Goal: Task Accomplishment & Management: Manage account settings

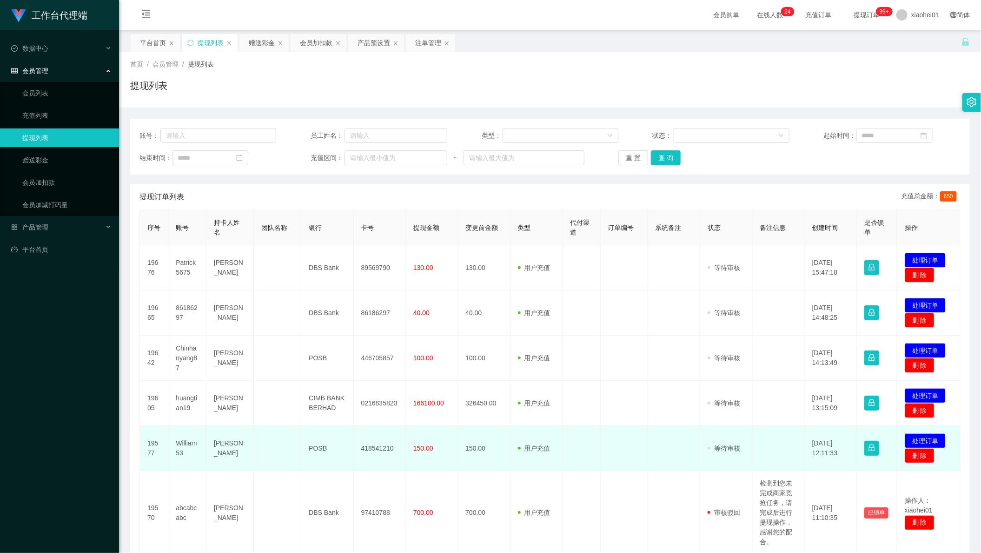
click at [366, 459] on td "418541210" at bounding box center [380, 448] width 52 height 45
click at [373, 452] on td "418541210" at bounding box center [380, 448] width 52 height 45
click at [373, 449] on td "418541210" at bounding box center [380, 448] width 52 height 45
copy td "418541210"
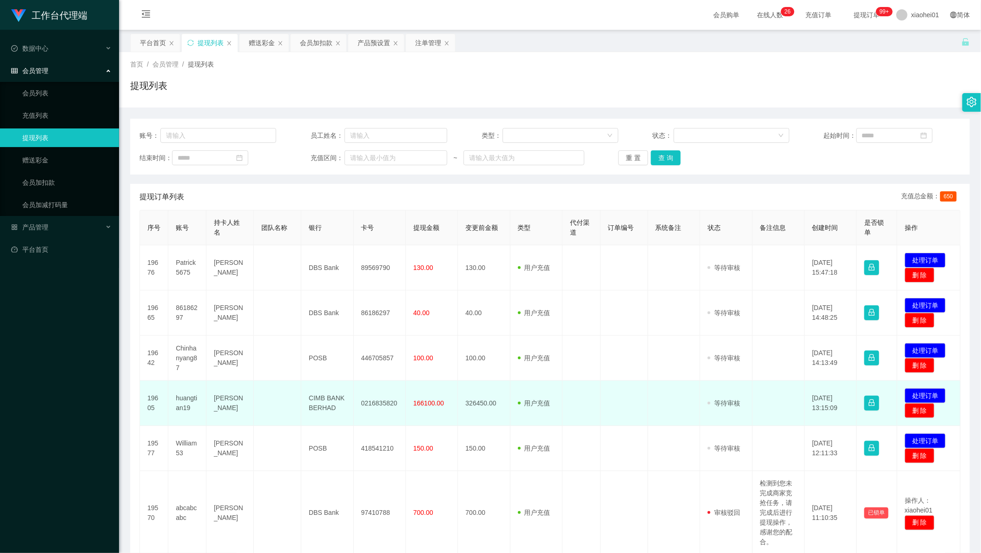
click at [506, 411] on tr "19605 huangtian19 lionel lam chin kuang CIMB BANK BERHAD 0216835820 166100.00 3…" at bounding box center [550, 402] width 821 height 45
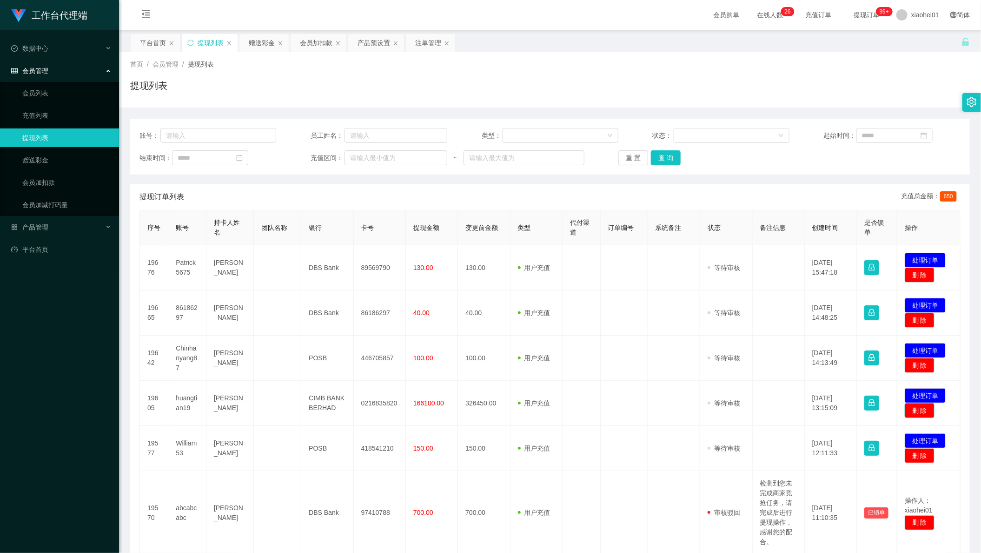
drag, startPoint x: 921, startPoint y: 412, endPoint x: 958, endPoint y: 409, distance: 36.9
click at [958, 409] on div "提现订单列表 充值总金额： 650 序号 账号 持卡人姓名 团队名称 银行 卡号 提现金额 变更前金额 类型 代付渠道 订单编号 系统备注 状态 备注信息 创…" at bounding box center [550, 484] width 840 height 600
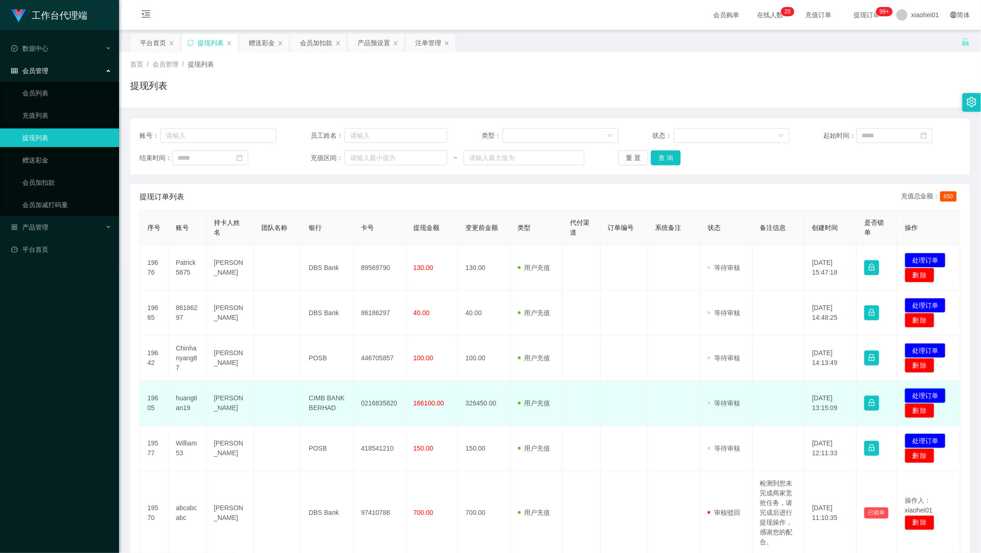
click at [921, 391] on button "处理订单" at bounding box center [925, 395] width 41 height 15
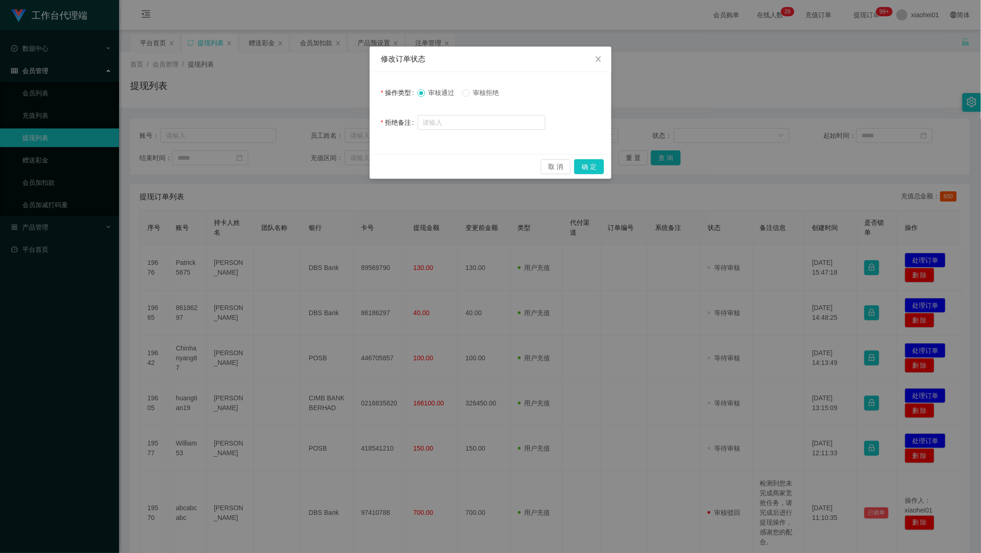
click at [487, 91] on span "审核拒绝" at bounding box center [486, 92] width 33 height 7
click at [584, 169] on button "确 定" at bounding box center [589, 166] width 30 height 15
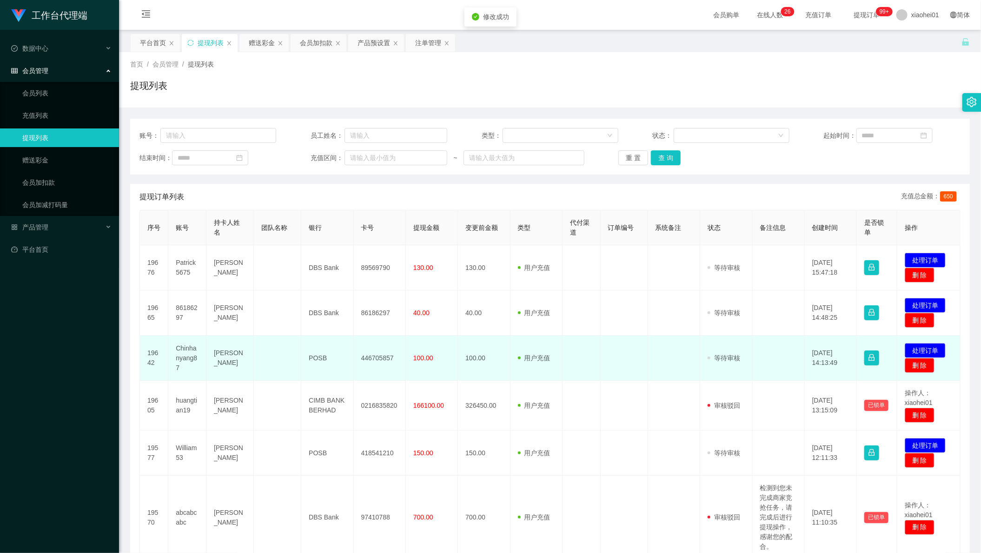
click at [366, 355] on td "446705857" at bounding box center [380, 357] width 52 height 45
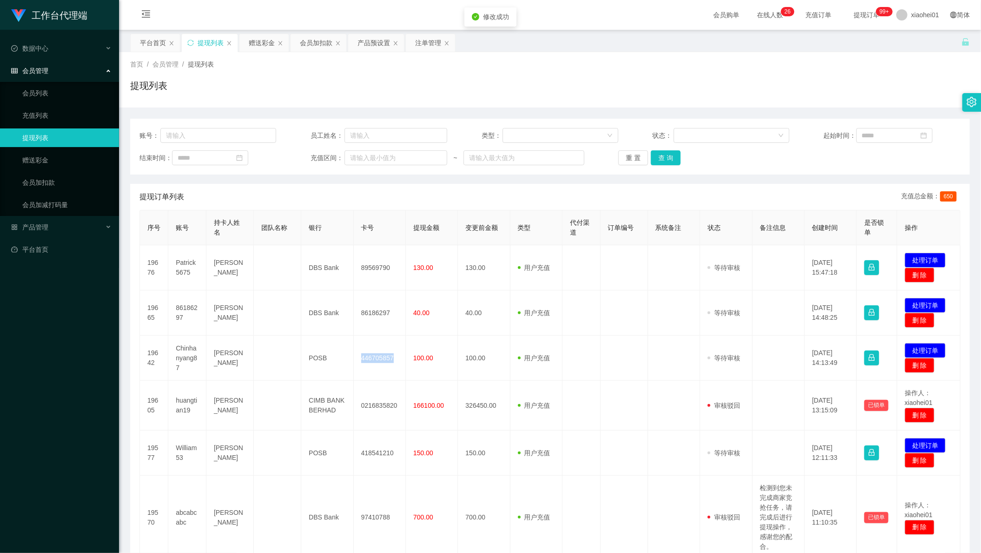
copy td "446705857"
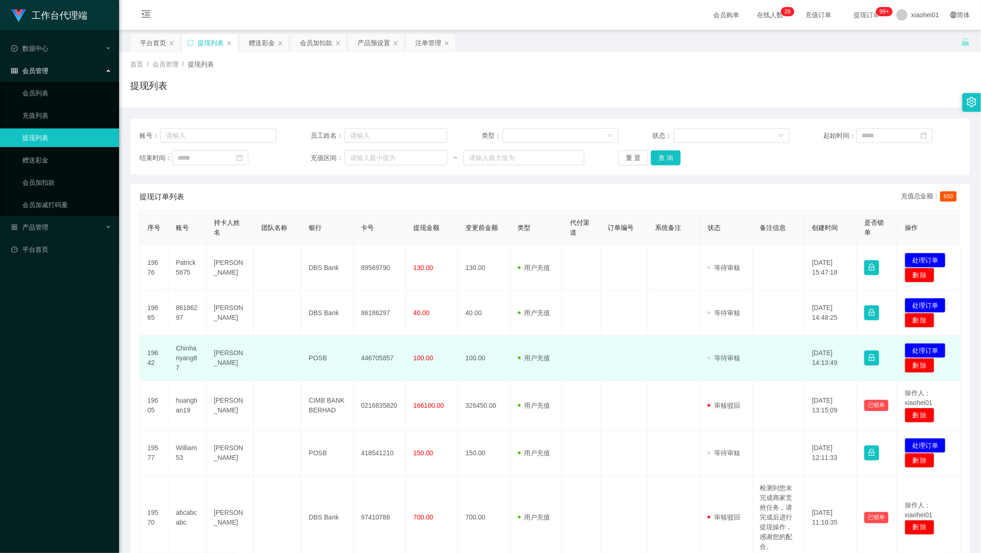
click at [186, 357] on td "Chinhanyang87" at bounding box center [187, 357] width 38 height 45
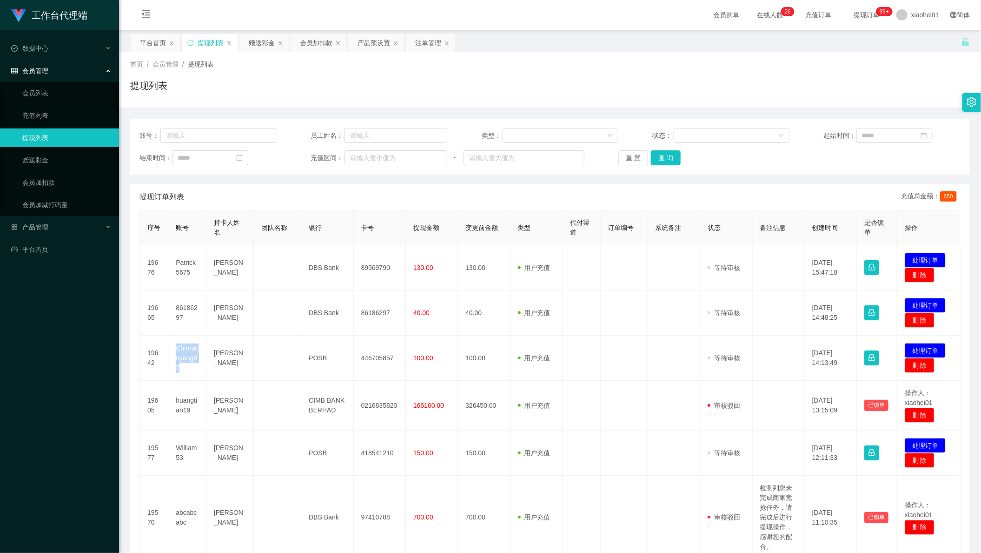
copy td "Chinhanyang87"
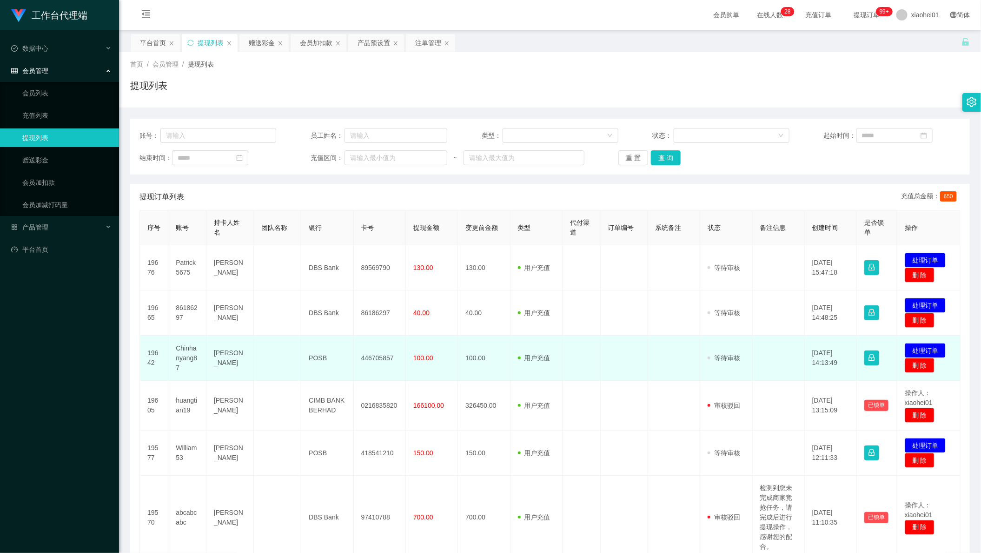
click at [754, 345] on td at bounding box center [779, 357] width 52 height 45
click at [920, 349] on button "处理订单" at bounding box center [925, 350] width 41 height 15
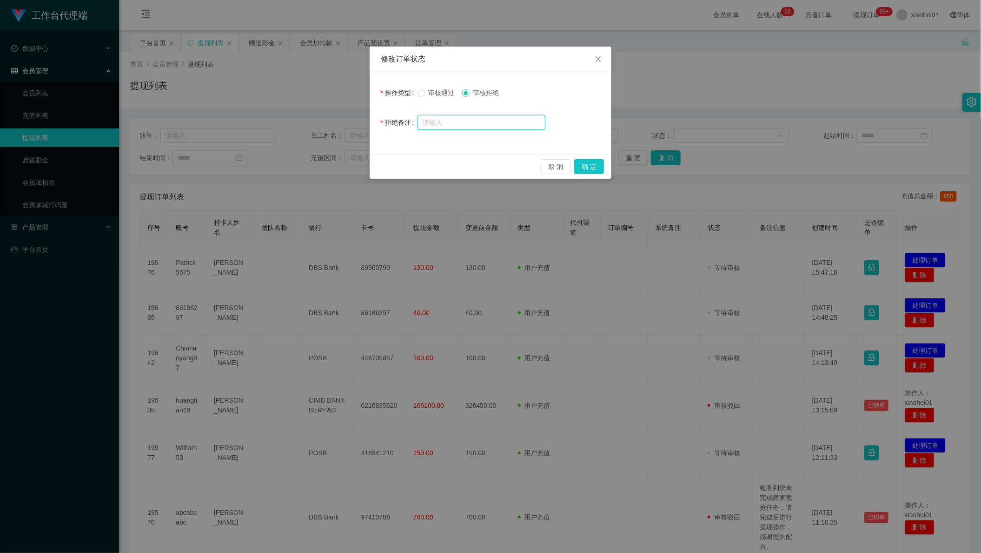
click at [477, 119] on input "text" at bounding box center [482, 122] width 128 height 15
click at [586, 160] on button "确 定" at bounding box center [589, 166] width 30 height 15
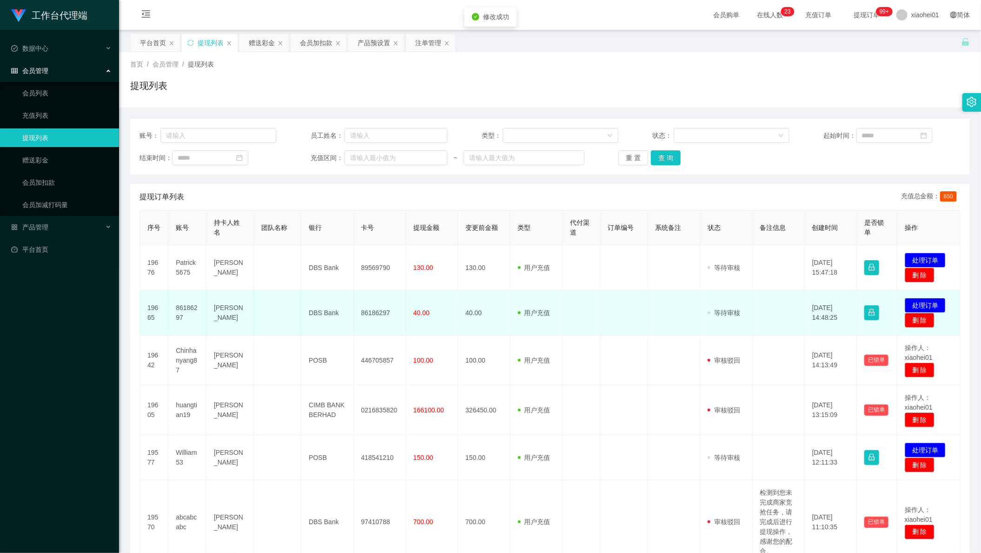
click at [187, 305] on td "86186297" at bounding box center [187, 312] width 38 height 45
drag, startPoint x: 187, startPoint y: 305, endPoint x: 193, endPoint y: 305, distance: 5.1
click at [187, 305] on td "86186297" at bounding box center [187, 312] width 38 height 45
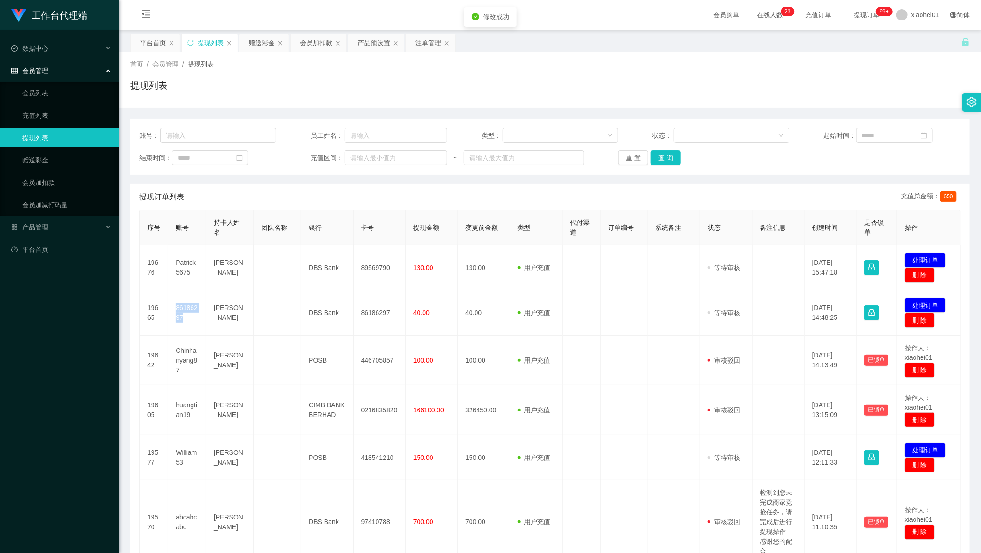
copy td "86186297"
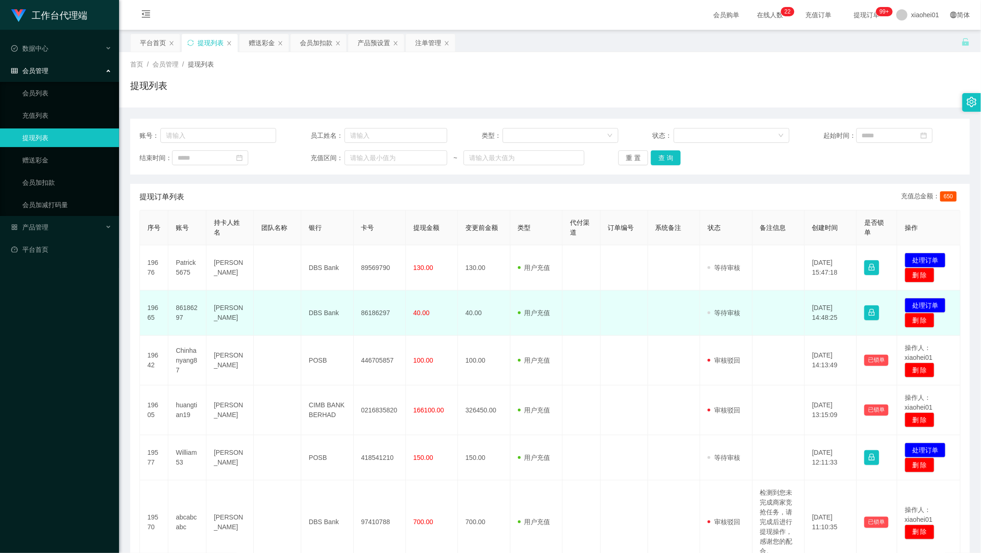
click at [797, 317] on td at bounding box center [779, 312] width 52 height 45
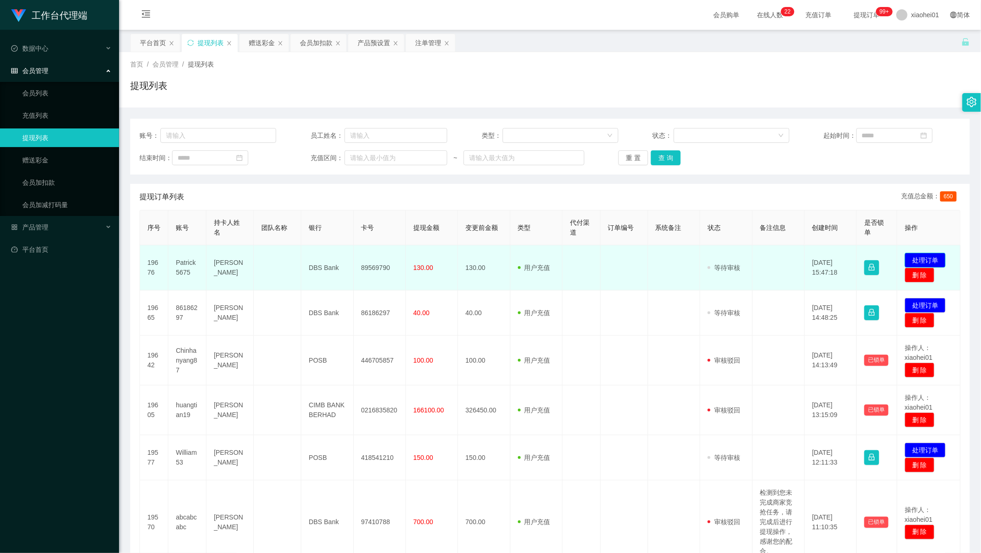
click at [914, 255] on button "处理订单" at bounding box center [925, 260] width 41 height 15
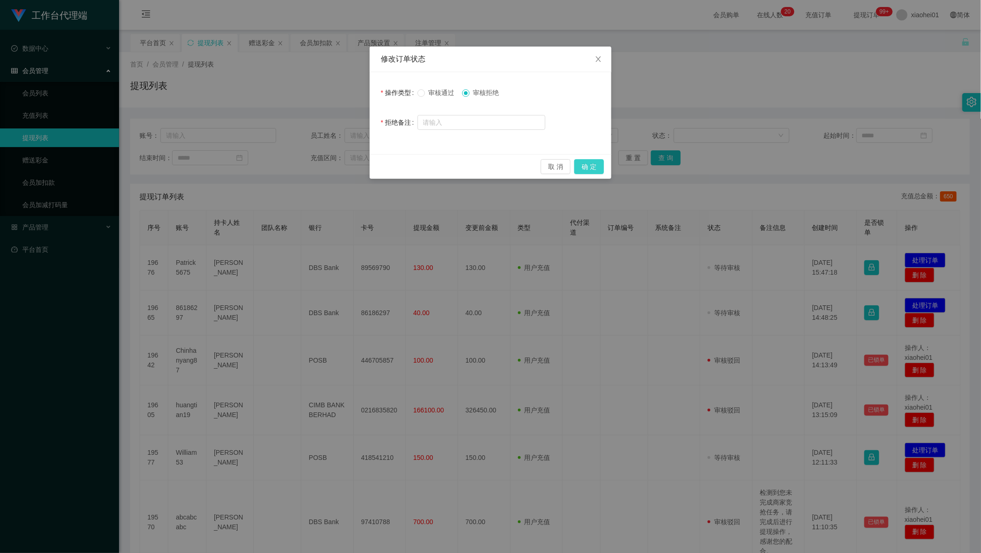
click at [589, 166] on button "确 定" at bounding box center [589, 166] width 30 height 15
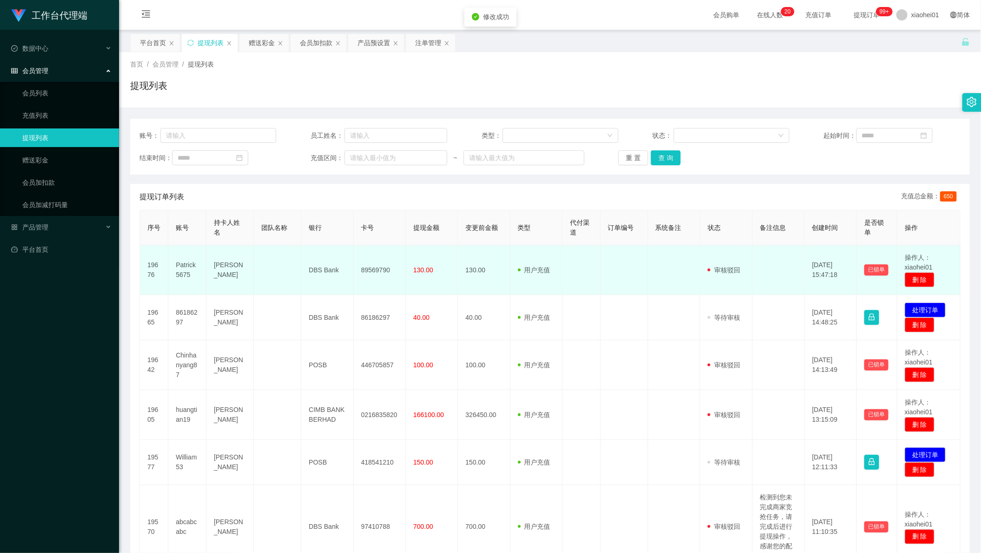
click at [182, 265] on td "Patrick5675" at bounding box center [187, 270] width 38 height 50
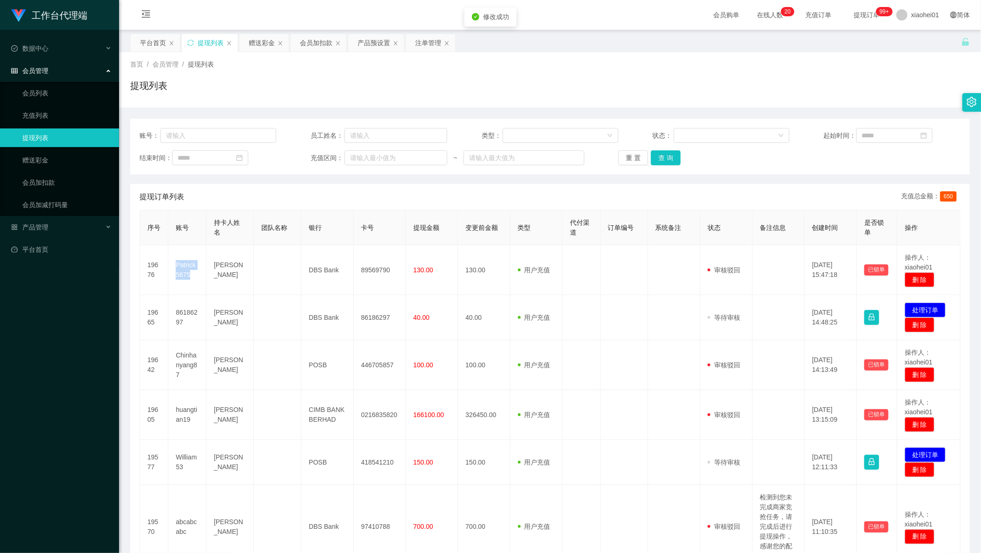
copy td "Patrick5675"
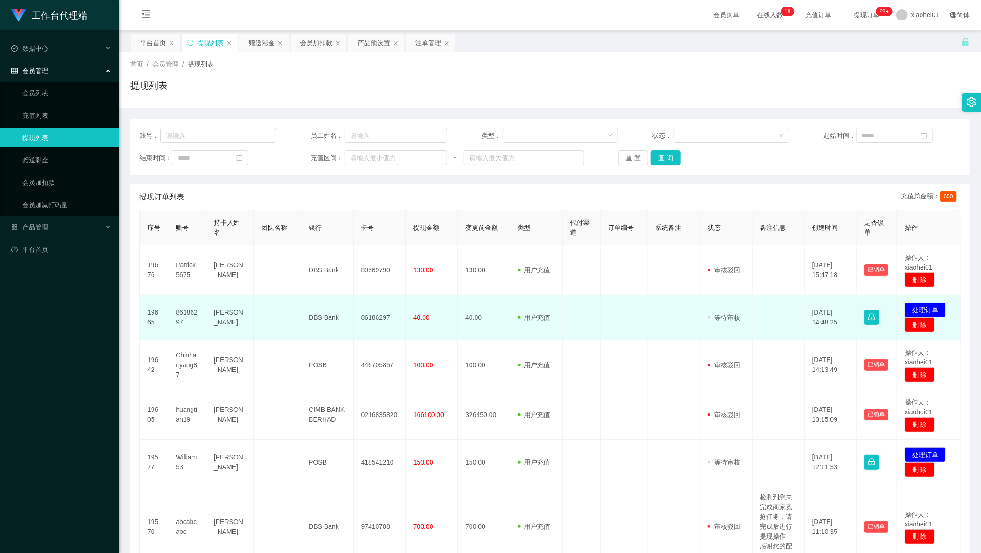
click at [191, 308] on td "86186297" at bounding box center [187, 317] width 38 height 45
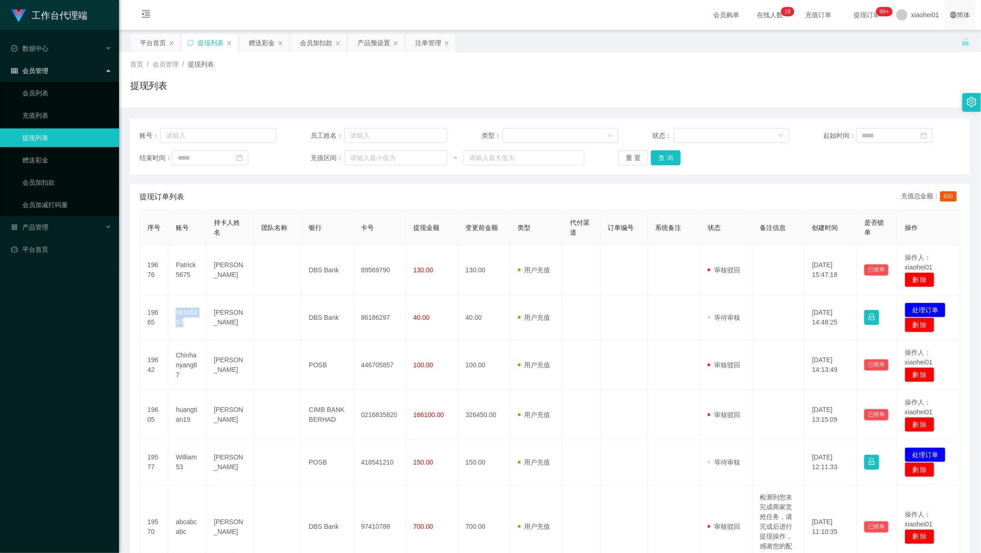
copy td "86186297"
click at [793, 245] on th "备注信息" at bounding box center [779, 227] width 52 height 35
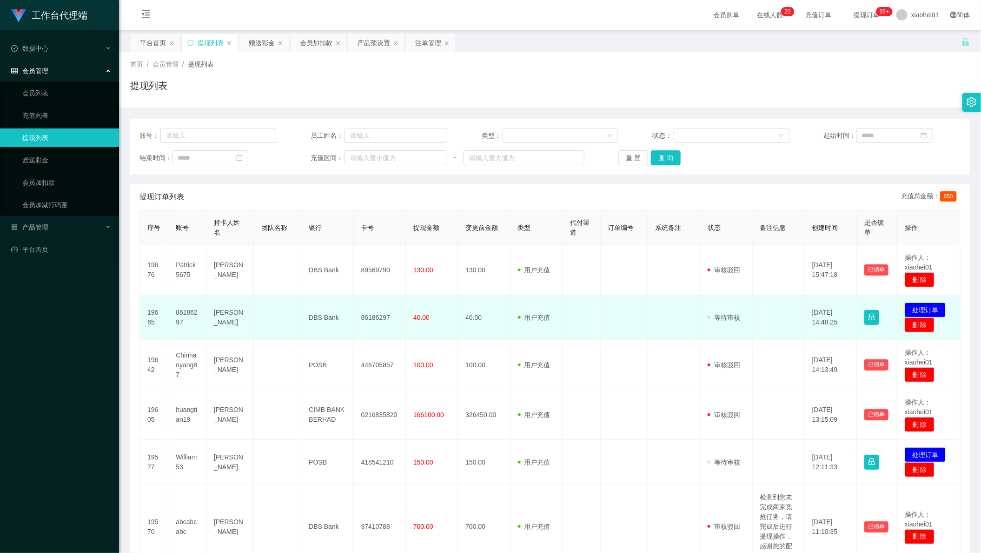
click at [931, 300] on td "发起代付 处理订单 删 除" at bounding box center [929, 317] width 63 height 45
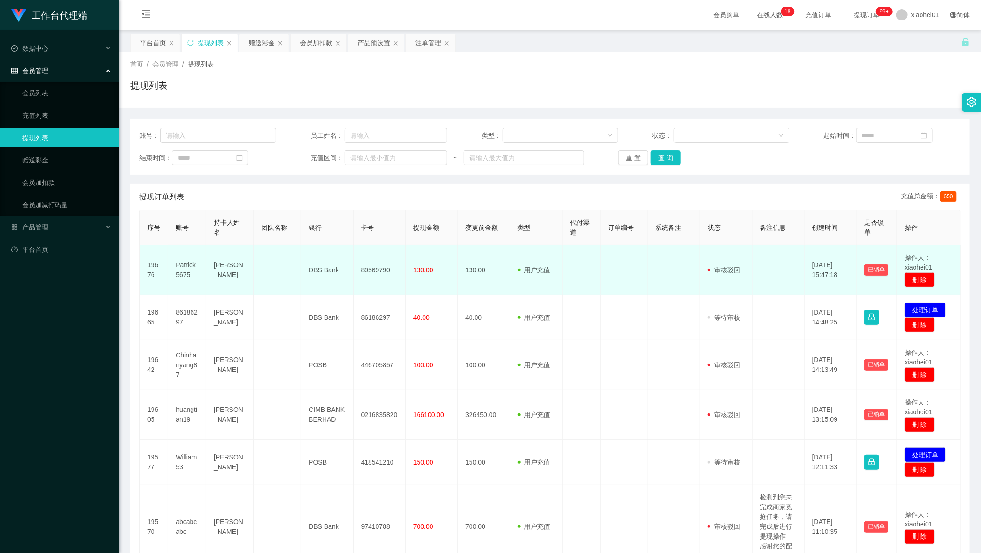
click at [172, 275] on td "Patrick5675" at bounding box center [187, 270] width 38 height 50
click at [185, 268] on td "Patrick5675" at bounding box center [187, 270] width 38 height 50
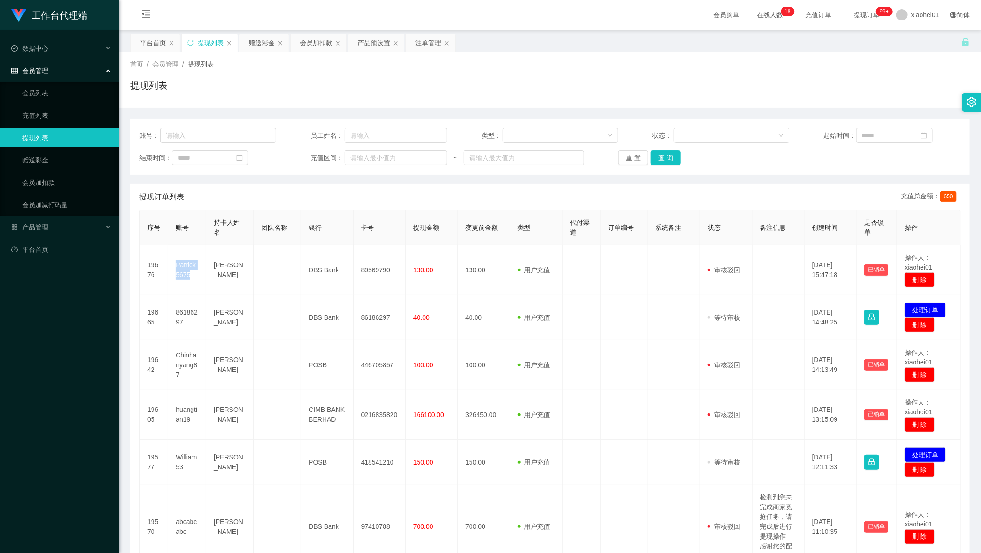
copy td "Patrick5675"
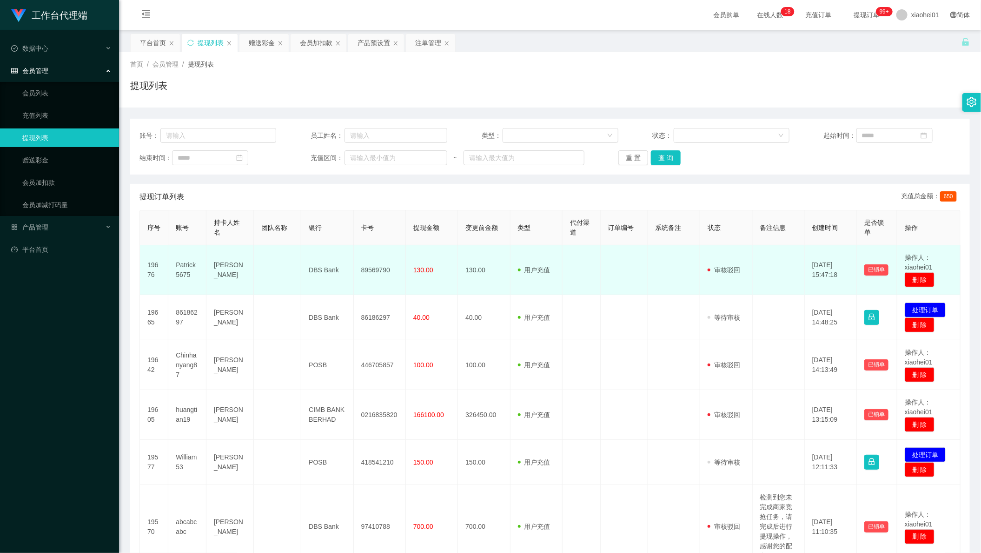
click at [805, 265] on td "[DATE] 15:47:18" at bounding box center [831, 270] width 52 height 50
click at [511, 268] on td "用户充值 人工扣款" at bounding box center [537, 270] width 52 height 50
click at [370, 262] on td "89569790" at bounding box center [380, 270] width 52 height 50
click at [384, 276] on td "89569790" at bounding box center [380, 270] width 52 height 50
click at [371, 268] on td "89569790" at bounding box center [380, 270] width 52 height 50
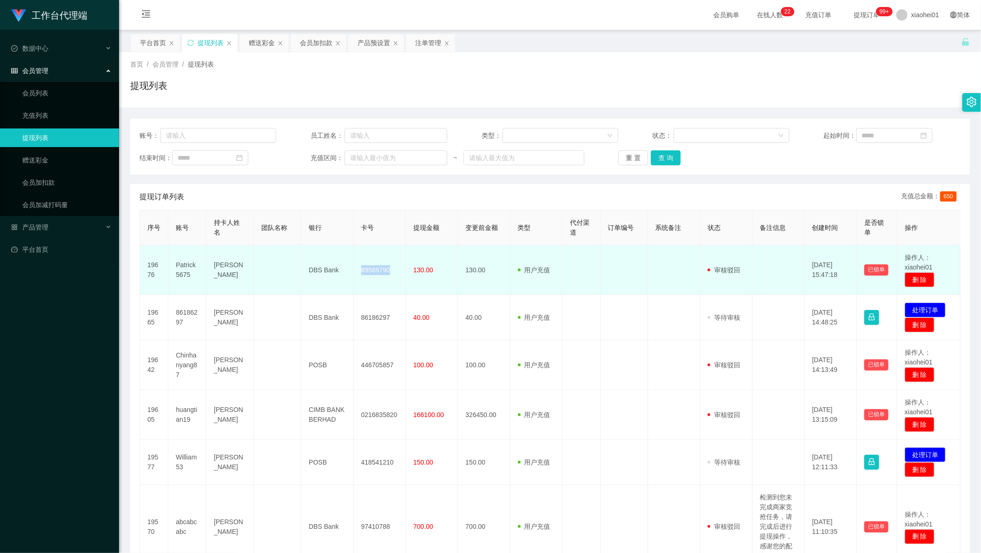
click at [371, 268] on td "89569790" at bounding box center [380, 270] width 52 height 50
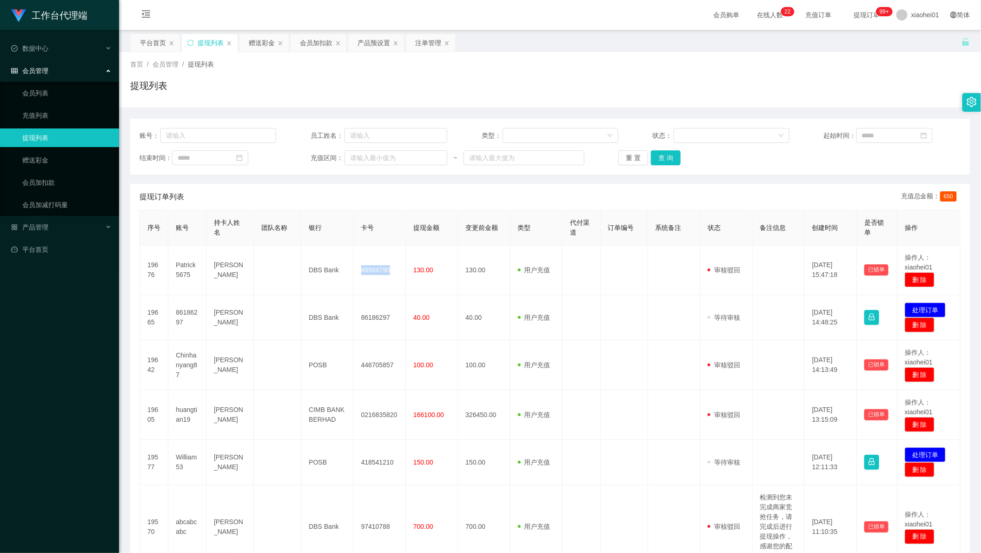
copy td "89569790"
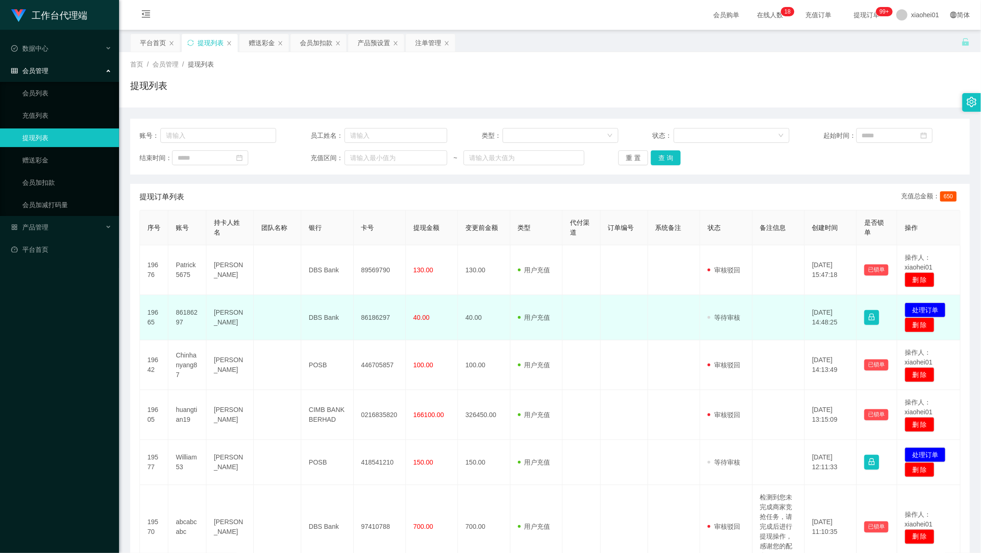
click at [502, 332] on td "40.00" at bounding box center [484, 317] width 52 height 45
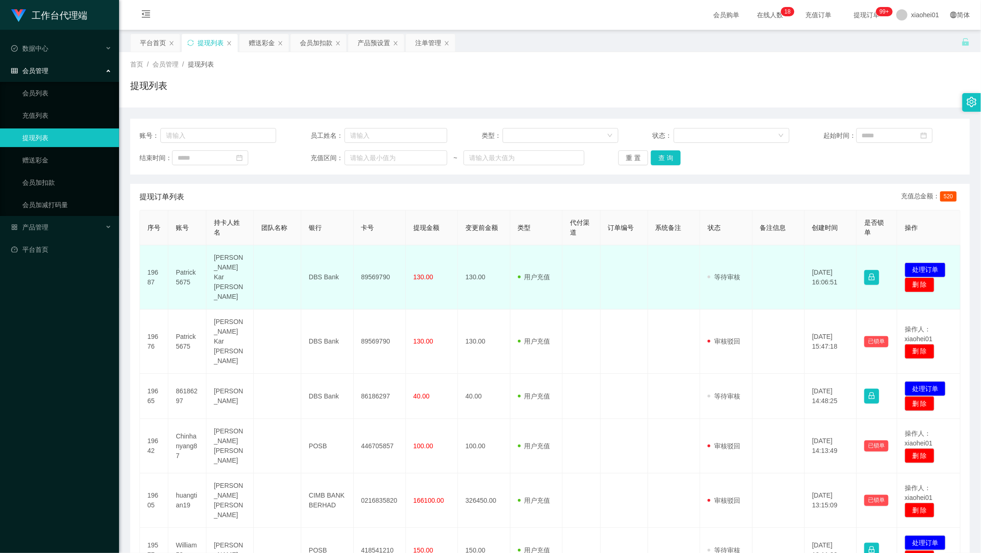
click at [324, 271] on td "DBS Bank" at bounding box center [327, 277] width 52 height 64
click at [373, 268] on td "89569790" at bounding box center [380, 277] width 52 height 64
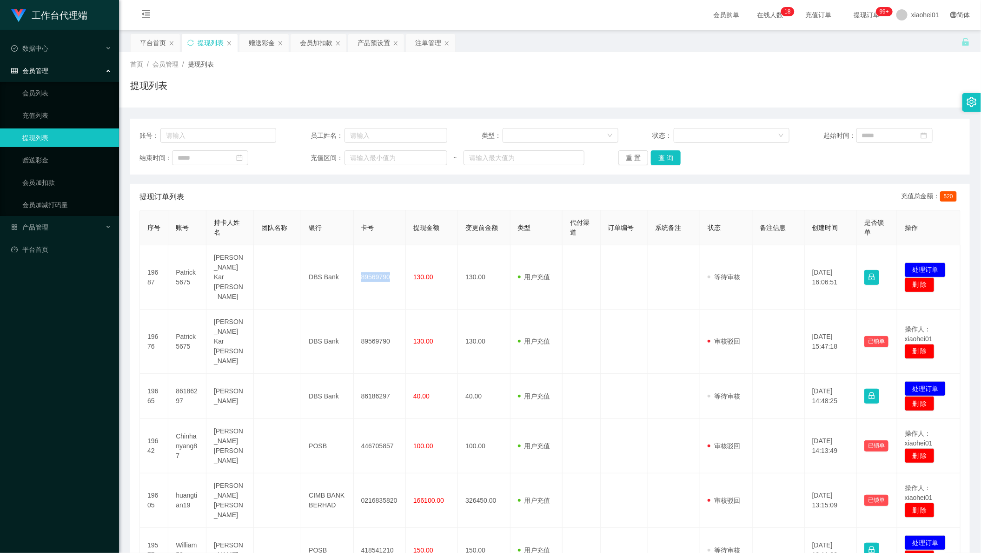
copy td "89569790"
click at [807, 217] on th "创建时间" at bounding box center [831, 227] width 52 height 35
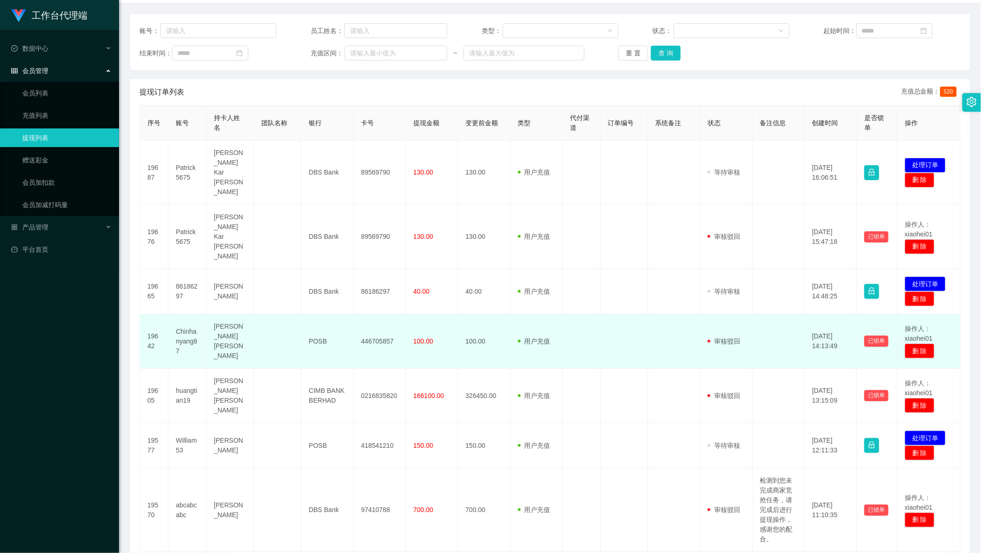
scroll to position [116, 0]
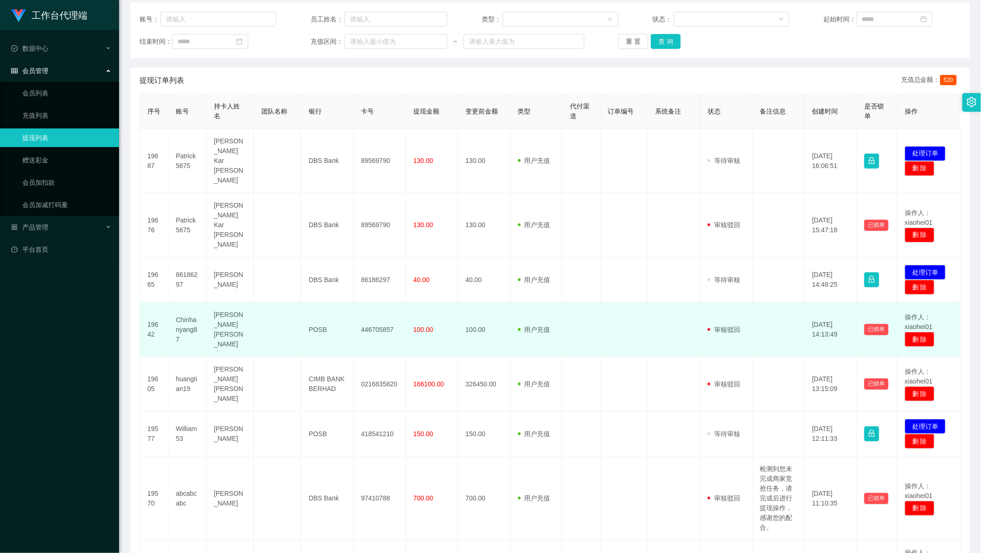
click at [378, 302] on td "446705857" at bounding box center [380, 329] width 52 height 54
click at [377, 302] on td "446705857" at bounding box center [380, 329] width 52 height 54
copy td "446705857"
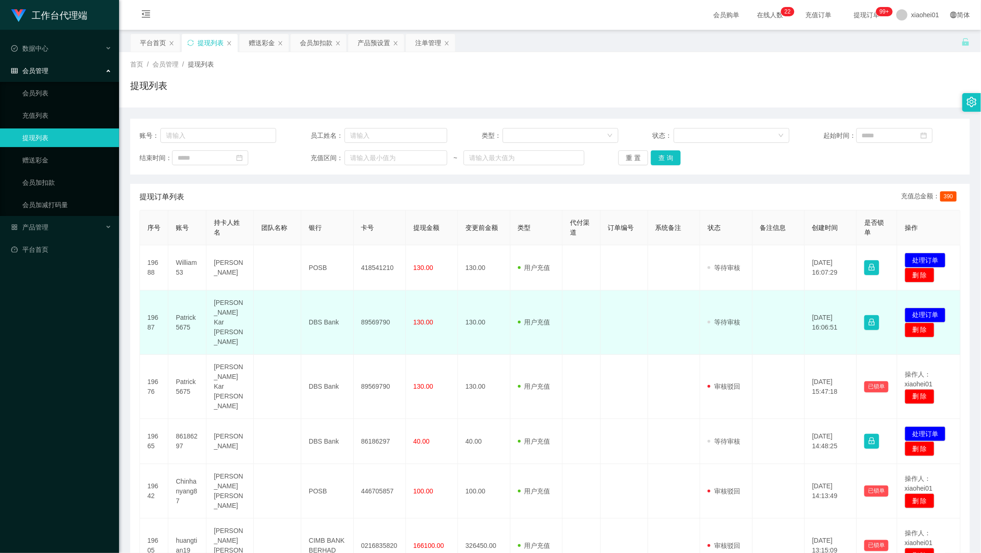
scroll to position [116, 0]
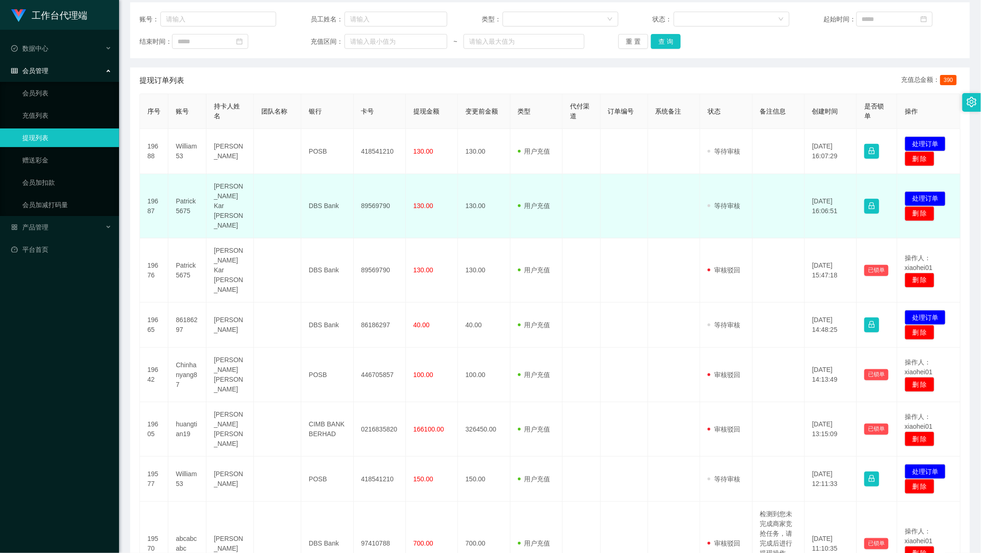
click at [533, 180] on td "用户充值 人工扣款" at bounding box center [537, 206] width 52 height 64
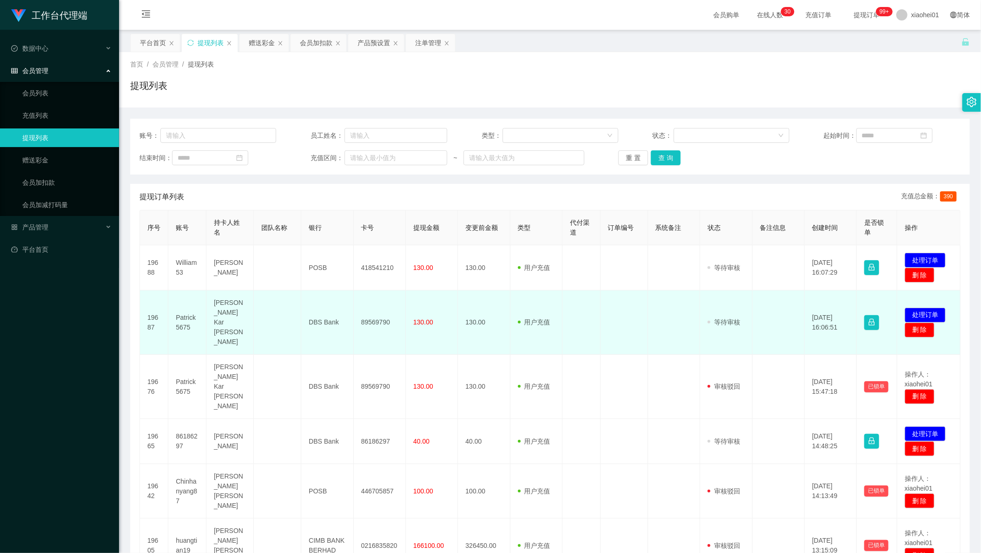
click at [498, 310] on td "130.00" at bounding box center [484, 322] width 52 height 64
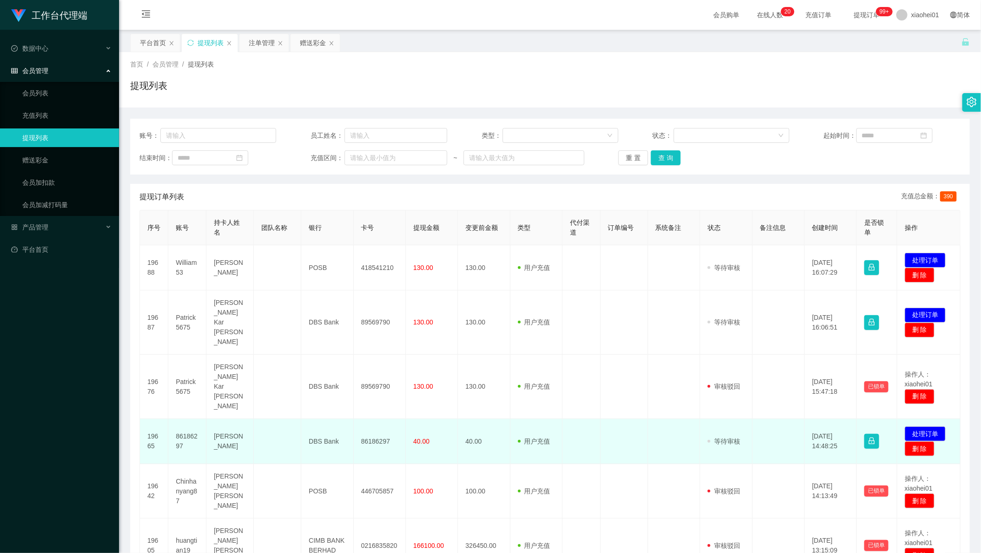
scroll to position [116, 0]
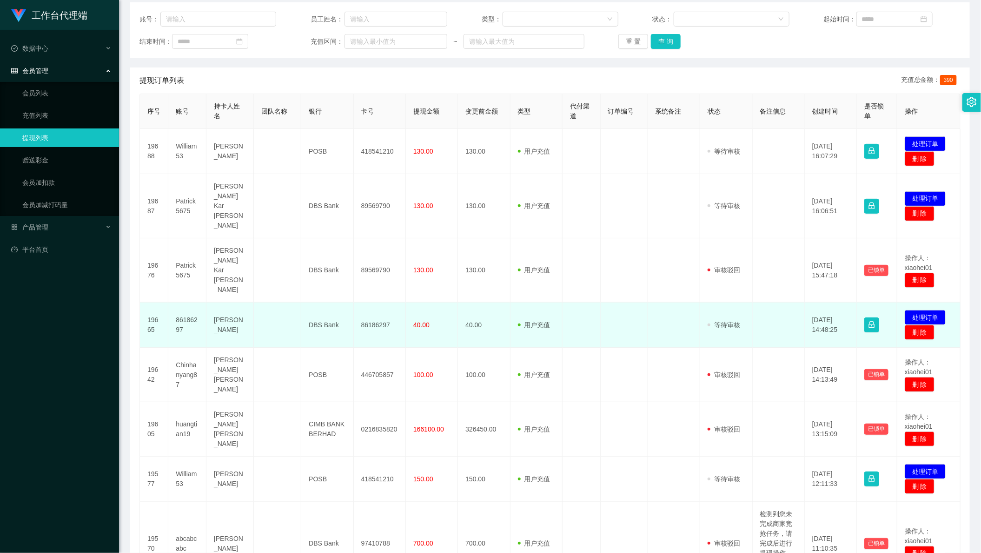
click at [361, 302] on td "86186297" at bounding box center [380, 324] width 52 height 45
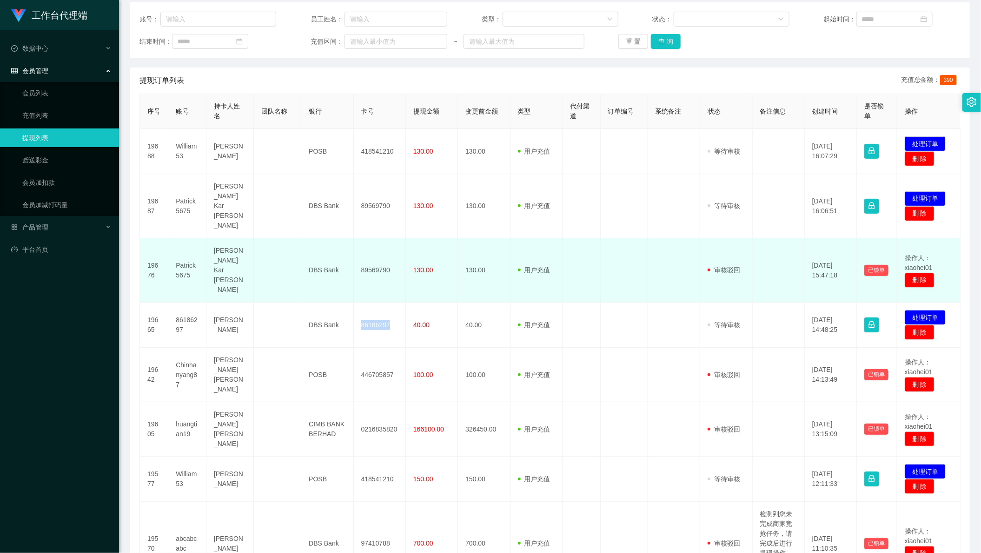
copy td "86186297"
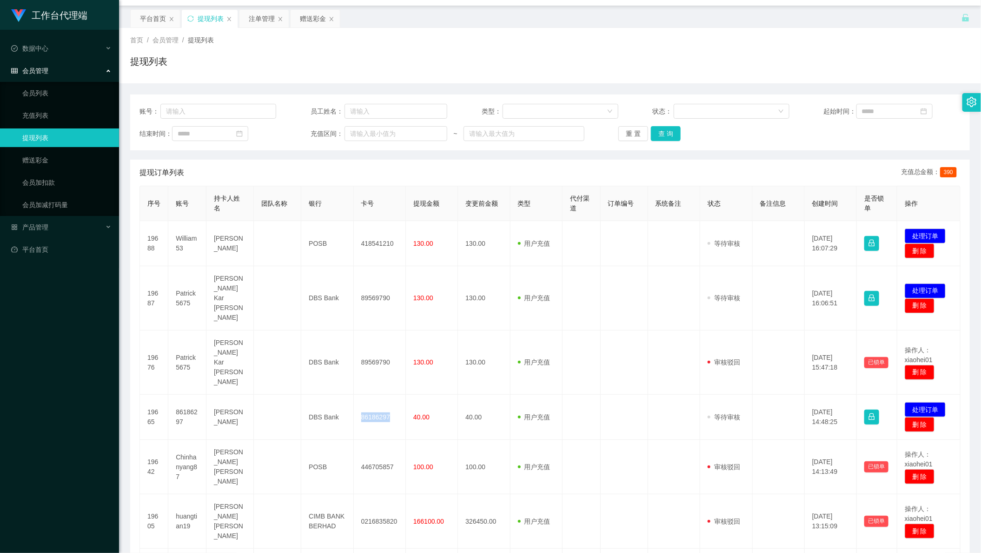
scroll to position [0, 0]
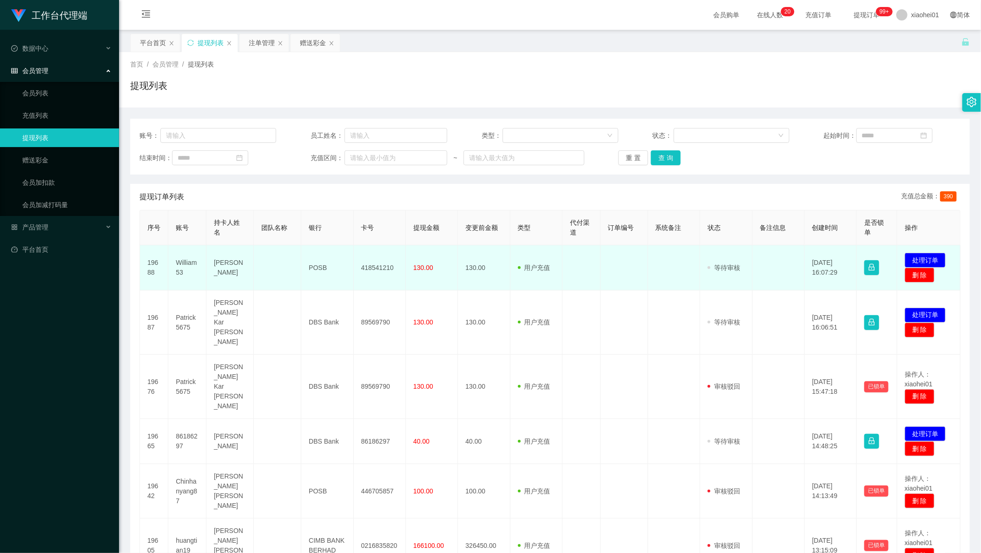
drag, startPoint x: 635, startPoint y: 273, endPoint x: 637, endPoint y: 264, distance: 8.6
click at [637, 265] on td at bounding box center [624, 267] width 47 height 45
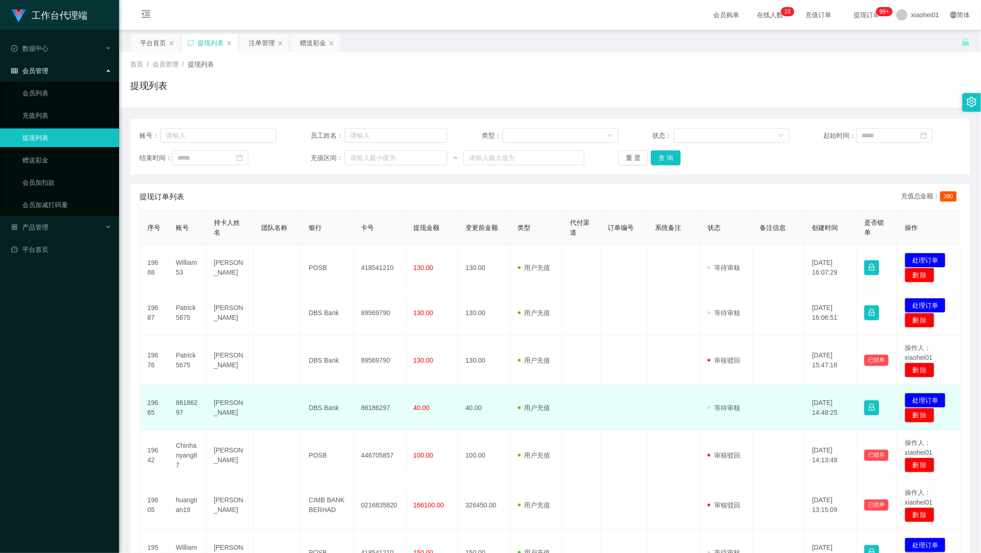
click at [366, 400] on td "86186297" at bounding box center [380, 407] width 52 height 45
click at [375, 409] on td "86186297" at bounding box center [380, 407] width 52 height 45
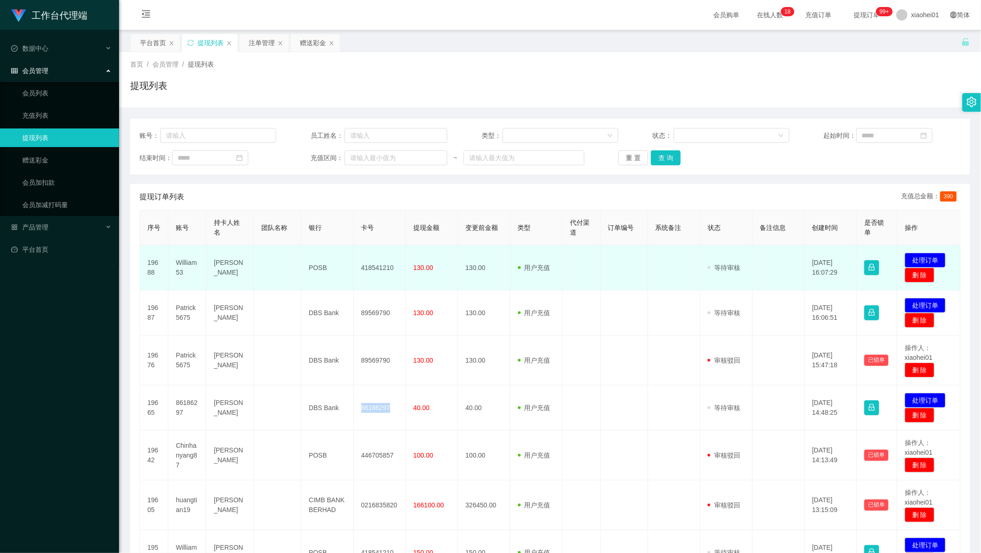
copy td "86186297"
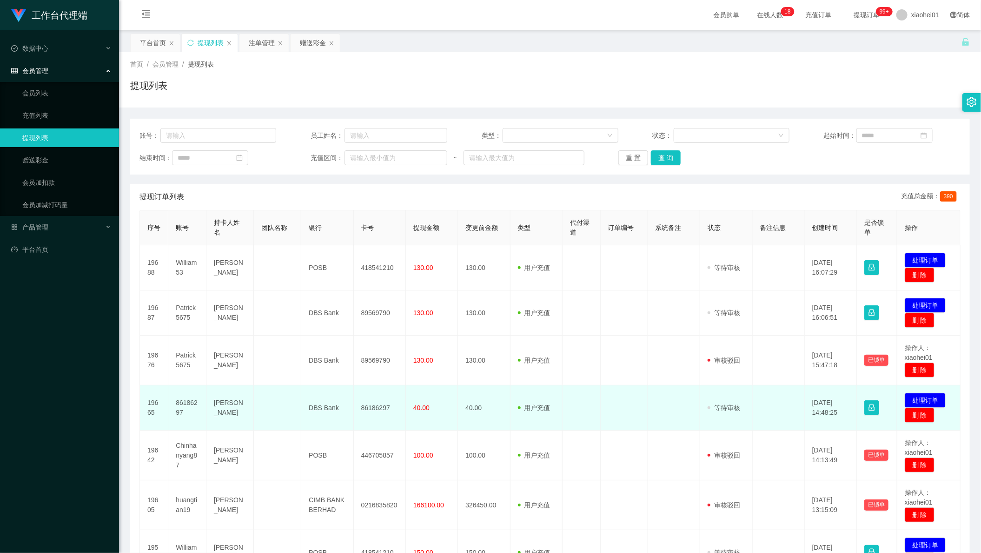
drag, startPoint x: 780, startPoint y: 387, endPoint x: 853, endPoint y: 398, distance: 73.0
click at [786, 388] on td at bounding box center [779, 407] width 52 height 45
click at [924, 395] on button "处理订单" at bounding box center [925, 400] width 41 height 15
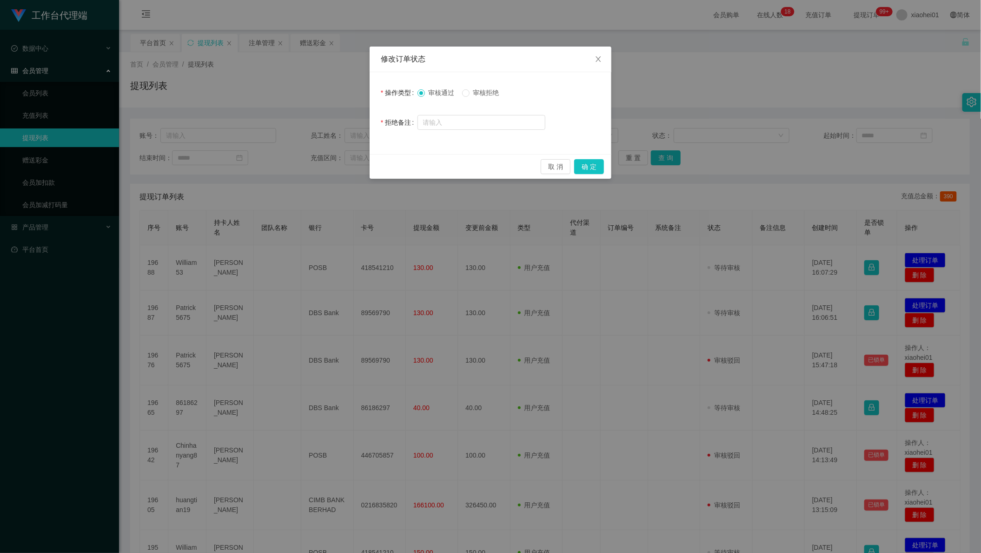
click at [473, 94] on span "审核拒绝" at bounding box center [486, 92] width 33 height 7
click at [480, 118] on input "text" at bounding box center [482, 122] width 128 height 15
paste input "86186297"
type input "86186297"
drag, startPoint x: 352, startPoint y: 122, endPoint x: 259, endPoint y: 123, distance: 93.0
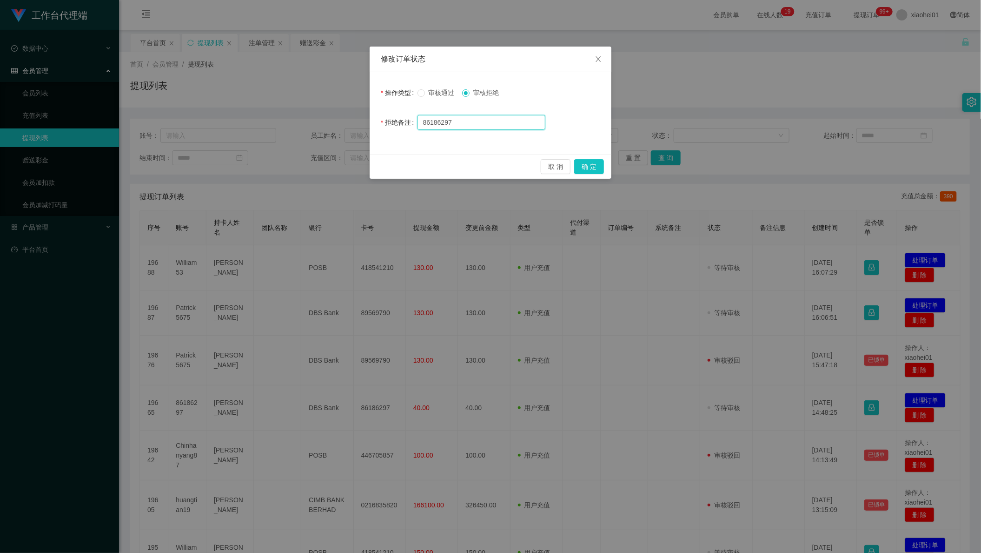
click at [243, 119] on div "修改订单状态 操作类型 审核通过 审核拒绝 拒绝备注 86186297 取 消 确 定" at bounding box center [490, 276] width 981 height 553
click at [595, 168] on button "确 定" at bounding box center [589, 166] width 30 height 15
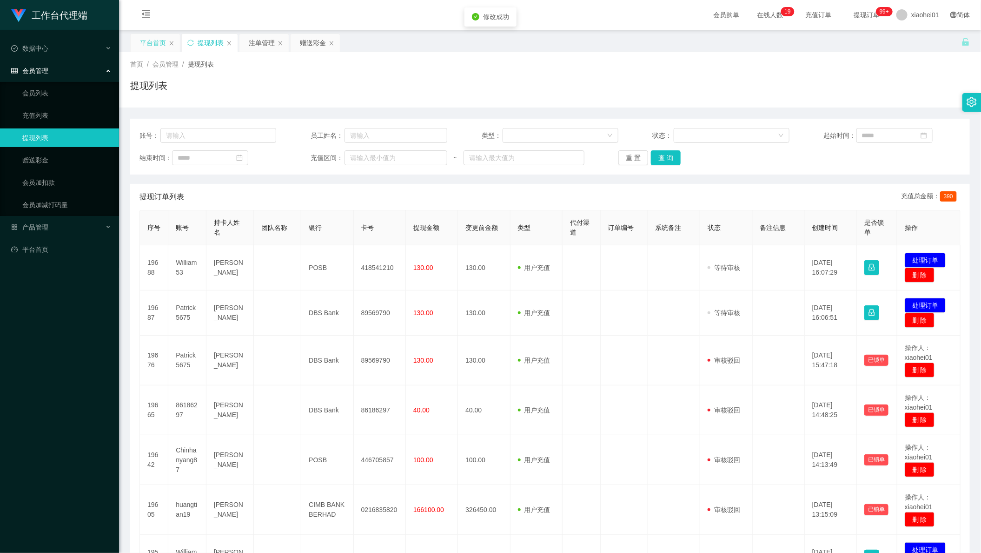
click at [150, 43] on div "平台首页" at bounding box center [153, 43] width 26 height 18
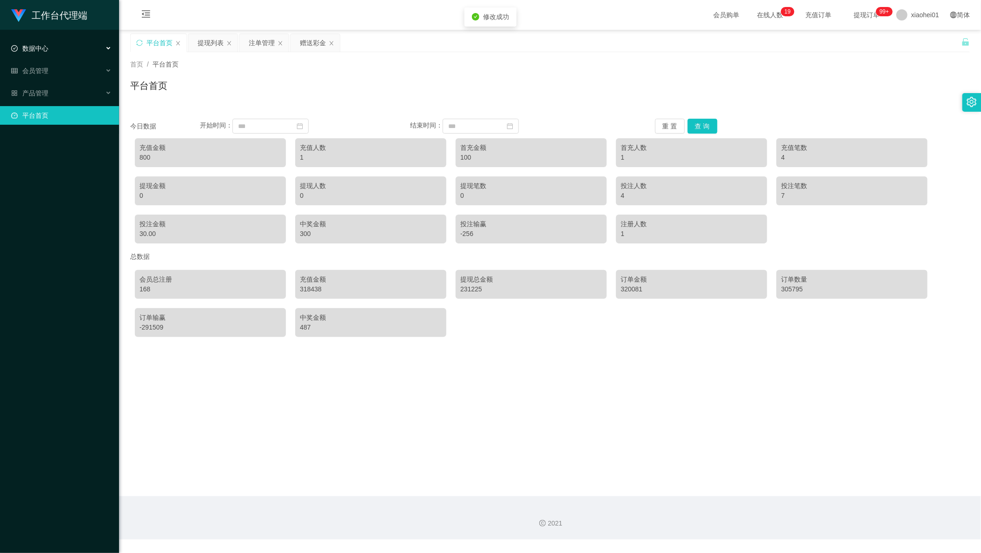
click at [65, 57] on div "数据中心" at bounding box center [59, 48] width 119 height 19
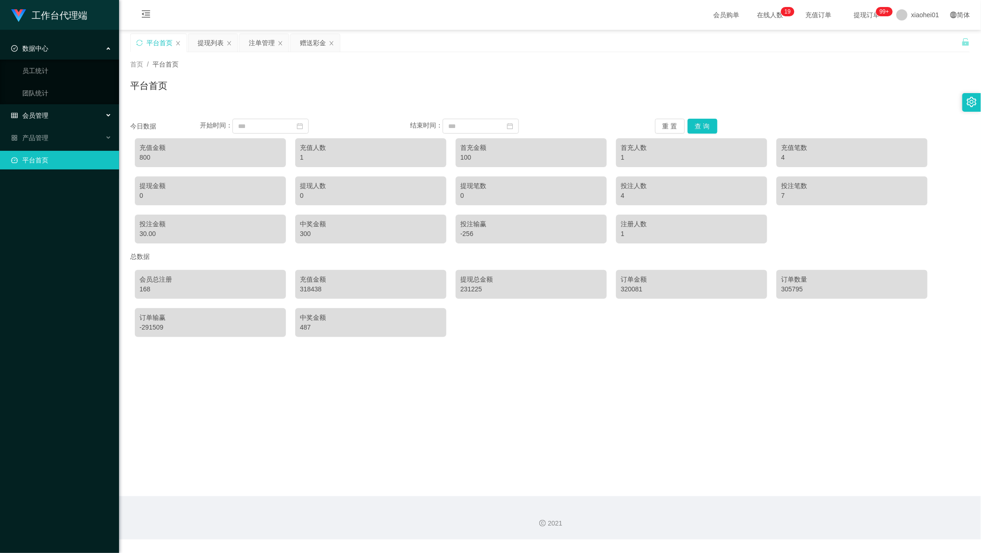
click at [55, 110] on div "会员管理" at bounding box center [59, 115] width 119 height 19
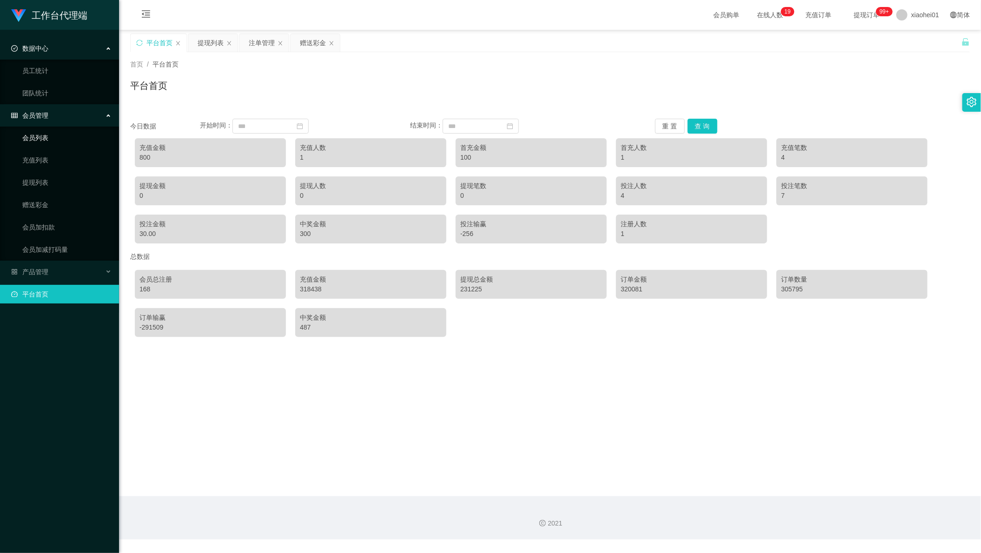
click at [56, 132] on link "会员列表" at bounding box center [66, 137] width 89 height 19
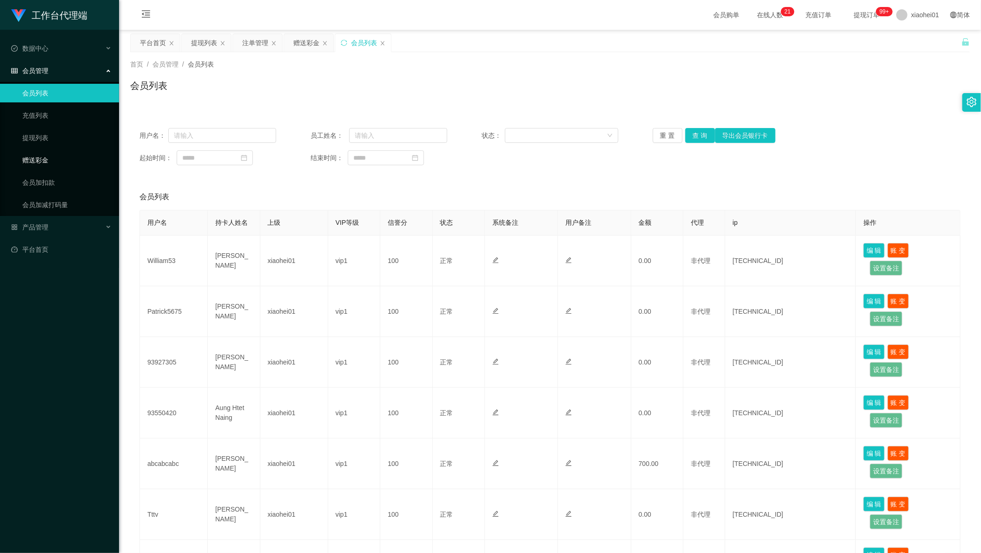
click at [55, 155] on link "赠送彩金" at bounding box center [66, 160] width 89 height 19
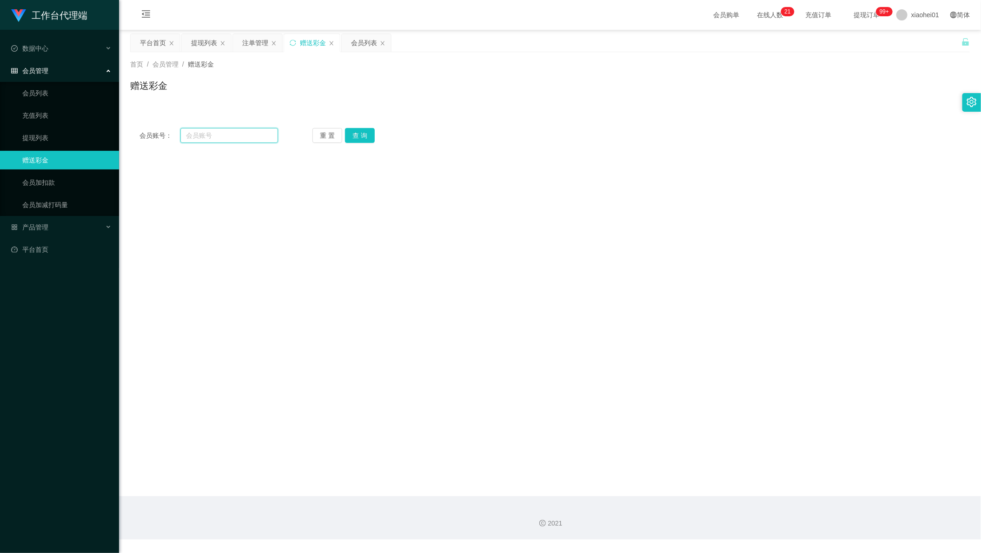
click at [249, 133] on input "text" at bounding box center [229, 135] width 98 height 15
paste input "86186297"
type input "86186297"
click at [357, 136] on button "查 询" at bounding box center [360, 135] width 30 height 15
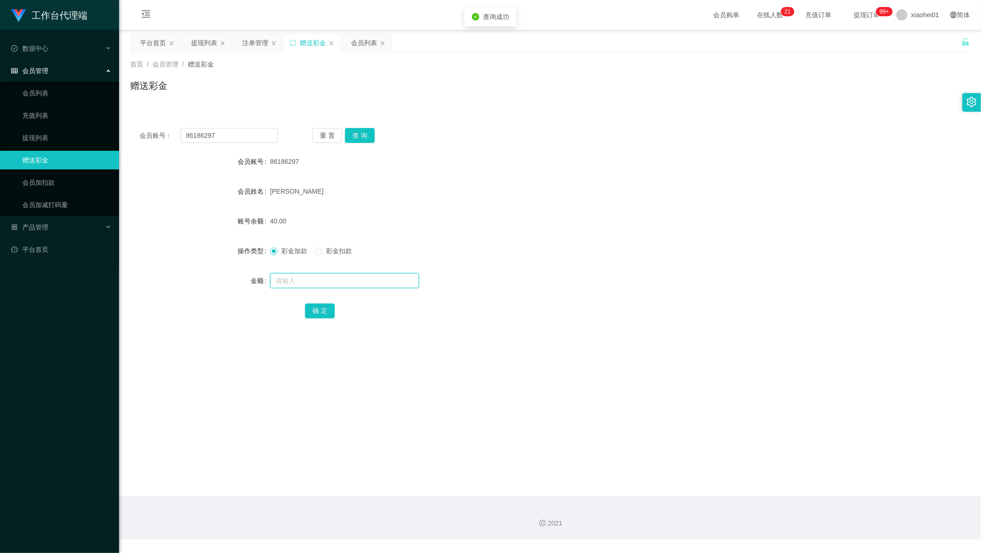
click at [308, 276] on input "text" at bounding box center [344, 280] width 149 height 15
click at [331, 248] on span "彩金扣款" at bounding box center [338, 250] width 33 height 7
click at [315, 281] on input "text" at bounding box center [344, 280] width 149 height 15
type input "40"
click at [321, 311] on button "确 定" at bounding box center [320, 310] width 30 height 15
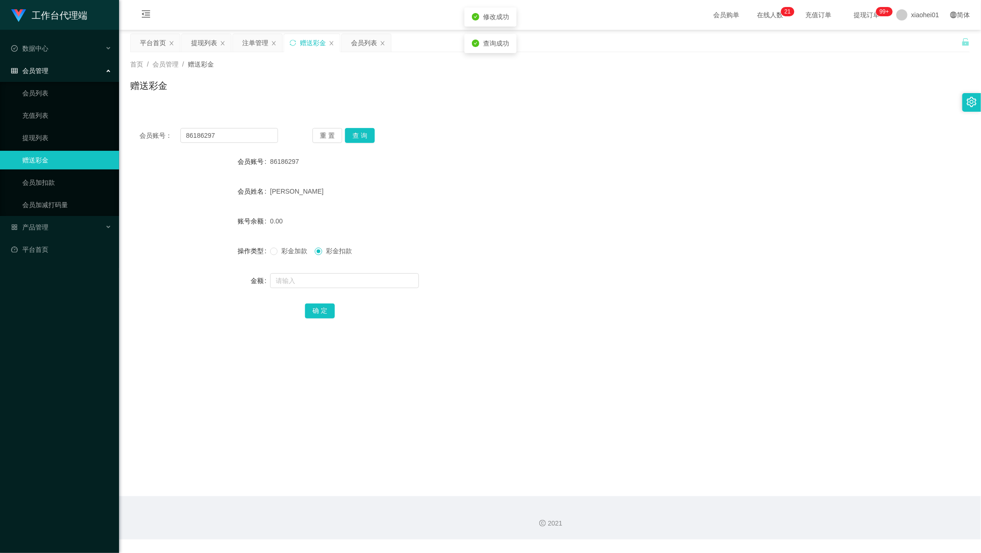
drag, startPoint x: 529, startPoint y: 209, endPoint x: 529, endPoint y: 204, distance: 5.1
click at [529, 207] on form "会员账号 86186297 会员姓名 Rahman shahinoor 账号余额 0.00 操作类型 彩金加款 彩金扣款 金额 确 定" at bounding box center [550, 235] width 840 height 167
click at [201, 45] on div "提现列表" at bounding box center [204, 43] width 26 height 18
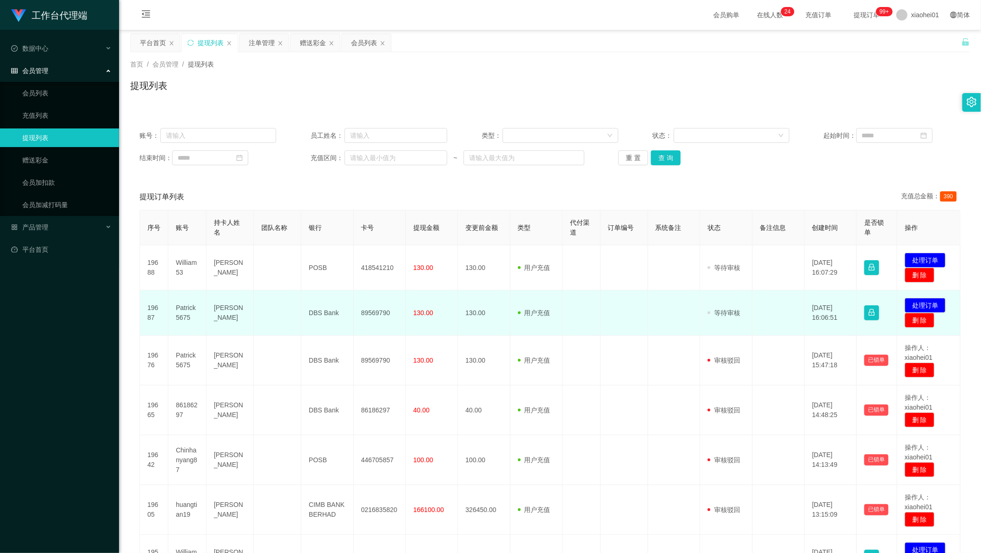
click at [587, 296] on td at bounding box center [582, 312] width 38 height 45
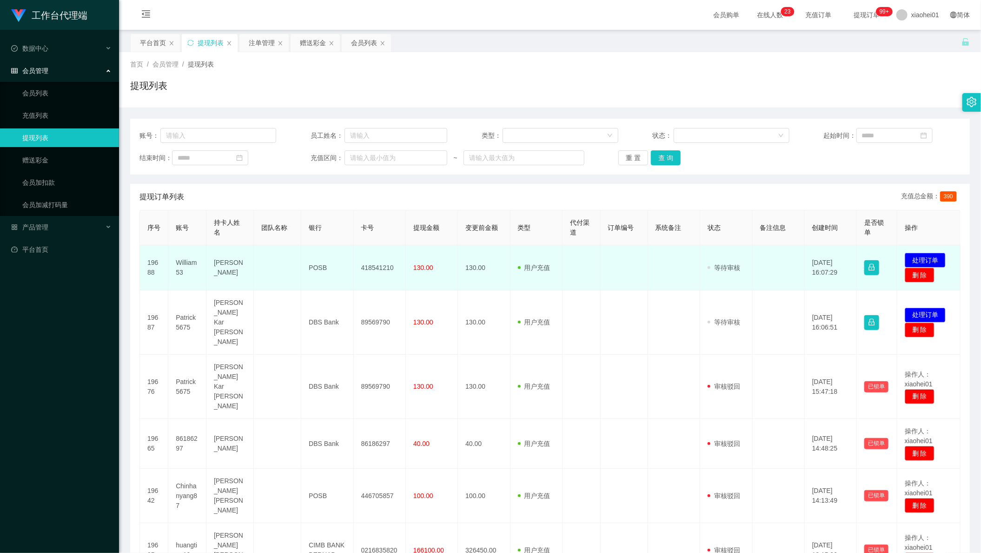
click at [373, 264] on td "418541210" at bounding box center [380, 267] width 52 height 45
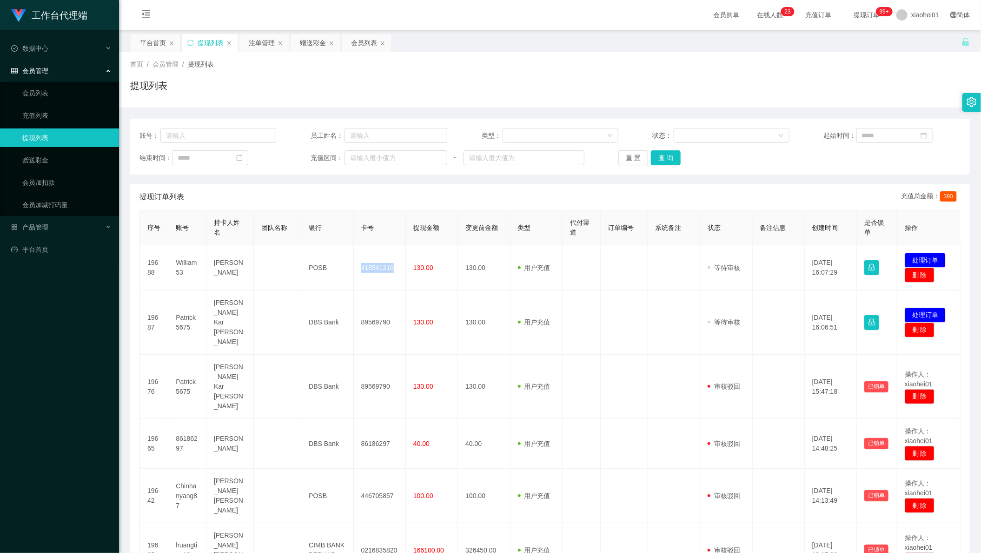
copy td "418541210"
drag, startPoint x: 842, startPoint y: 226, endPoint x: 694, endPoint y: 238, distance: 148.4
click at [842, 226] on th "创建时间" at bounding box center [831, 227] width 52 height 35
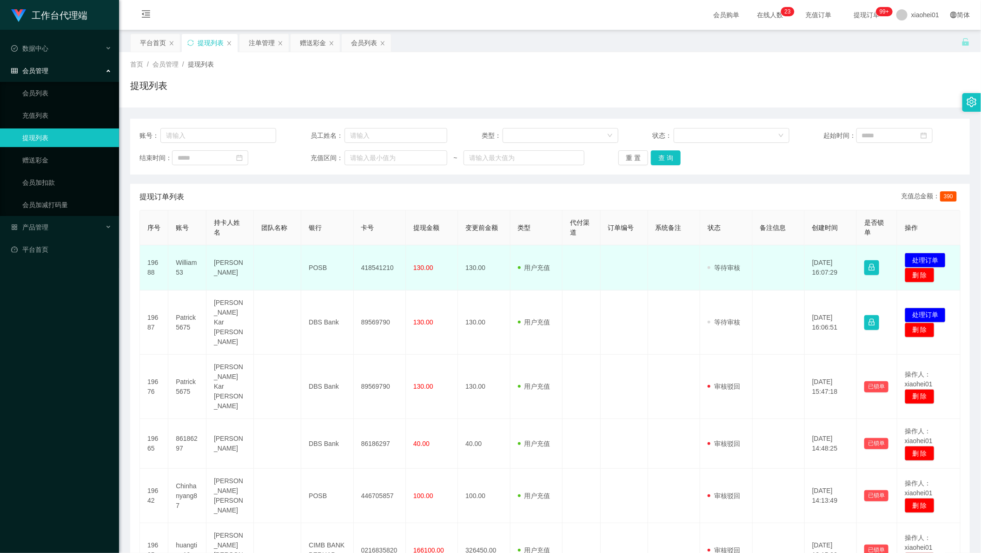
click at [180, 266] on td "William53" at bounding box center [187, 267] width 38 height 45
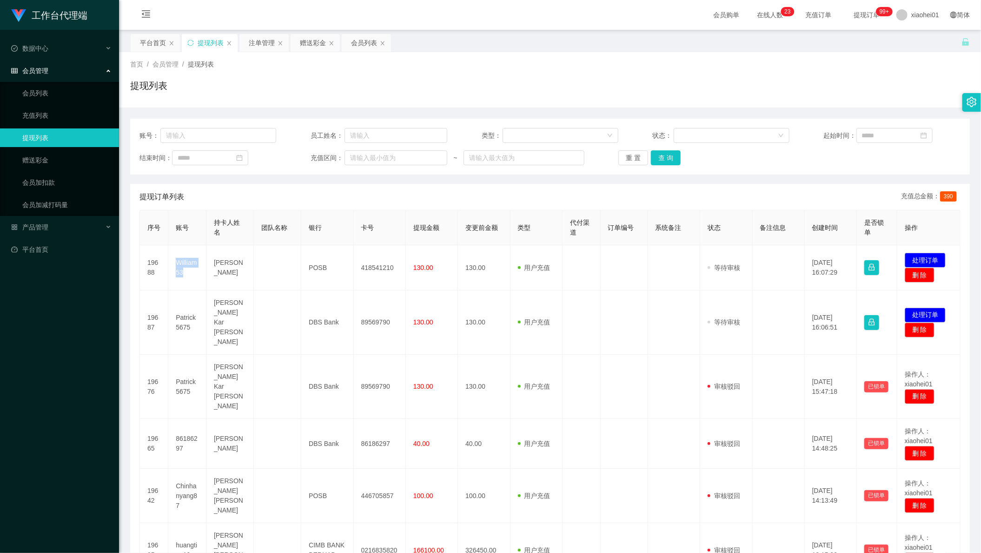
copy td "William53"
click at [797, 120] on div "账号： 员工姓名： 类型： 状态： 起始时间： 结束时间： 充值区间： ~ 重 置 查 询" at bounding box center [550, 147] width 840 height 56
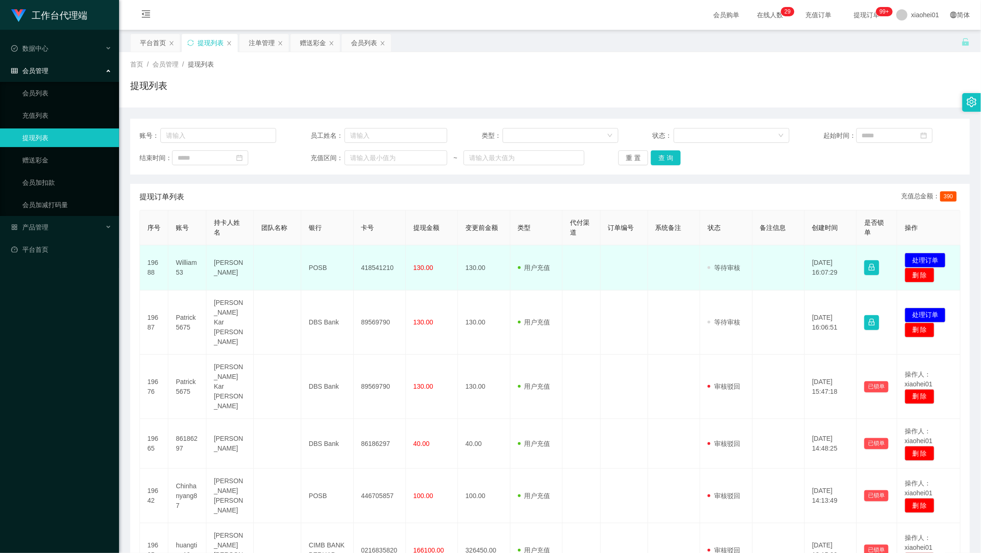
click at [181, 268] on td "William53" at bounding box center [187, 267] width 38 height 45
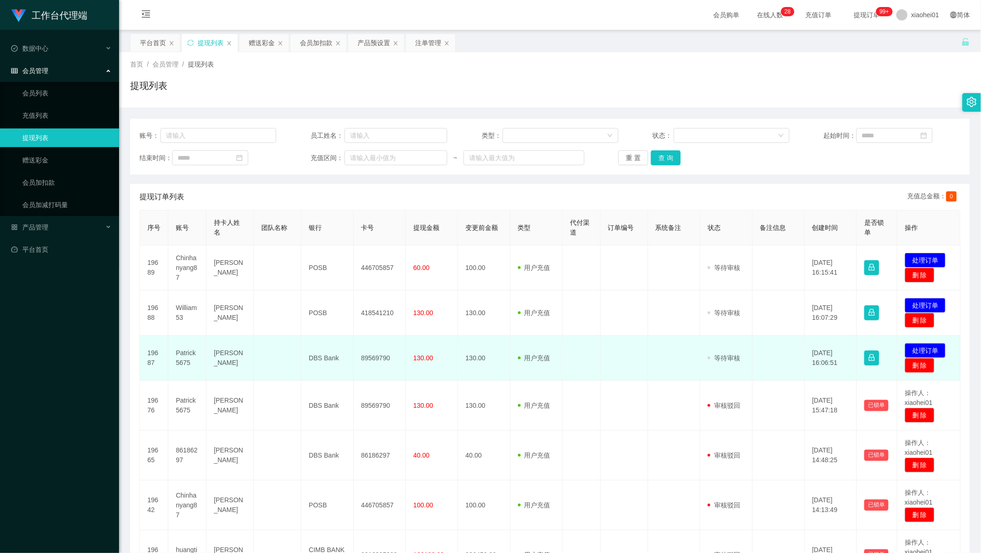
click at [377, 361] on td "89569790" at bounding box center [380, 357] width 52 height 45
copy td "89569790"
click at [782, 336] on td at bounding box center [779, 357] width 52 height 45
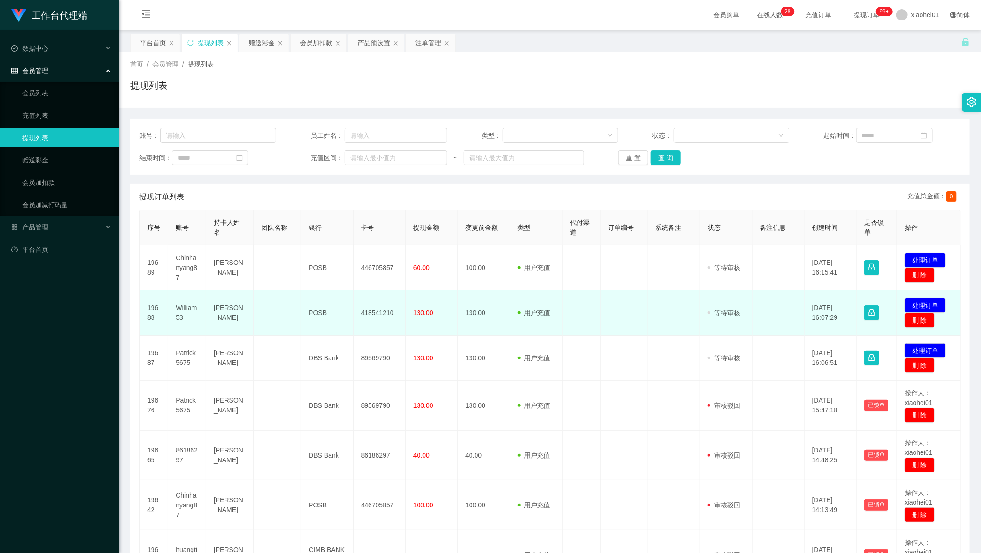
click at [215, 309] on td "[PERSON_NAME]" at bounding box center [230, 312] width 47 height 45
click at [176, 317] on td "William53" at bounding box center [187, 312] width 38 height 45
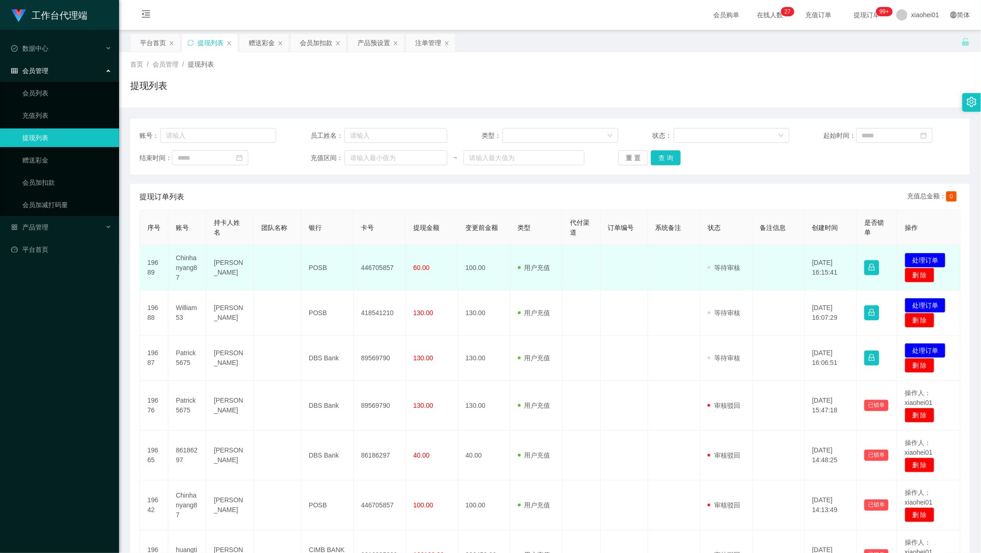
click at [225, 270] on td "[PERSON_NAME]" at bounding box center [230, 267] width 47 height 45
click at [192, 253] on td "Chinhanyang87" at bounding box center [187, 267] width 38 height 45
click at [182, 261] on td "Chinhanyang87" at bounding box center [187, 267] width 38 height 45
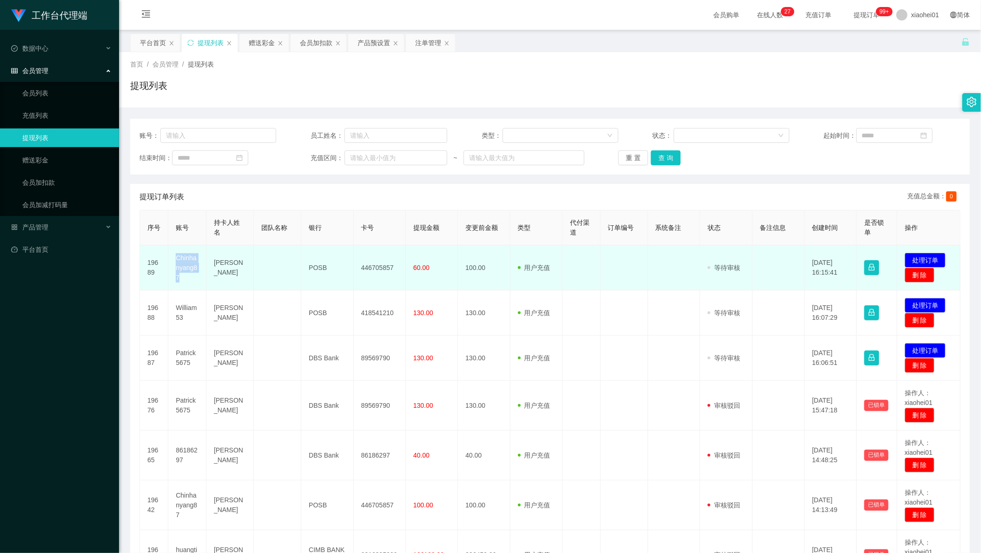
click at [182, 261] on td "Chinhanyang87" at bounding box center [187, 267] width 38 height 45
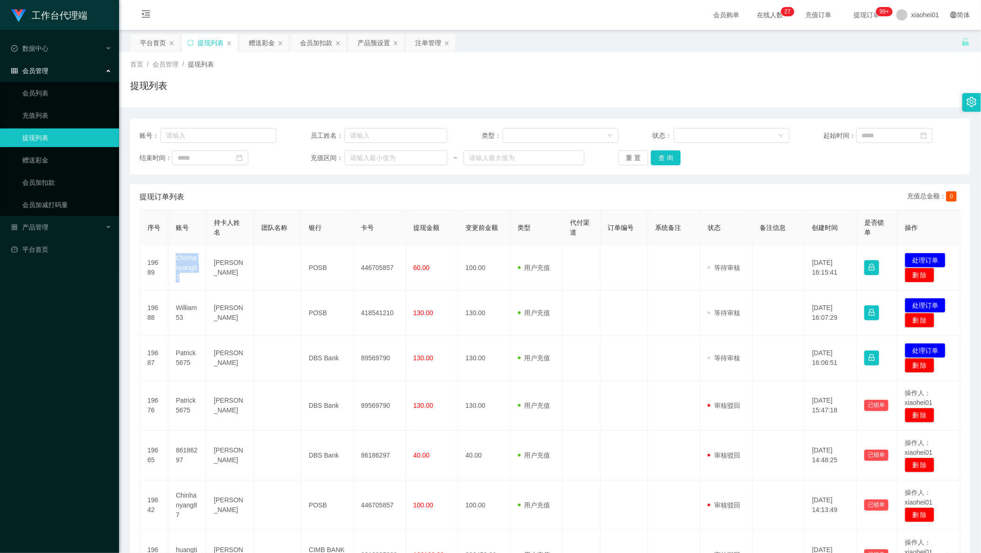
copy td "Chinhanyang87"
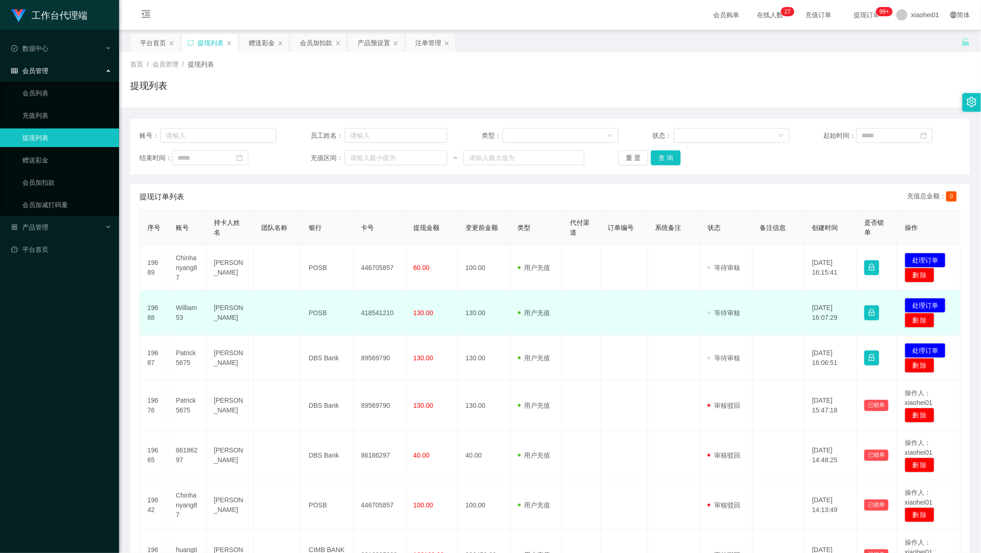
click at [770, 327] on td at bounding box center [779, 312] width 52 height 45
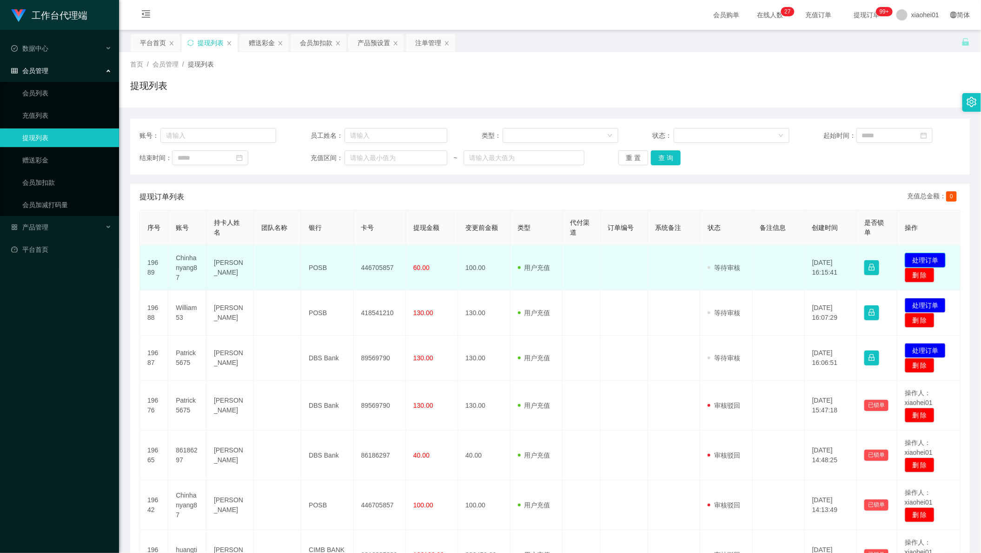
click at [935, 255] on button "处理订单" at bounding box center [925, 260] width 41 height 15
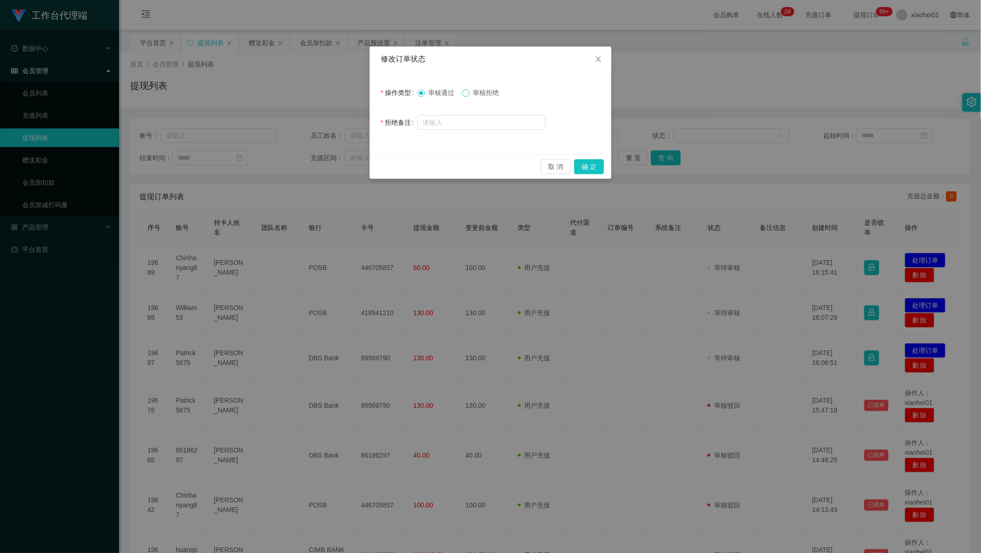
click at [470, 94] on span at bounding box center [465, 92] width 7 height 7
click at [592, 165] on button "确 定" at bounding box center [589, 166] width 30 height 15
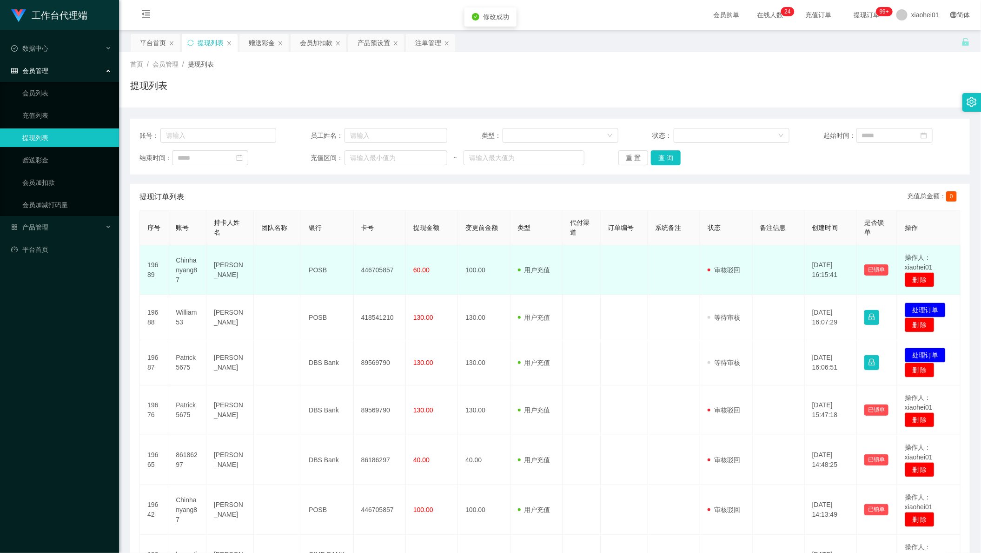
click at [184, 268] on td "Chinhanyang87" at bounding box center [187, 270] width 38 height 50
copy td "Chinhanyang87"
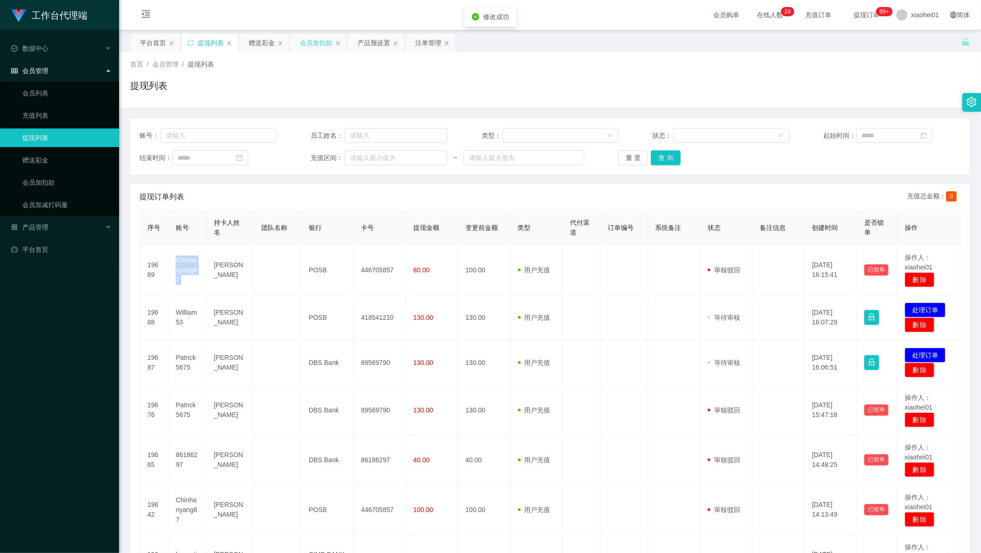
click at [321, 41] on div "会员加扣款" at bounding box center [316, 43] width 33 height 18
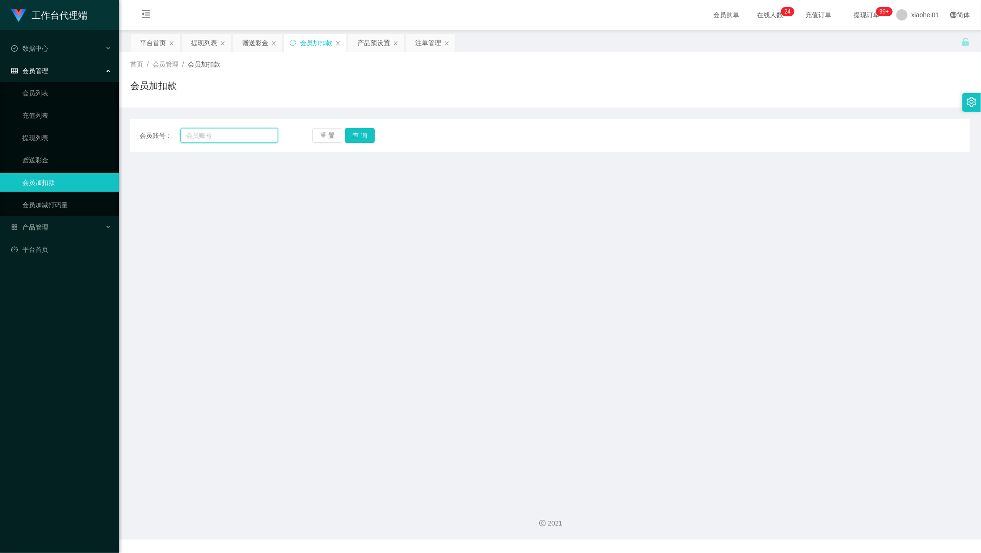
click at [260, 133] on input "text" at bounding box center [229, 135] width 98 height 15
paste input "Chinhanyang87"
click at [366, 129] on button "查 询" at bounding box center [360, 135] width 30 height 15
click at [254, 134] on input "Chinhanyang87" at bounding box center [229, 135] width 98 height 15
click at [364, 138] on button "查 询" at bounding box center [360, 135] width 30 height 15
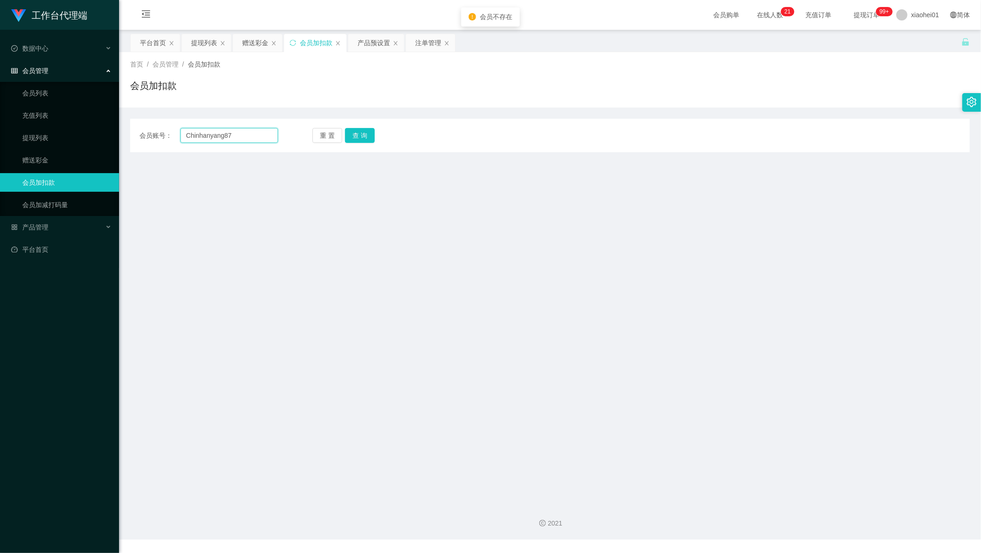
click at [264, 131] on input "Chinhanyang87" at bounding box center [229, 135] width 98 height 15
type input "Chinhanyang87"
click at [367, 132] on button "查 询" at bounding box center [360, 135] width 30 height 15
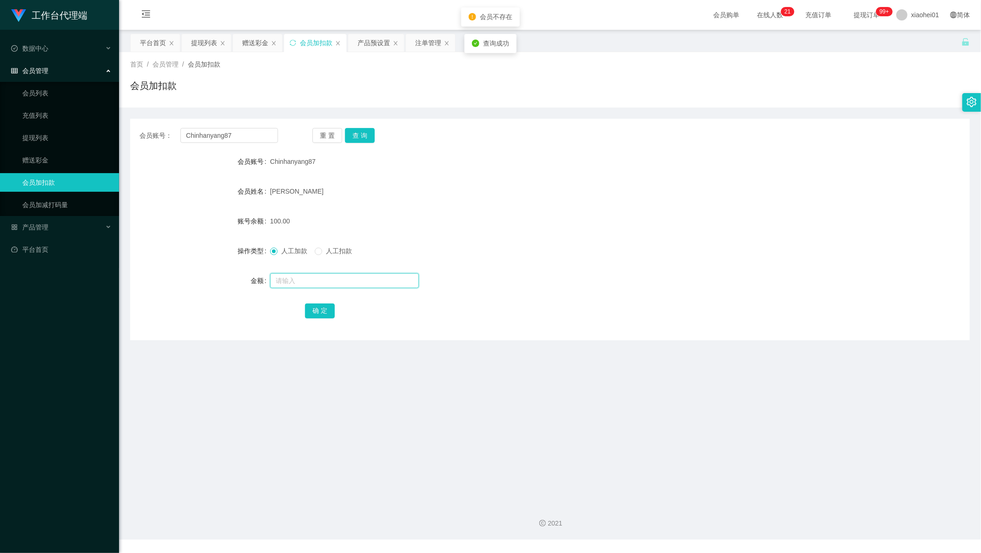
click at [319, 280] on input "text" at bounding box center [344, 280] width 149 height 15
click at [330, 250] on span "人工扣款" at bounding box center [338, 250] width 33 height 7
click at [327, 276] on input "text" at bounding box center [344, 280] width 149 height 15
type input "100"
click at [324, 309] on button "确 定" at bounding box center [320, 310] width 30 height 15
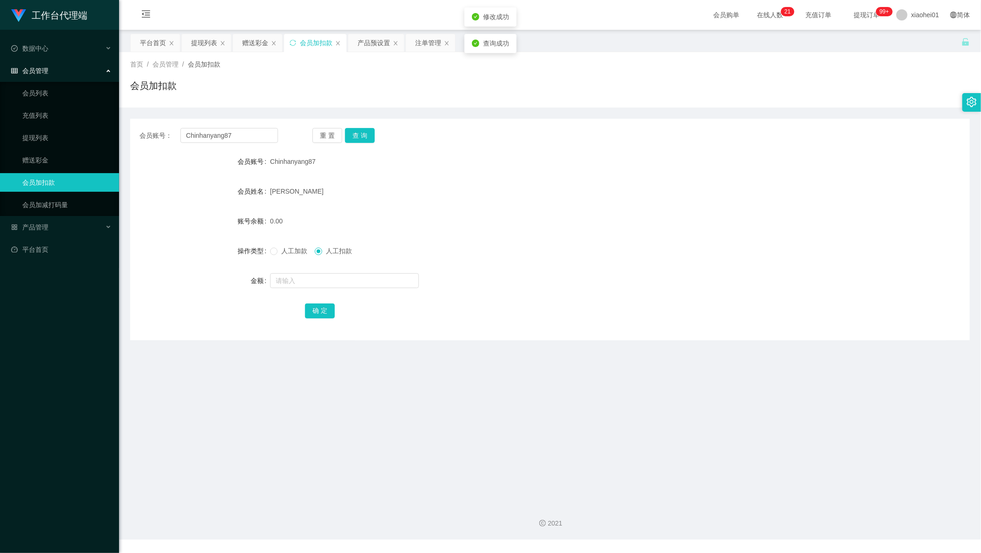
drag, startPoint x: 466, startPoint y: 162, endPoint x: 464, endPoint y: 155, distance: 6.9
click at [466, 159] on div "Chinhanyang87" at bounding box center [515, 161] width 490 height 19
click at [118, 492] on div "工作台代理端 数据中心 会员管理 会员列表 充值列表 提现列表 赠送彩金 会员加扣款 会员加减打码量 产品管理 平台首页" at bounding box center [59, 276] width 119 height 553
drag, startPoint x: 241, startPoint y: 141, endPoint x: 52, endPoint y: 130, distance: 190.1
click at [66, 127] on section "工作台代理端 数据中心 会员管理 会员列表 充值列表 提现列表 赠送彩金 会员加扣款 会员加减打码量 产品管理 平台首页 保存配置 重置配置 整体风格设置 主…" at bounding box center [490, 269] width 981 height 539
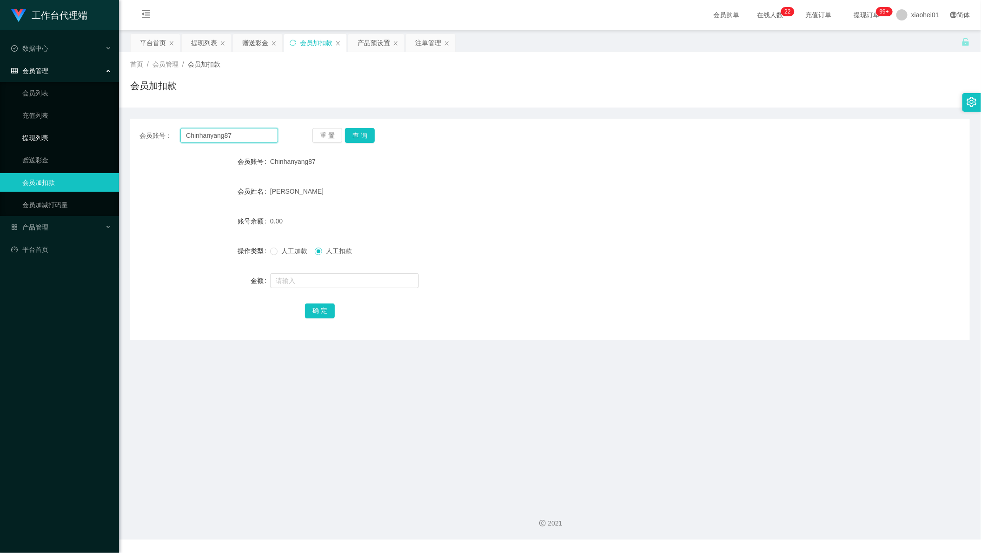
paste input "tan1234"
type input "tan1234"
click at [360, 133] on button "查 询" at bounding box center [360, 135] width 30 height 15
click at [286, 254] on label "人工加款" at bounding box center [290, 251] width 41 height 10
click at [337, 278] on input "text" at bounding box center [344, 280] width 149 height 15
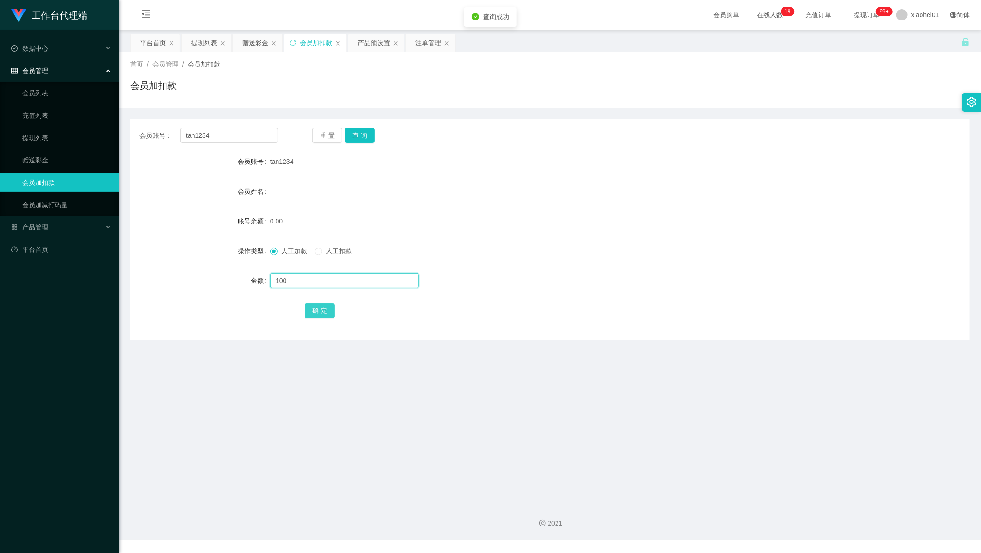
type input "100"
click at [313, 316] on button "确 定" at bounding box center [320, 310] width 30 height 15
drag, startPoint x: 528, startPoint y: 172, endPoint x: 743, endPoint y: 57, distance: 243.7
click at [537, 160] on form "会员账号 tan1234 会员姓名 账号余额 100.00 操作类型 人工加款 人工扣款 金额 确 定" at bounding box center [550, 235] width 840 height 167
click at [381, 45] on div "产品预设置" at bounding box center [374, 43] width 33 height 18
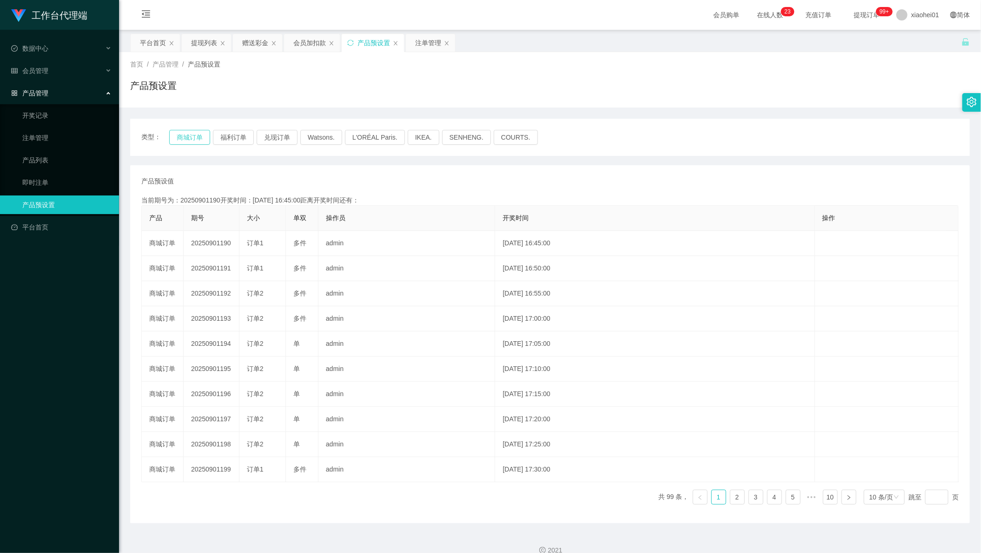
click at [169, 137] on button "商城订单" at bounding box center [189, 137] width 41 height 15
click at [194, 137] on button "商城订单" at bounding box center [189, 137] width 41 height 15
click at [312, 49] on div "会员加扣款" at bounding box center [309, 43] width 33 height 18
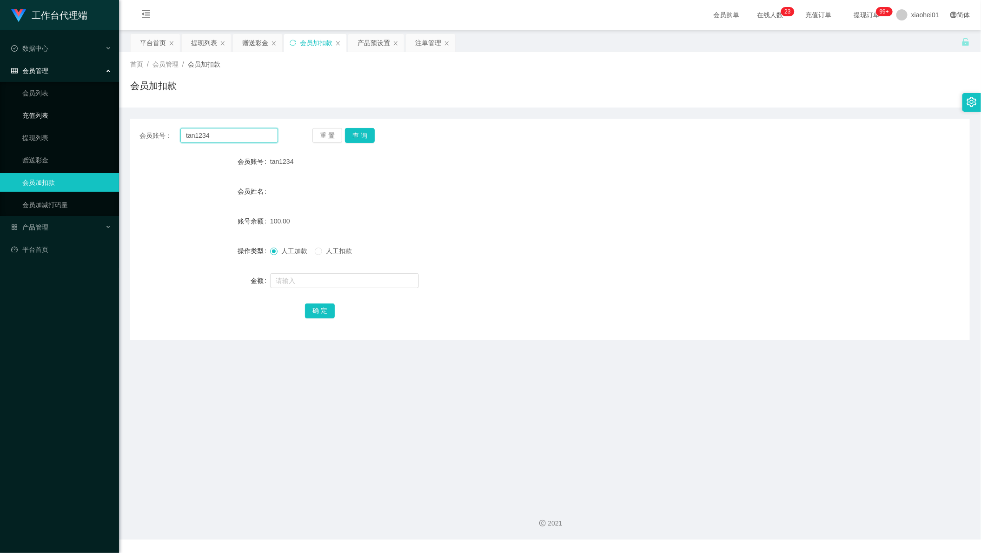
drag, startPoint x: 245, startPoint y: 130, endPoint x: 114, endPoint y: 121, distance: 130.5
click at [113, 120] on section "工作台代理端 数据中心 会员管理 会员列表 充值列表 提现列表 赠送彩金 会员加扣款 会员加减打码量 产品管理 开奖记录 注单管理 产品列表 即时注单 产品预…" at bounding box center [490, 269] width 981 height 539
paste input "youtubepromoter"
type input "youtubepromoter"
click at [366, 133] on button "查 询" at bounding box center [360, 135] width 30 height 15
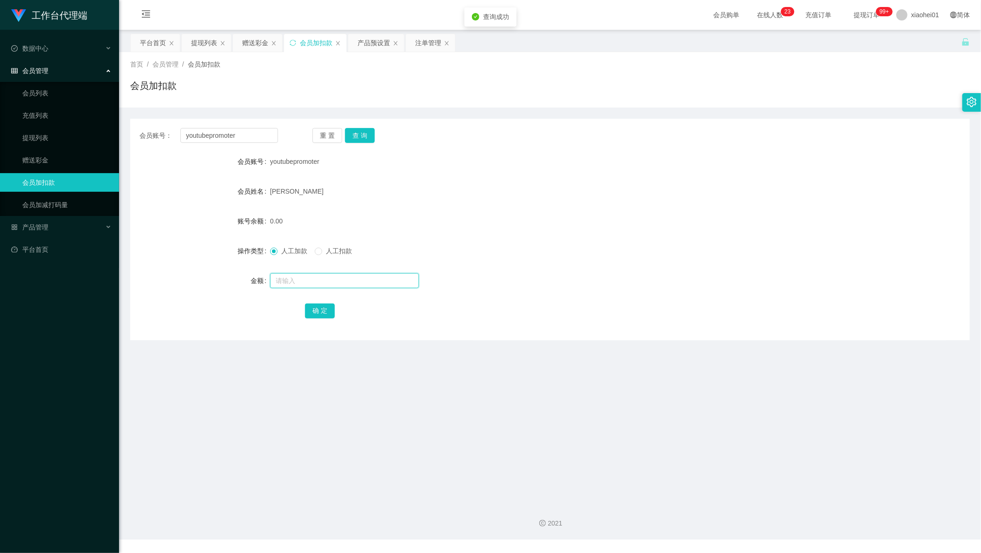
click at [349, 286] on input "text" at bounding box center [344, 280] width 149 height 15
type input "100"
click at [322, 310] on button "确 定" at bounding box center [320, 310] width 30 height 15
click at [546, 210] on form "会员账号 youtubepromoter 会员姓名 Kay Woo 账号余额 100.00 操作类型 人工加款 人工扣款 金额 确 定" at bounding box center [550, 235] width 840 height 167
drag, startPoint x: 562, startPoint y: 134, endPoint x: 843, endPoint y: 0, distance: 311.4
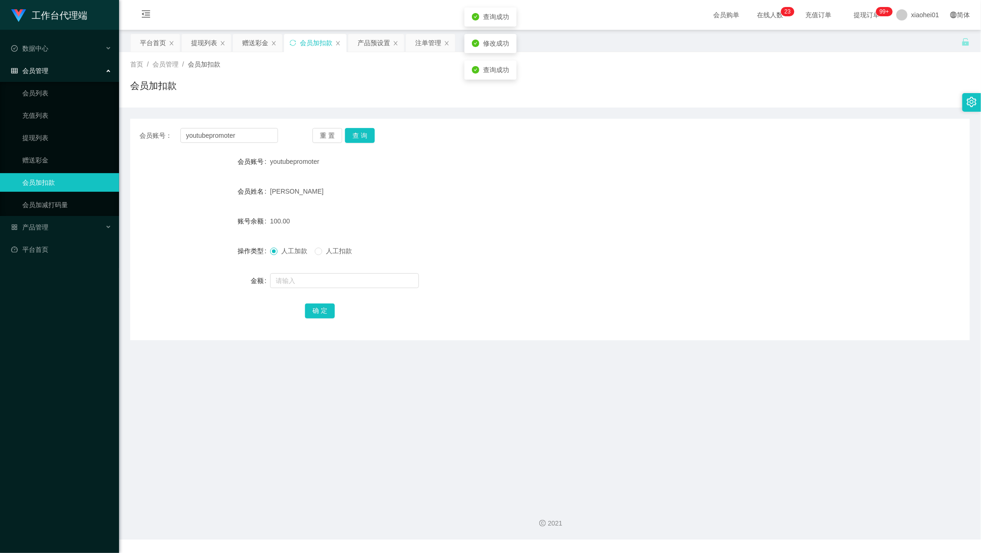
click at [567, 134] on div "会员账号： youtubepromoter 重 置 查 询" at bounding box center [550, 135] width 840 height 15
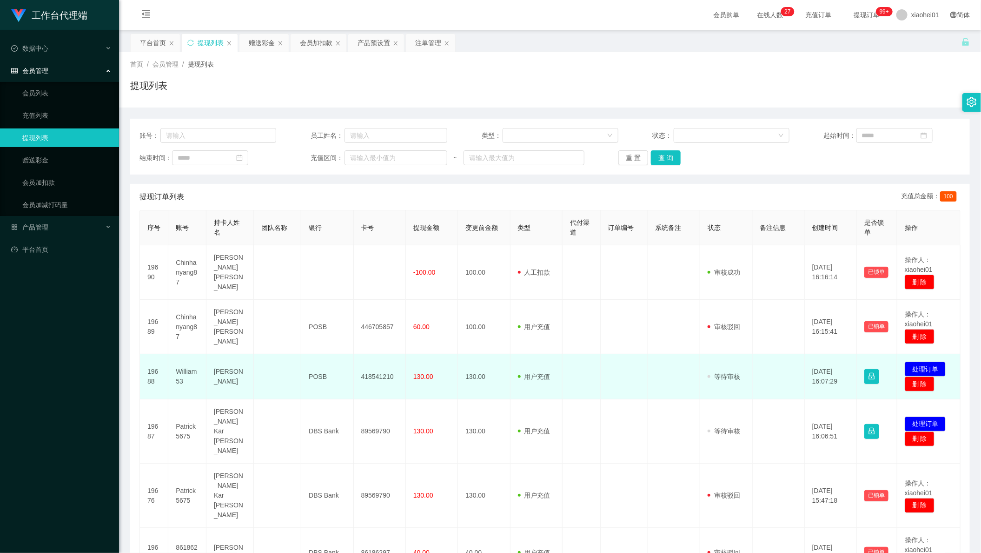
click at [380, 372] on td "418541210" at bounding box center [380, 376] width 52 height 45
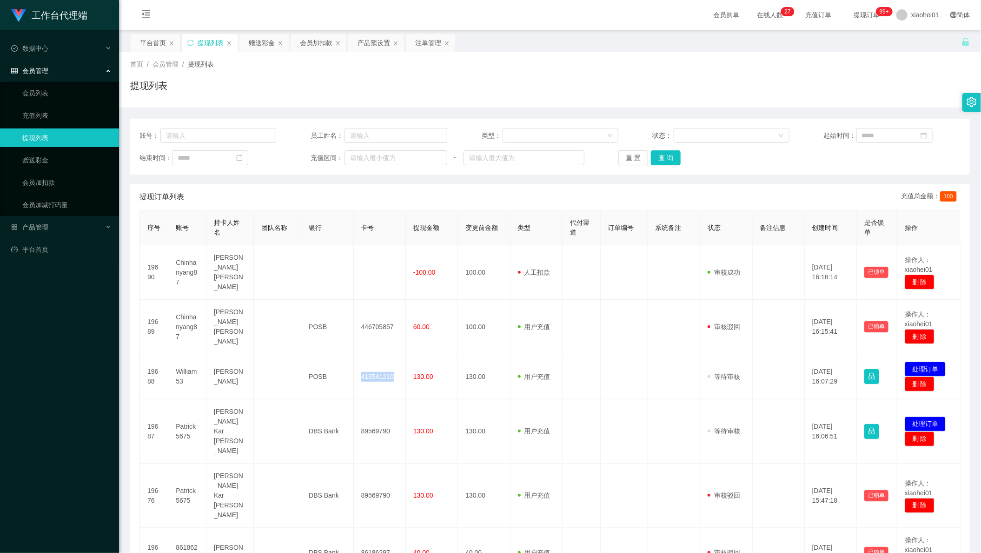
copy td "418541210"
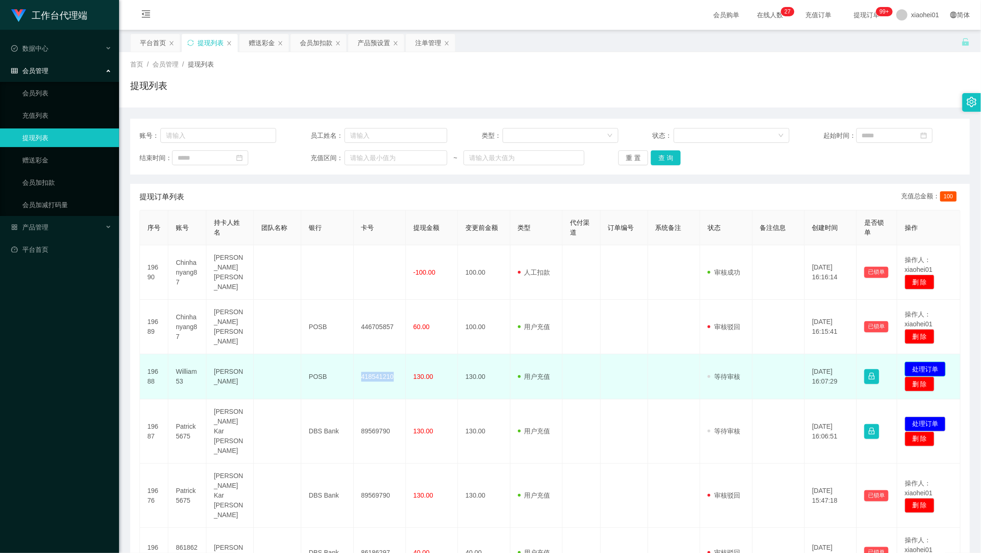
click at [921, 361] on button "处理订单" at bounding box center [925, 368] width 41 height 15
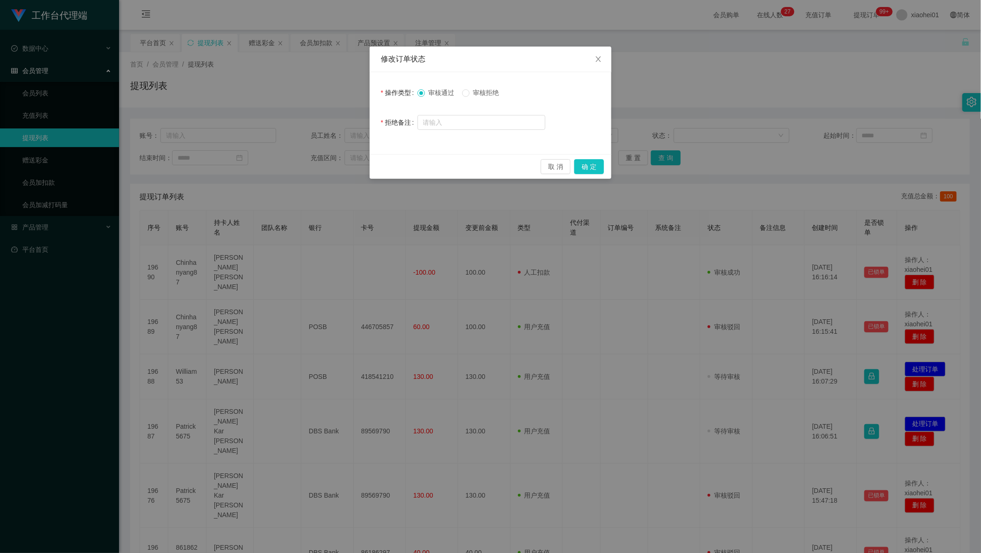
drag, startPoint x: 600, startPoint y: 155, endPoint x: 596, endPoint y: 160, distance: 6.3
click at [599, 155] on div "取 消 确 定" at bounding box center [491, 166] width 242 height 25
click at [587, 171] on button "确 定" at bounding box center [589, 166] width 30 height 15
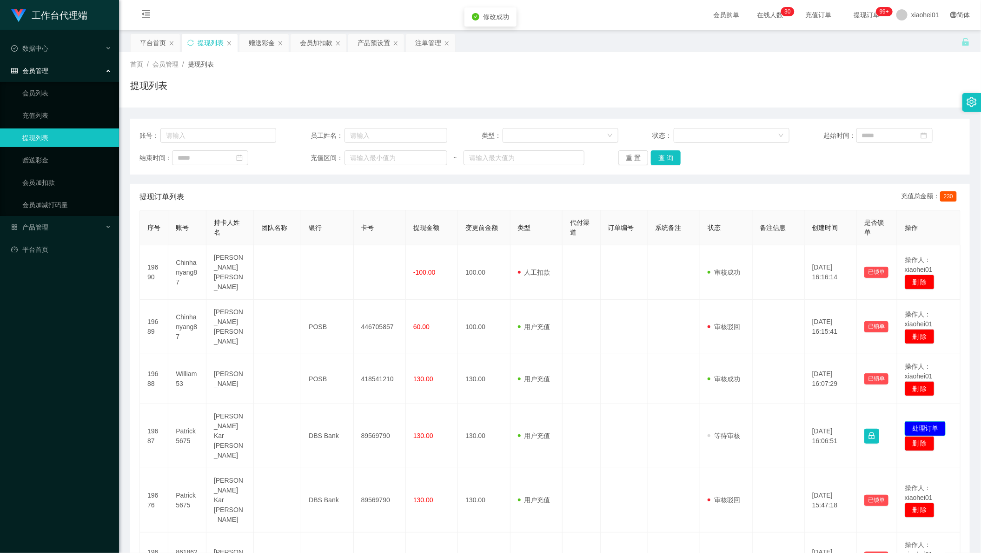
click at [937, 421] on button "处理订单" at bounding box center [925, 428] width 41 height 15
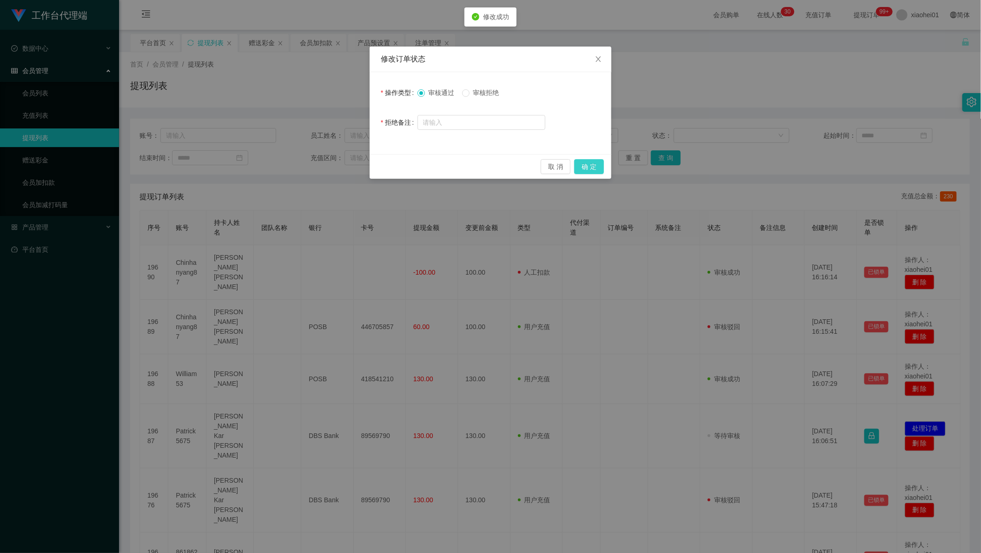
click at [602, 165] on button "确 定" at bounding box center [589, 166] width 30 height 15
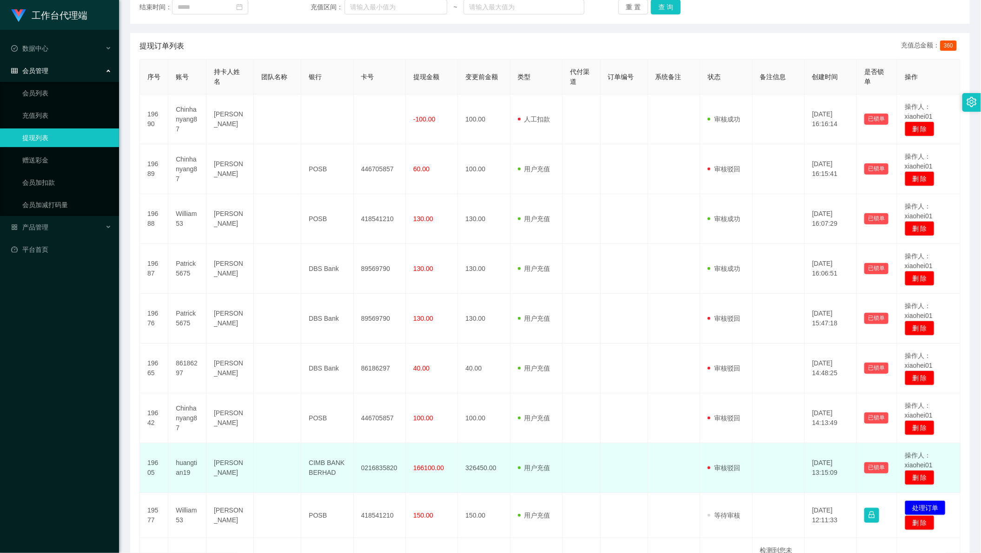
scroll to position [295, 0]
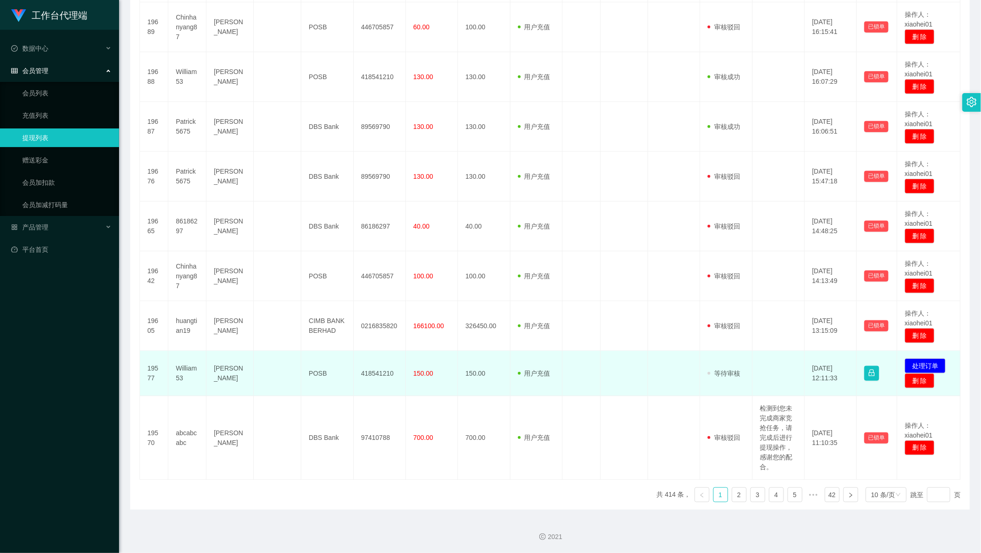
click at [381, 374] on td "418541210" at bounding box center [380, 373] width 52 height 45
copy td "418541210"
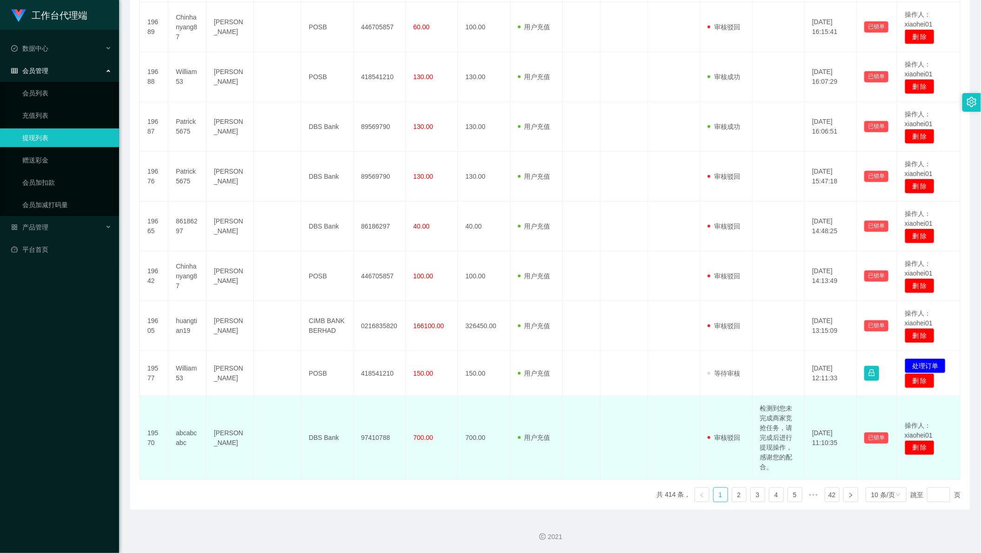
drag, startPoint x: 689, startPoint y: 393, endPoint x: 787, endPoint y: 419, distance: 101.2
click at [695, 397] on tbody "19690 Chinhanyang87 Chin Han yang -100.00 100.00 用户充值 人工扣款 审核驳回 审核成功 等待审核 2025-…" at bounding box center [550, 216] width 821 height 527
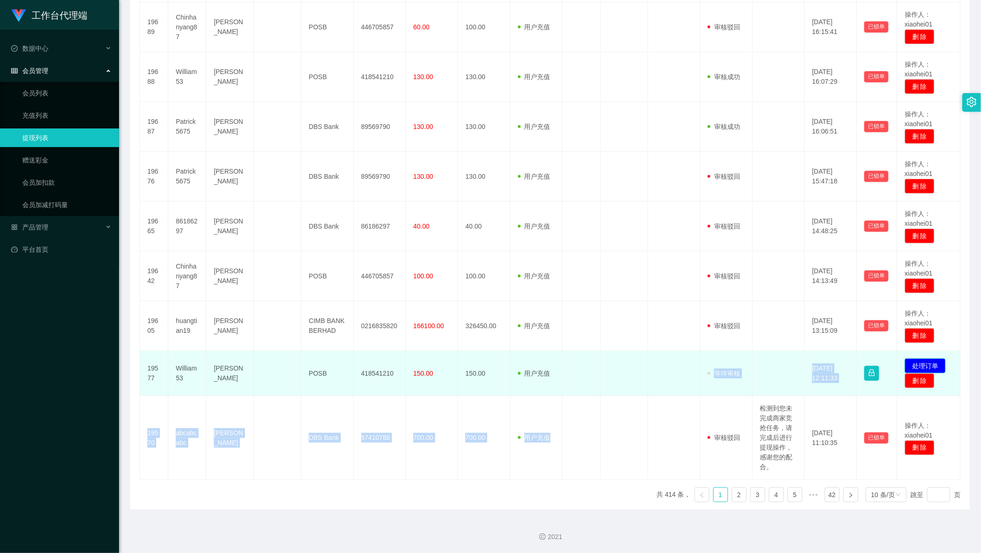
click at [926, 358] on button "处理订单" at bounding box center [925, 365] width 41 height 15
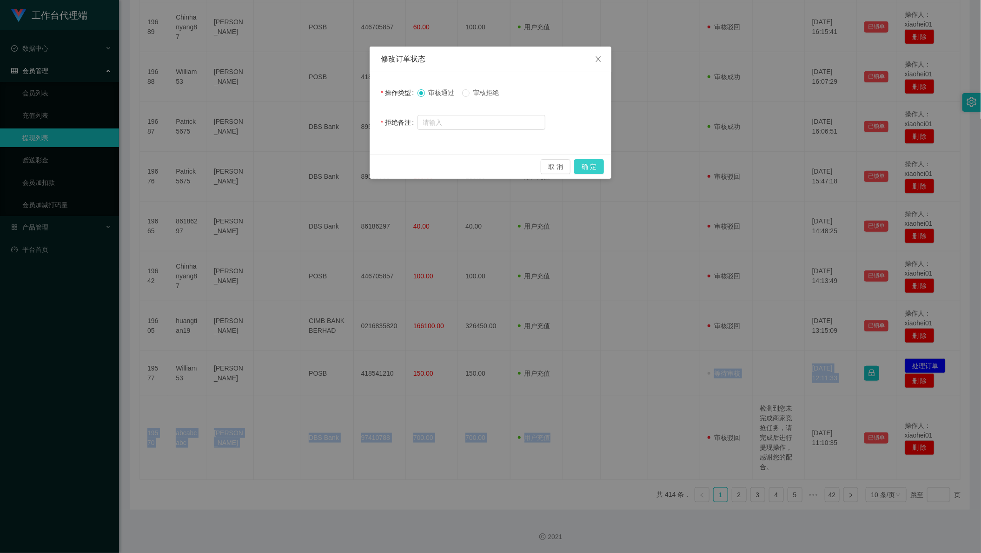
click at [603, 162] on button "确 定" at bounding box center [589, 166] width 30 height 15
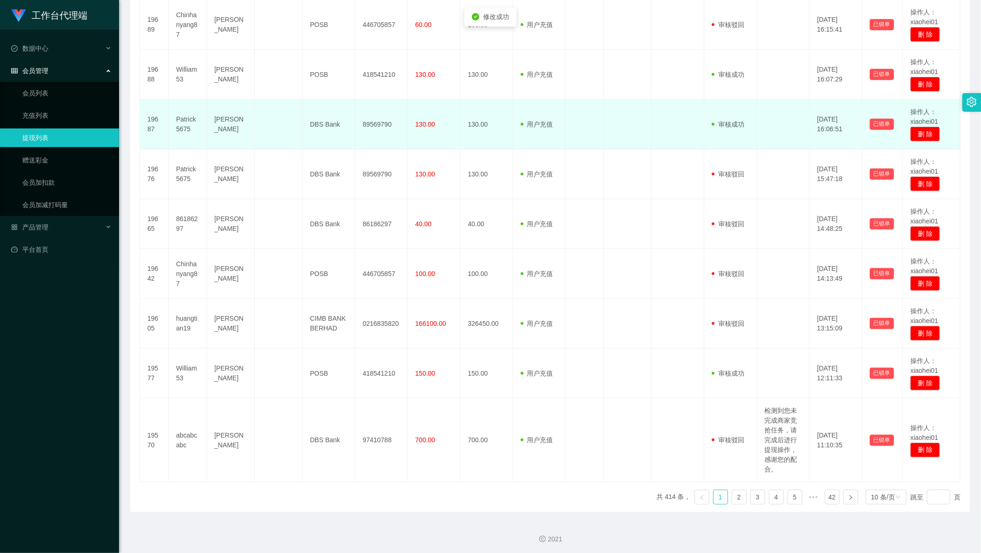
click at [737, 102] on td "审核驳回 审核成功 等待审核" at bounding box center [731, 125] width 53 height 50
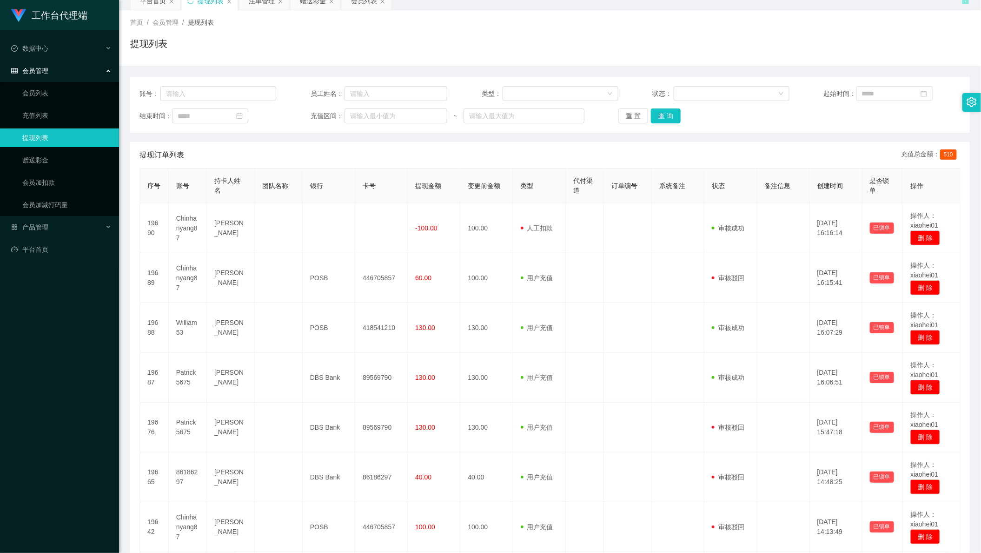
scroll to position [0, 0]
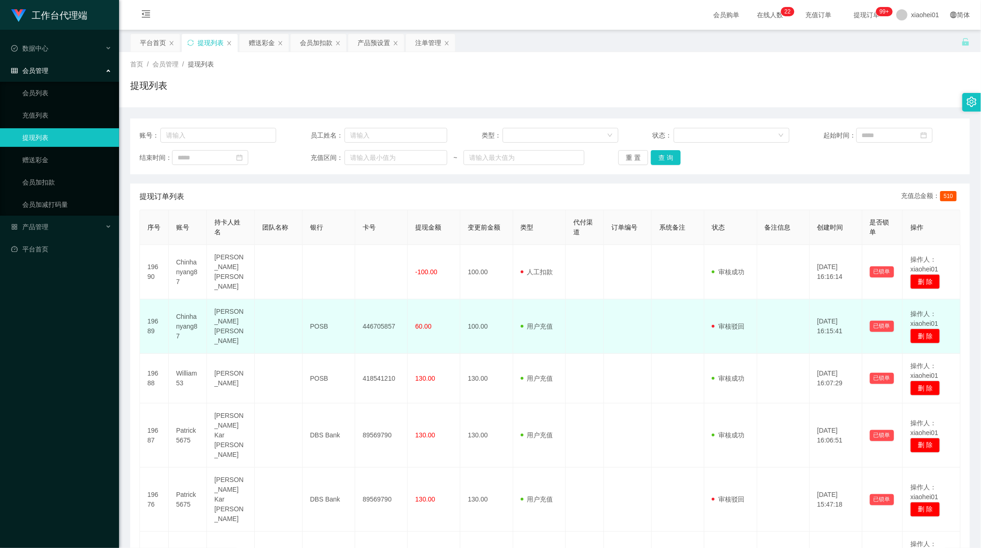
click at [520, 300] on td "用户充值 人工扣款" at bounding box center [539, 327] width 53 height 54
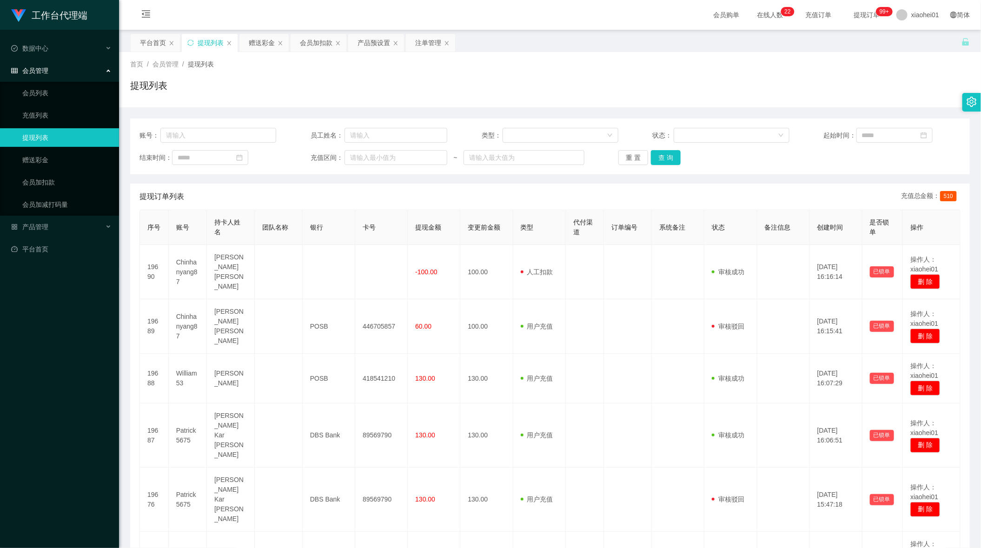
click at [625, 6] on div "会员购单 在线人数 0 1 2 3 4 5 6 7 8 9 0 1 2 3 4 5 6 7 8 9 0 1 2 3 4 5 6 7 8 9 0 1 2 3 4…" at bounding box center [550, 15] width 862 height 30
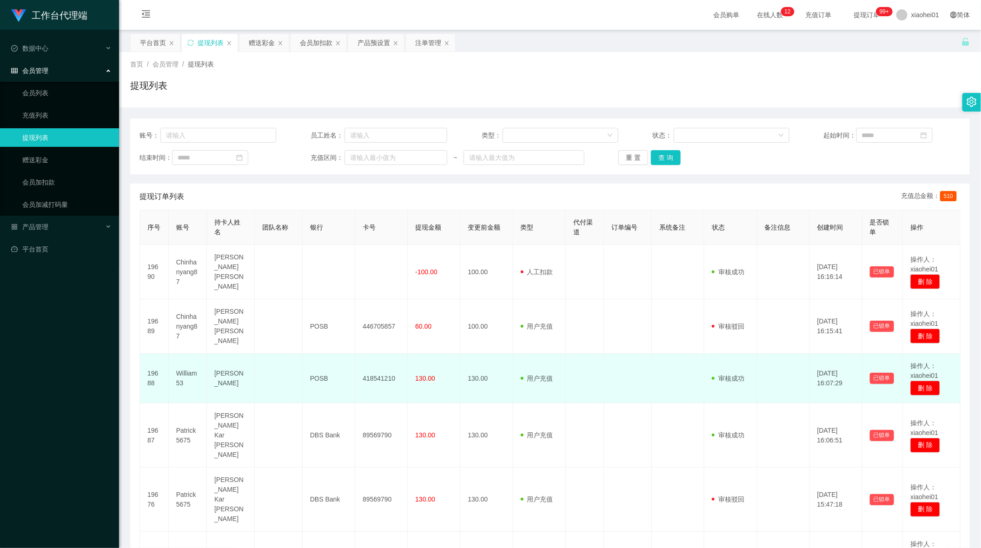
click at [560, 379] on td "用户充值 人工扣款" at bounding box center [539, 379] width 53 height 50
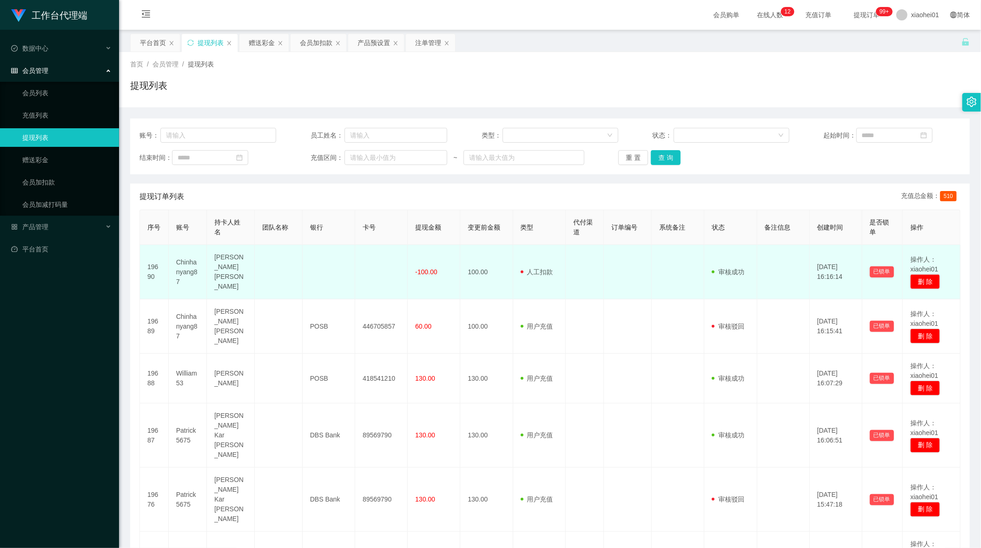
click at [186, 280] on td "Chinhanyang87" at bounding box center [188, 272] width 38 height 54
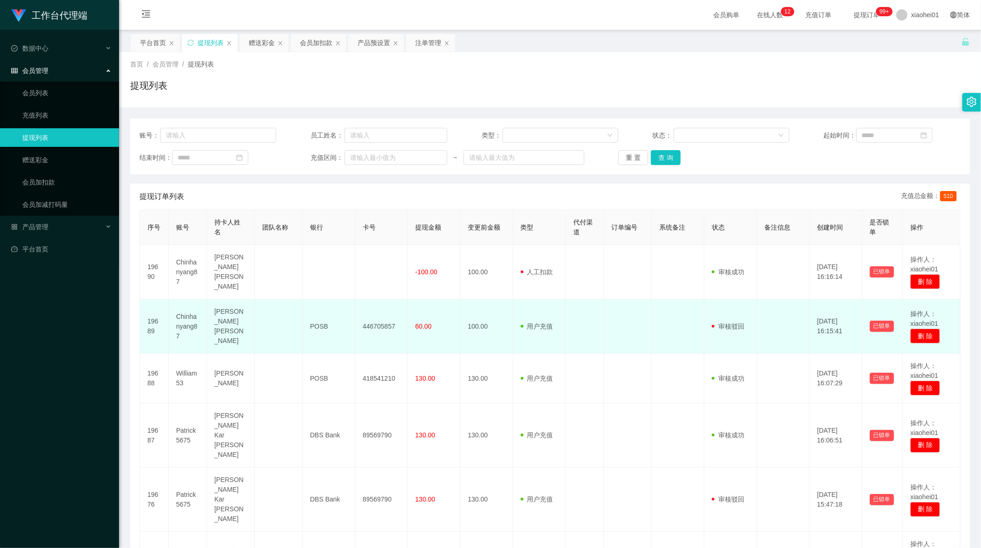
click at [398, 321] on td "446705857" at bounding box center [381, 327] width 53 height 54
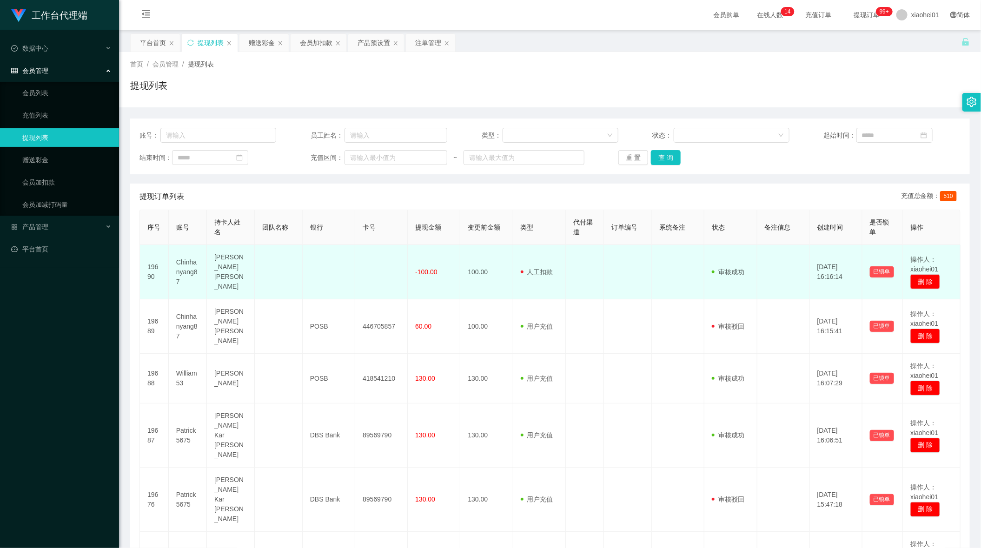
click at [183, 271] on td "Chinhanyang87" at bounding box center [188, 272] width 38 height 54
copy td "Chinhanyang87"
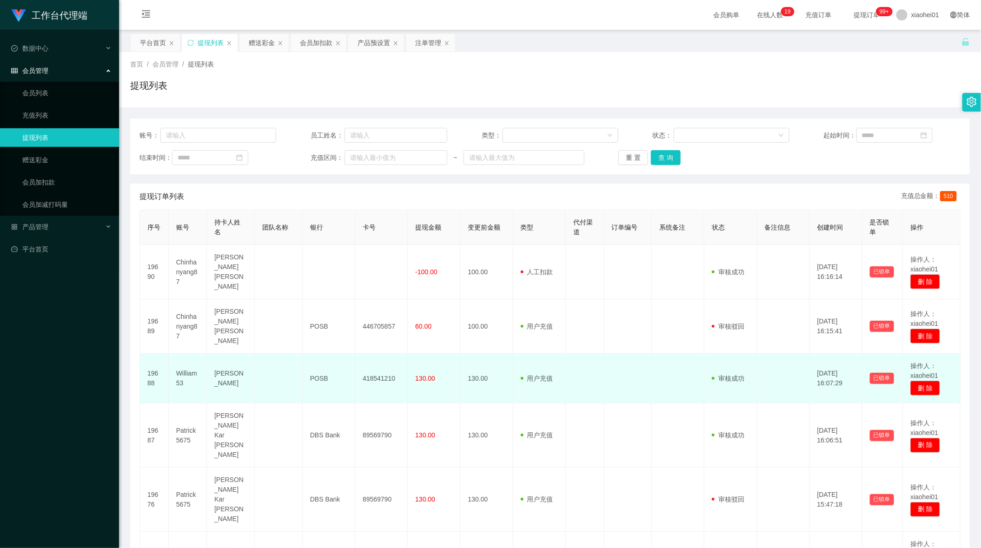
click at [527, 374] on td "用户充值 人工扣款" at bounding box center [539, 379] width 53 height 50
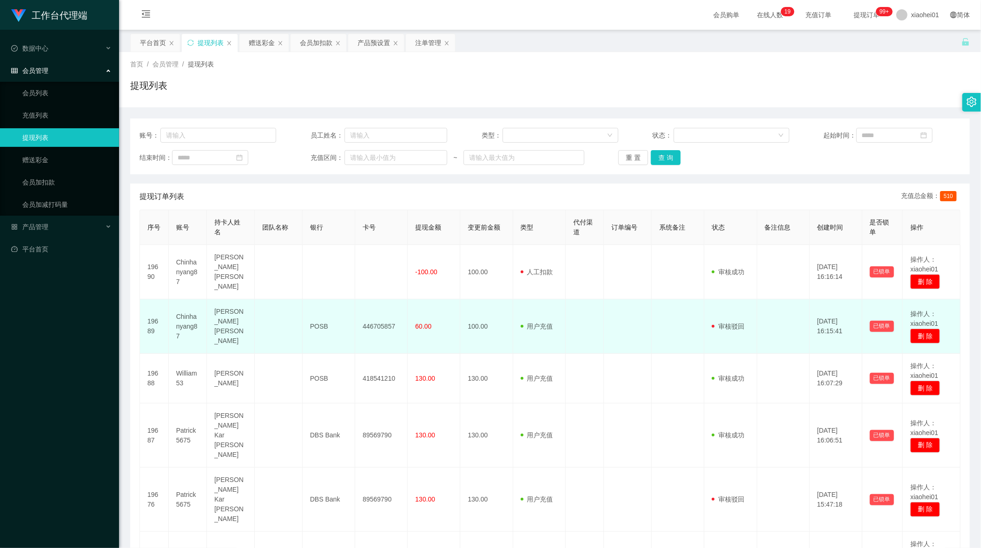
click at [614, 300] on td at bounding box center [628, 327] width 48 height 54
click at [445, 303] on td "60.00" at bounding box center [434, 327] width 53 height 54
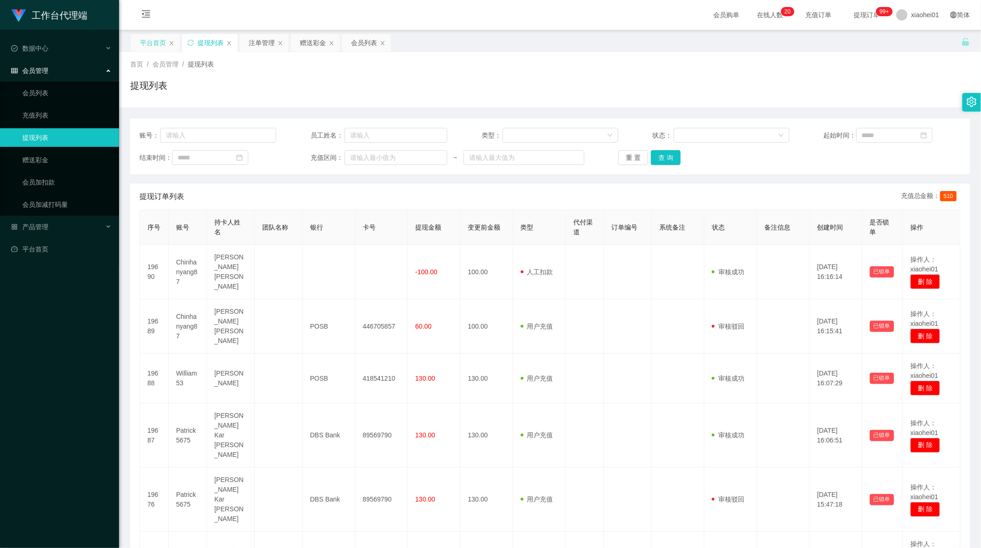
click at [153, 45] on div "平台首页" at bounding box center [153, 43] width 26 height 18
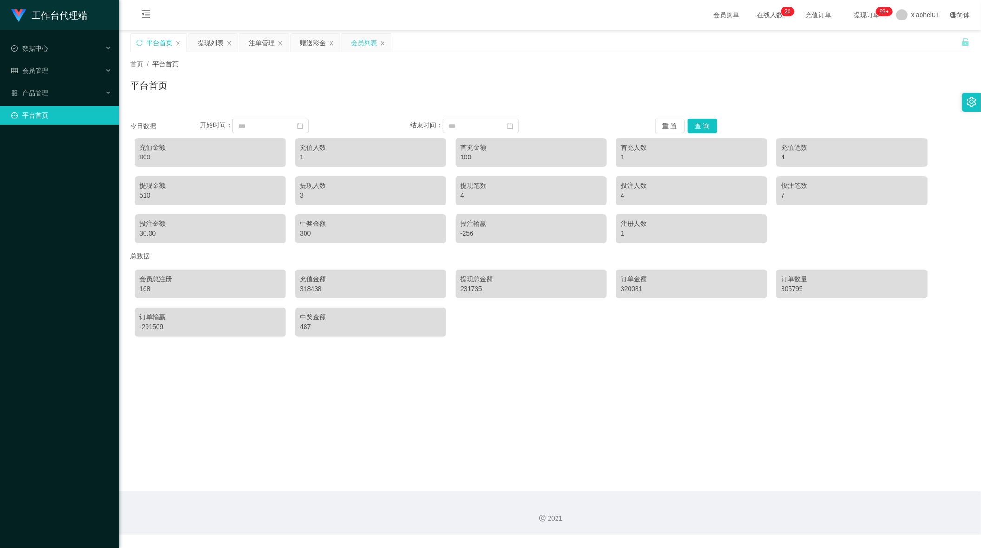
click at [360, 46] on div "会员列表" at bounding box center [364, 43] width 26 height 18
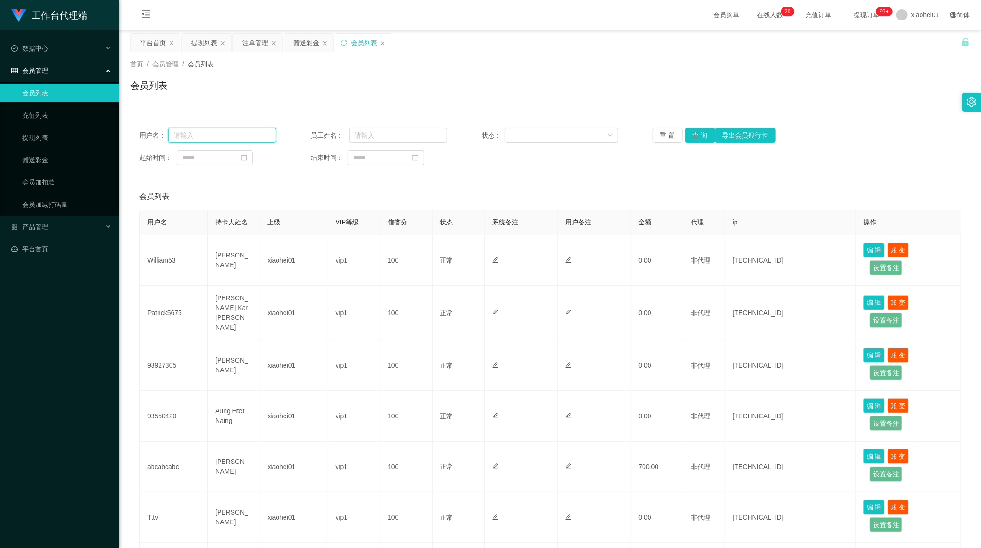
drag, startPoint x: 260, startPoint y: 131, endPoint x: 356, endPoint y: 139, distance: 96.6
click at [260, 131] on input "text" at bounding box center [222, 135] width 108 height 15
paste input "tan1234"
type input "tan1234"
click at [699, 140] on button "查 询" at bounding box center [701, 135] width 30 height 15
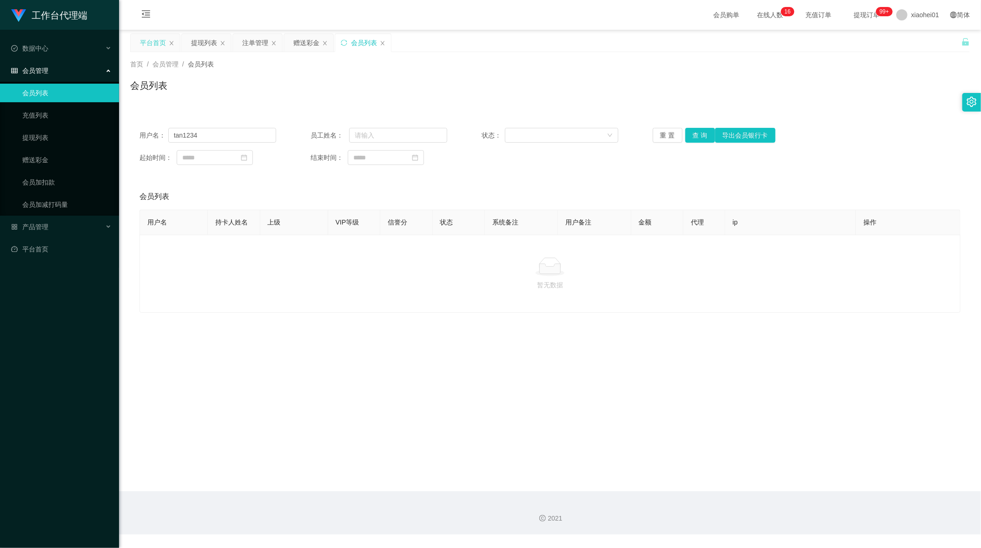
click at [160, 35] on div "平台首页" at bounding box center [153, 43] width 26 height 18
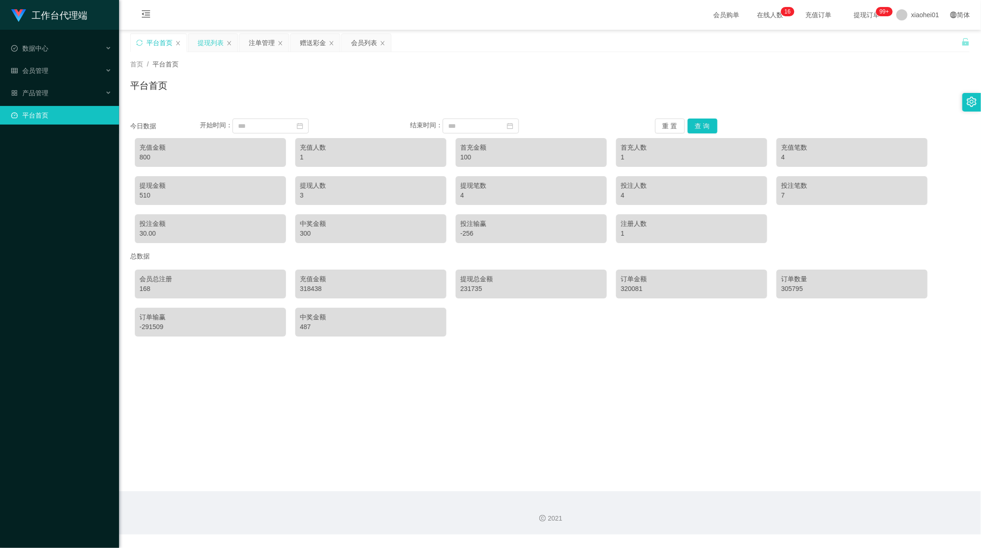
click at [213, 38] on div "提现列表" at bounding box center [211, 43] width 26 height 18
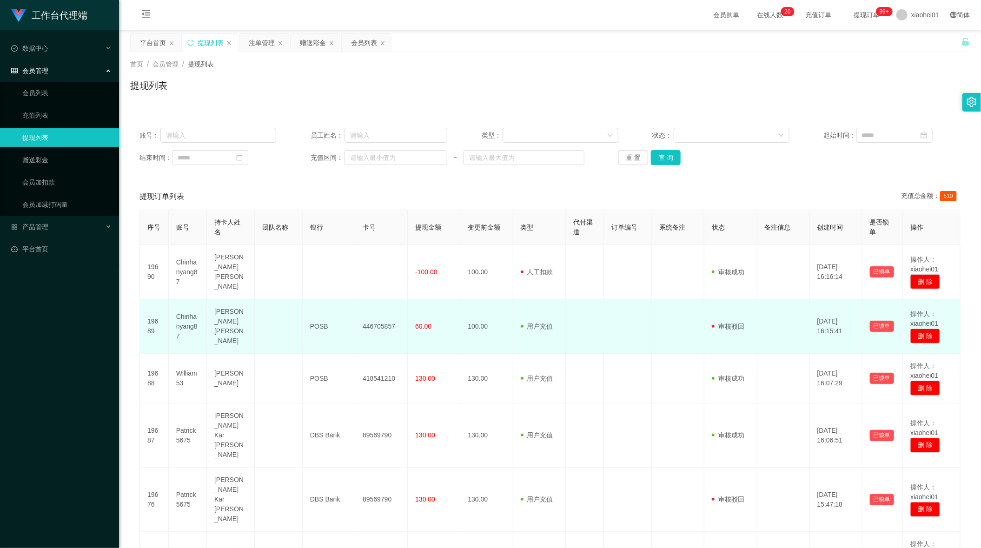
click at [652, 324] on td at bounding box center [678, 327] width 53 height 54
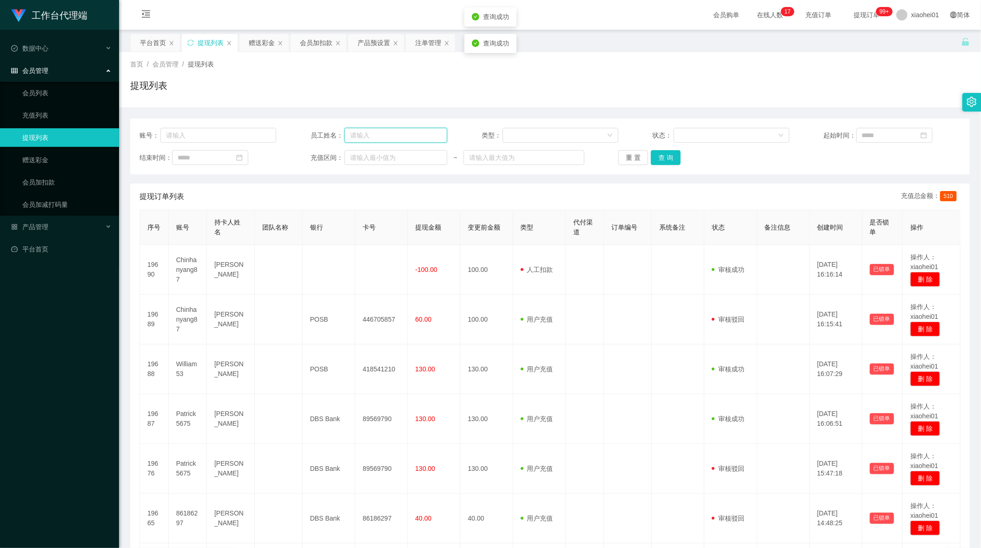
click at [373, 134] on input "text" at bounding box center [396, 135] width 103 height 15
drag, startPoint x: 208, startPoint y: 127, endPoint x: 233, endPoint y: 141, distance: 29.0
click at [211, 129] on div "账号： 员工姓名： 类型： 状态： 起始时间： 结束时间： 充值区间： ~ 重 置 查 询" at bounding box center [550, 147] width 840 height 56
click at [233, 141] on input "text" at bounding box center [218, 135] width 116 height 15
paste input "tan1234"
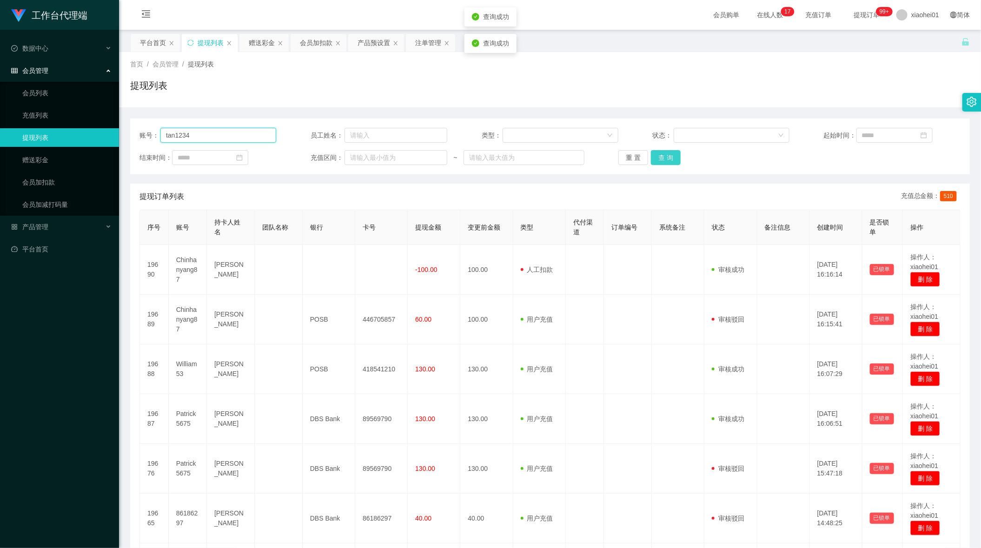
type input "tan1234"
click at [668, 156] on button "查 询" at bounding box center [666, 157] width 30 height 15
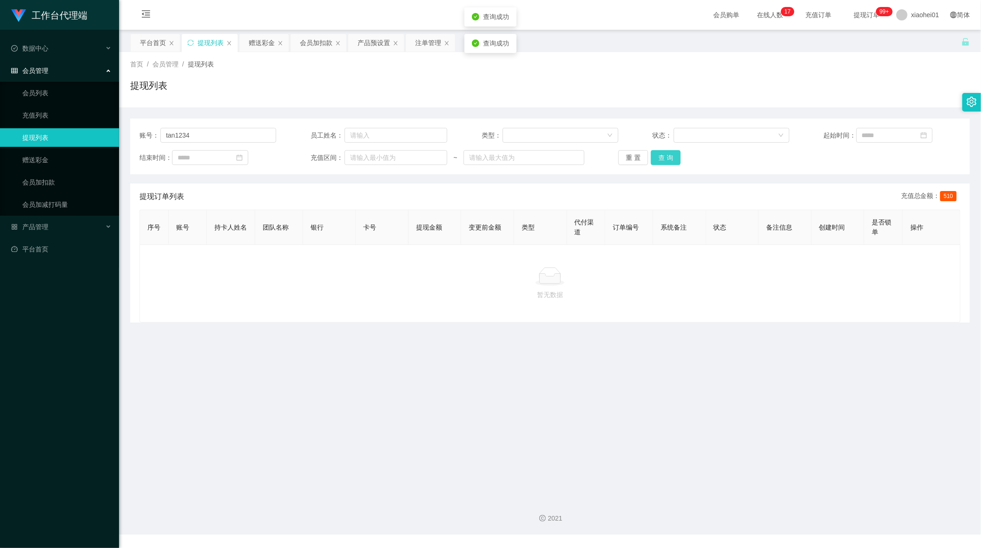
click at [668, 156] on button "查 询" at bounding box center [666, 157] width 30 height 15
drag, startPoint x: 82, startPoint y: 135, endPoint x: -64, endPoint y: 135, distance: 146.5
click at [0, 135] on html "工作台代理端 数据中心 会员管理 会员列表 充值列表 提现列表 赠送彩金 会员加扣款 会员加减打码量 产品管理 平台首页 保存配置 重置配置 整体风格设置 主…" at bounding box center [490, 274] width 981 height 548
drag, startPoint x: 148, startPoint y: 41, endPoint x: 169, endPoint y: 45, distance: 21.3
click at [148, 41] on div "平台首页" at bounding box center [153, 43] width 26 height 18
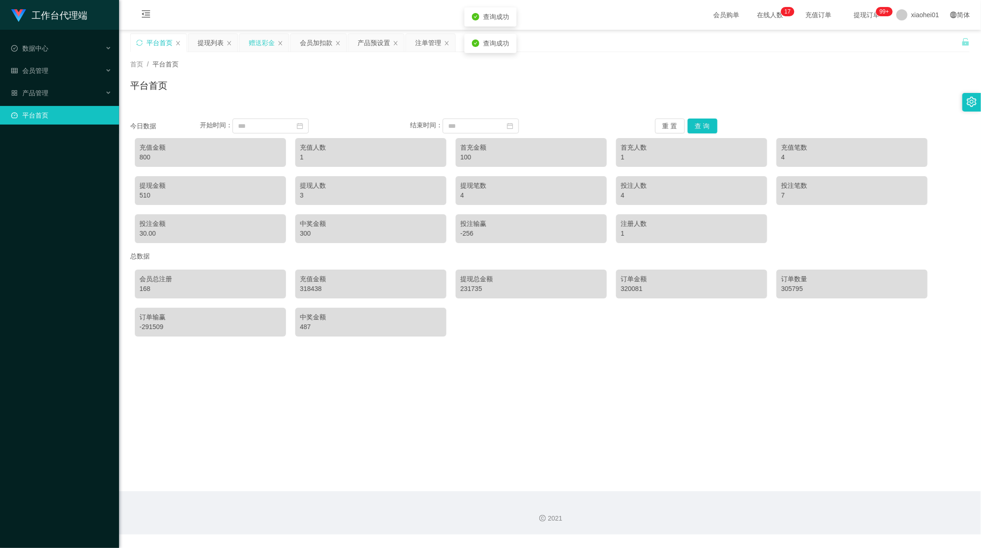
click at [259, 47] on div "赠送彩金" at bounding box center [262, 43] width 26 height 18
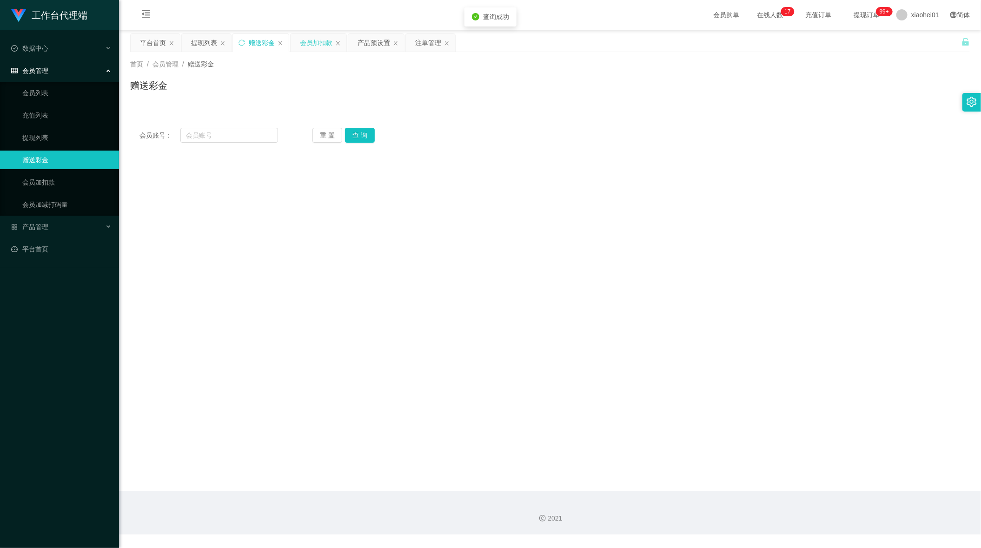
click at [320, 49] on div "会员加扣款" at bounding box center [316, 43] width 33 height 18
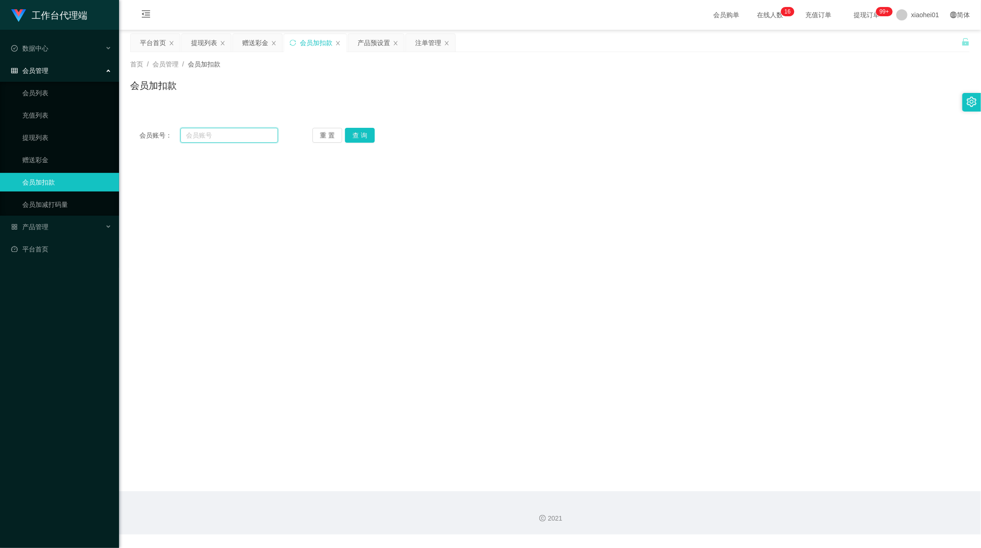
drag, startPoint x: 219, startPoint y: 130, endPoint x: 332, endPoint y: 143, distance: 113.8
click at [226, 133] on input "text" at bounding box center [229, 135] width 98 height 15
paste input "tan1234"
type input "tan1234"
click at [364, 137] on button "查 询" at bounding box center [360, 135] width 30 height 15
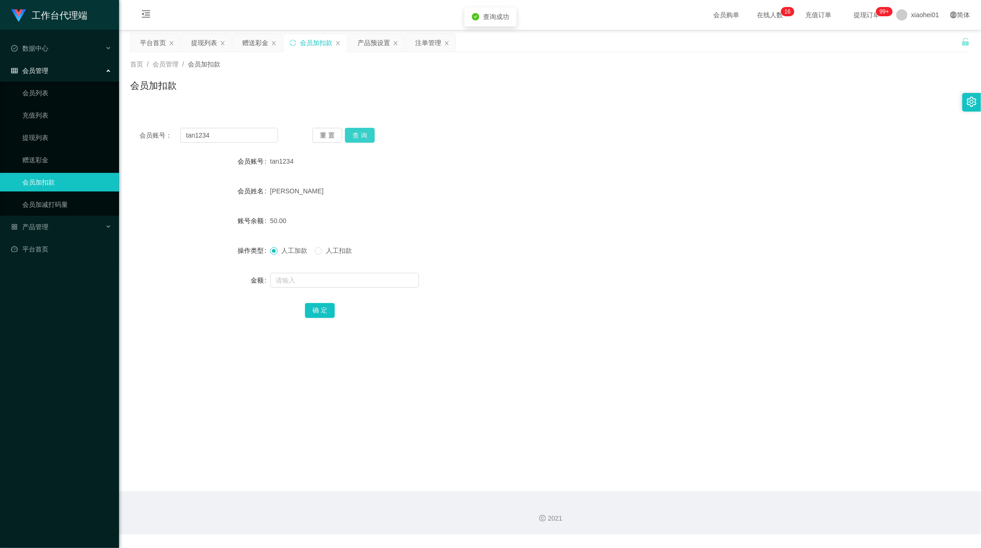
click at [364, 137] on button "查 询" at bounding box center [360, 135] width 30 height 15
click at [782, 358] on main "关闭左侧 关闭右侧 关闭其它 刷新页面 平台首页 提现列表 赠送彩金 会员加扣款 产品预设置 注单管理 首页 / 会员管理 / 会员加扣款 / 会员加扣款 会…" at bounding box center [550, 261] width 862 height 462
click at [202, 52] on div "首页 / 会员管理 / 会员加扣款 / 会员加扣款" at bounding box center [550, 79] width 862 height 55
click at [203, 52] on div "首页 / 会员管理 / 会员加扣款 / 会员加扣款" at bounding box center [550, 79] width 862 height 55
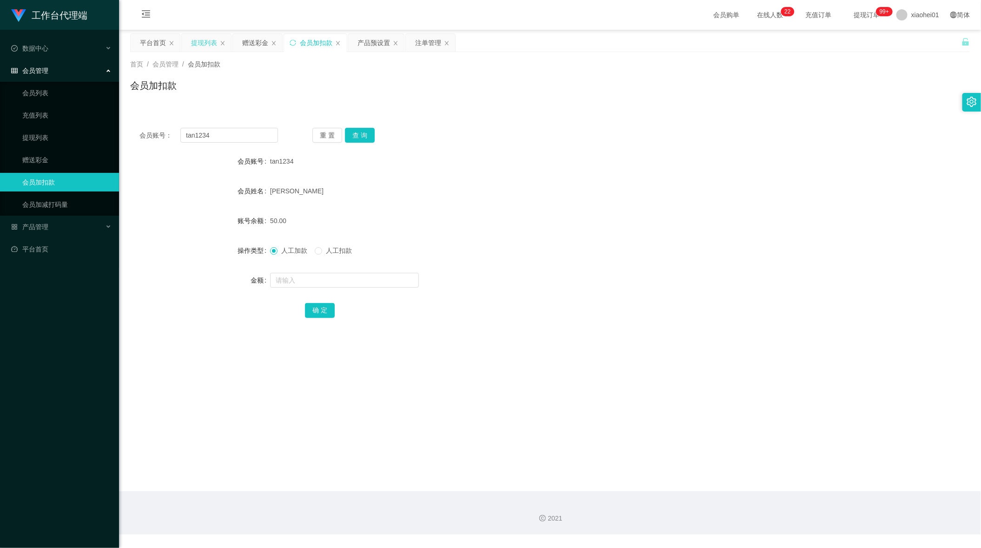
drag, startPoint x: 203, startPoint y: 39, endPoint x: 208, endPoint y: 42, distance: 5.8
click at [203, 39] on div "提现列表" at bounding box center [204, 43] width 26 height 18
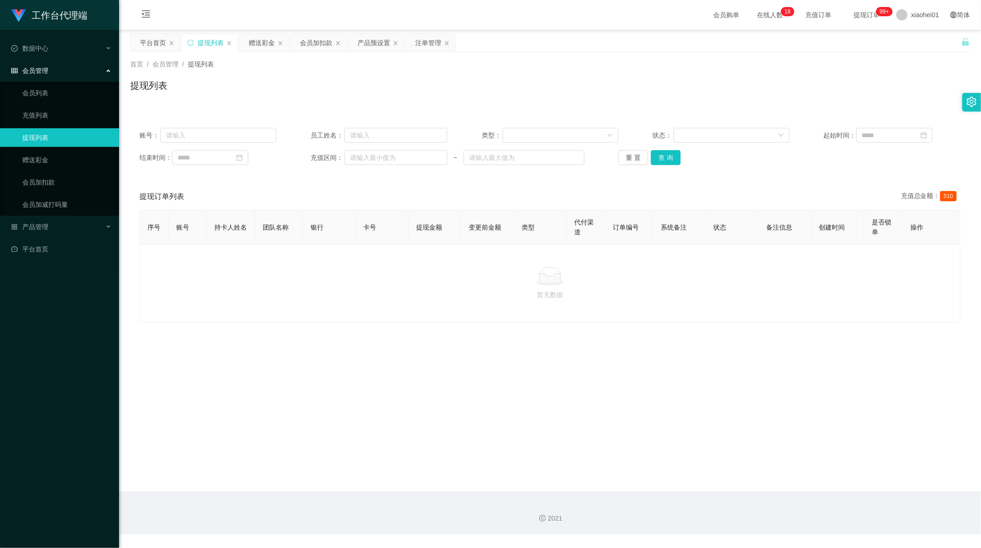
click at [595, 434] on main "关闭左侧 关闭右侧 关闭其它 刷新页面 平台首页 提现列表 赠送彩金 会员加扣款 产品预设置 注单管理 首页 / 会员管理 / 提现列表 / 提现列表 账号：…" at bounding box center [550, 261] width 862 height 462
click at [150, 54] on div "首页 / 会员管理 / 提现列表 / 提现列表" at bounding box center [550, 79] width 862 height 55
click at [150, 52] on div "首页 / 会员管理 / 提现列表 / 提现列表" at bounding box center [550, 79] width 862 height 55
click at [267, 47] on div "赠送彩金" at bounding box center [262, 43] width 26 height 18
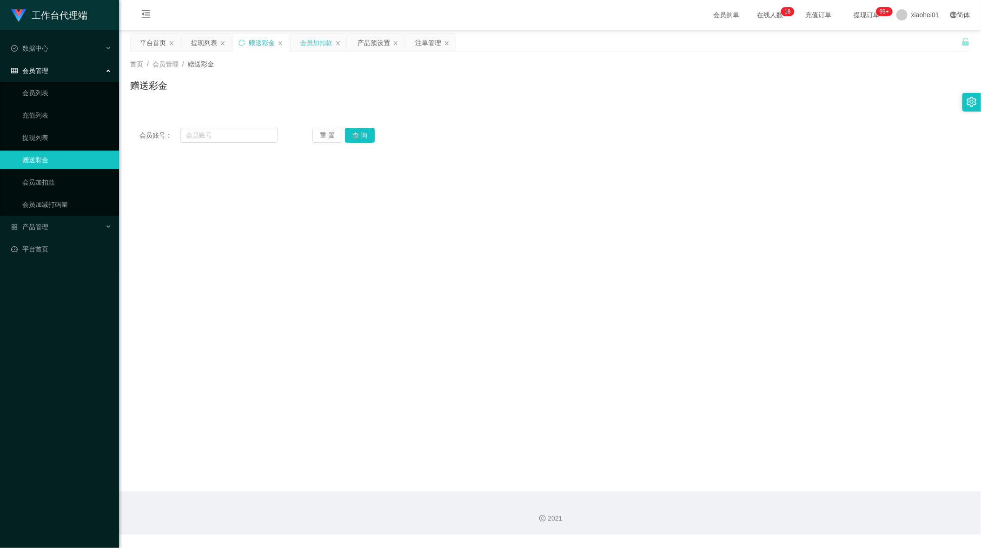
click at [313, 47] on div "会员加扣款" at bounding box center [316, 43] width 33 height 18
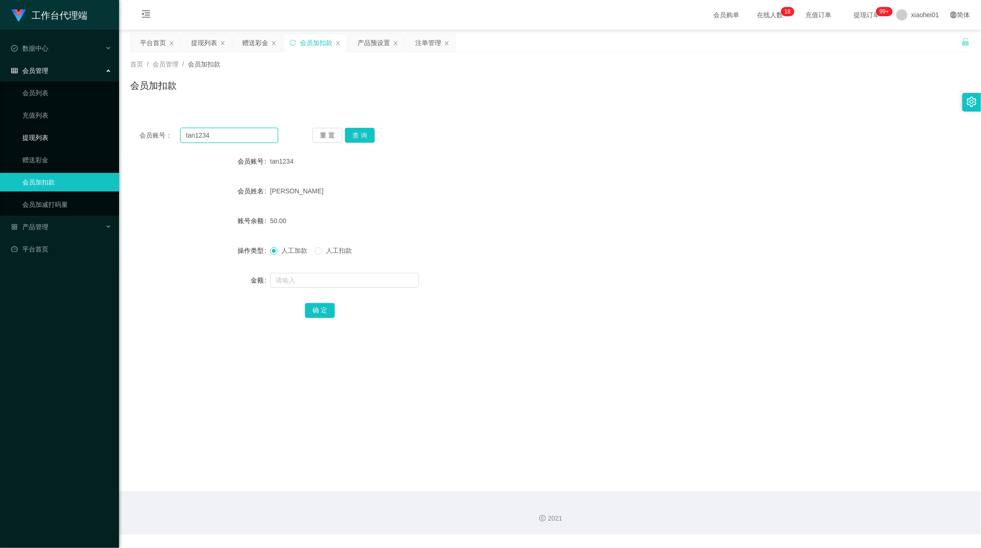
drag, startPoint x: 245, startPoint y: 139, endPoint x: 0, endPoint y: 130, distance: 244.8
click at [95, 130] on section "工作台代理端 数据中心 会员管理 会员列表 充值列表 提现列表 赠送彩金 会员加扣款 会员加减打码量 产品管理 平台首页 保存配置 重置配置 整体风格设置 主…" at bounding box center [490, 267] width 981 height 535
click at [365, 133] on button "查 询" at bounding box center [360, 135] width 30 height 15
click at [73, 70] on div "会员管理" at bounding box center [59, 70] width 119 height 19
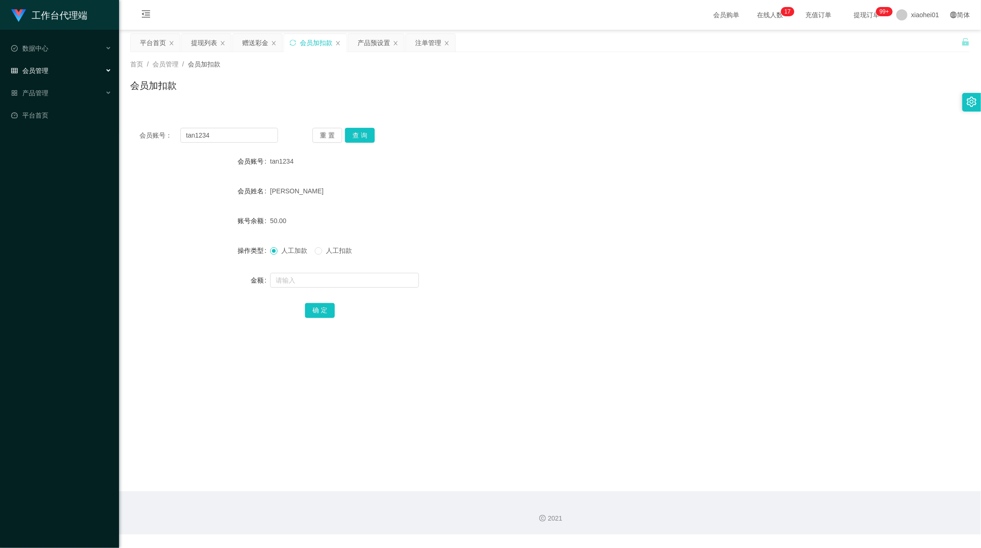
click at [73, 66] on div "会员管理" at bounding box center [59, 70] width 119 height 19
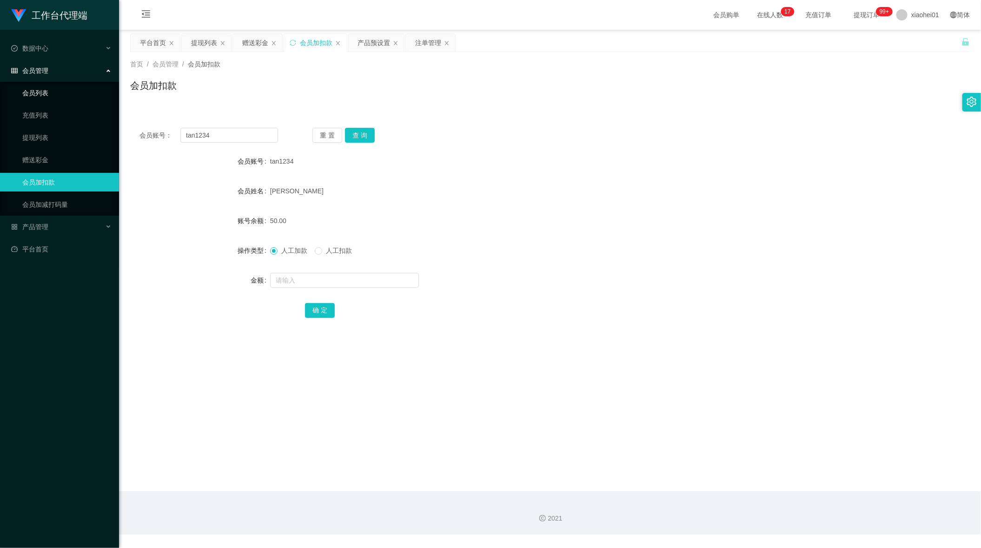
click at [59, 85] on link "会员列表" at bounding box center [66, 93] width 89 height 19
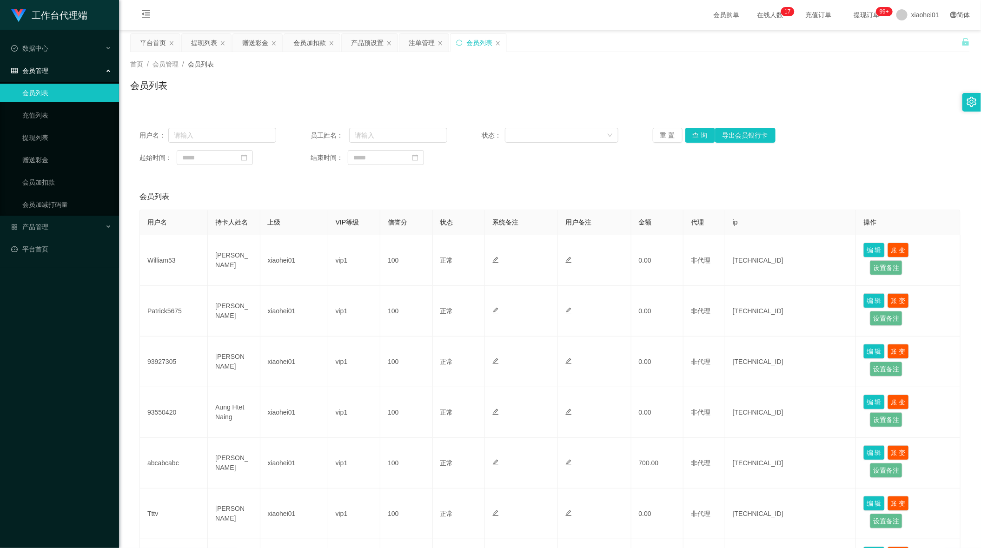
drag, startPoint x: 585, startPoint y: 155, endPoint x: 553, endPoint y: 159, distance: 32.4
click at [575, 156] on div "起始时间： 结束时间：" at bounding box center [550, 157] width 821 height 15
click at [213, 126] on div "用户名： 员工姓名： 状态： 重 置 查 询 导出会员银行卡 起始时间： 结束时间：" at bounding box center [550, 147] width 840 height 56
drag, startPoint x: 227, startPoint y: 130, endPoint x: 273, endPoint y: 136, distance: 45.5
click at [227, 131] on input "text" at bounding box center [222, 135] width 108 height 15
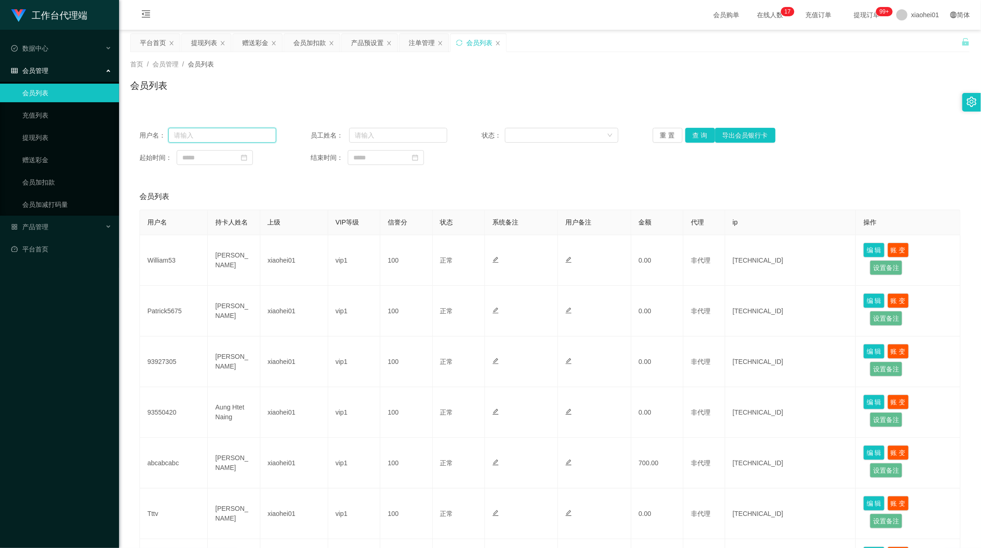
paste input "tan1234"
type input "tan1234"
click at [705, 135] on button "查 询" at bounding box center [701, 135] width 30 height 15
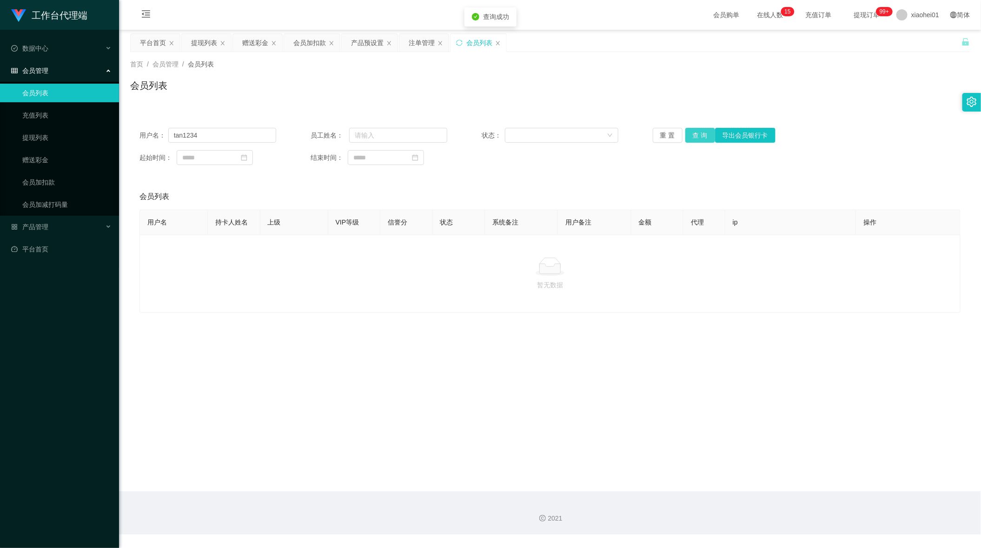
click at [703, 135] on button "查 询" at bounding box center [701, 135] width 30 height 15
drag, startPoint x: 244, startPoint y: 133, endPoint x: -111, endPoint y: 187, distance: 359.4
click at [0, 187] on html "工作台代理端 数据中心 会员管理 会员列表 充值列表 提现列表 赠送彩金 会员加扣款 会员加减打码量 产品管理 平台首页 保存配置 重置配置 整体风格设置 主…" at bounding box center [490, 274] width 981 height 548
drag, startPoint x: 233, startPoint y: 133, endPoint x: 271, endPoint y: 140, distance: 38.2
click at [236, 135] on input "text" at bounding box center [222, 135] width 108 height 15
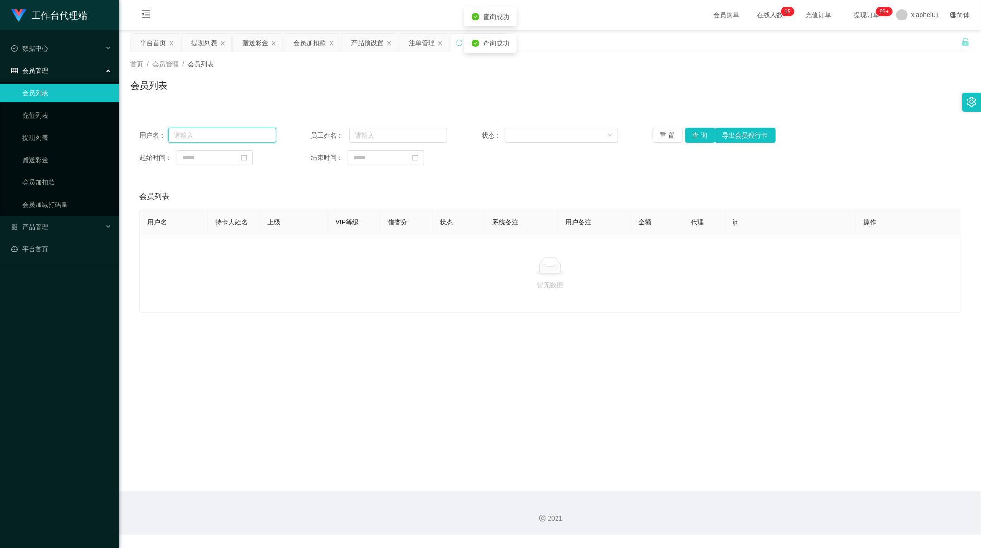
paste input "tan1234"
type input "tan1234"
drag, startPoint x: 134, startPoint y: 141, endPoint x: 15, endPoint y: 151, distance: 119.0
click at [0, 151] on section "工作台代理端 数据中心 会员管理 会员列表 充值列表 提现列表 赠送彩金 会员加扣款 会员加减打码量 产品管理 平台首页 保存配置 重置配置 整体风格设置 主…" at bounding box center [490, 267] width 981 height 535
click at [558, 232] on th "用户备注" at bounding box center [594, 222] width 73 height 25
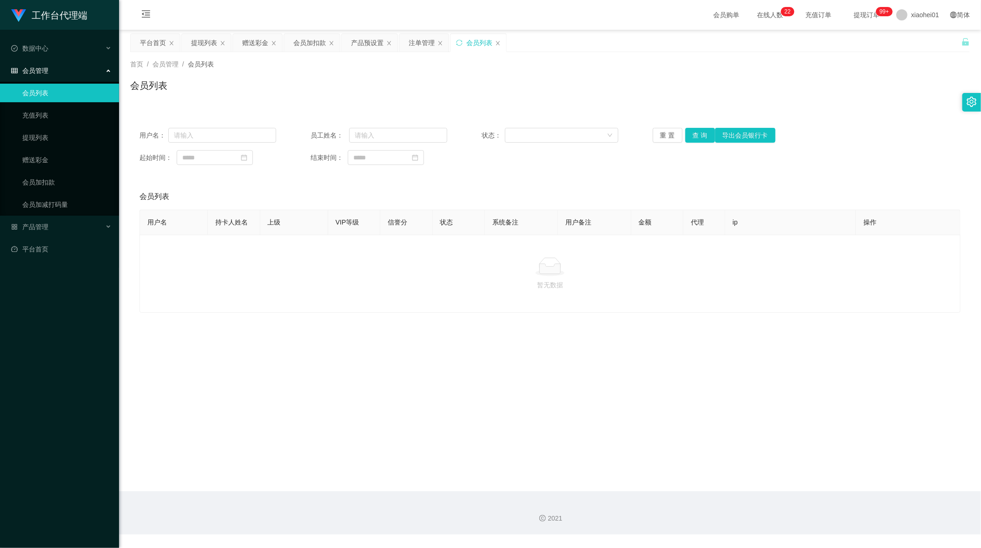
drag, startPoint x: 427, startPoint y: 26, endPoint x: 434, endPoint y: 37, distance: 13.2
click at [427, 26] on div "会员购单 在线人数 0 1 2 3 4 5 6 7 8 9 0 1 2 3 4 5 6 7 8 9 0 1 2 3 4 5 6 7 8 9 0 1 2 3 4…" at bounding box center [550, 15] width 862 height 30
drag, startPoint x: 573, startPoint y: 89, endPoint x: 485, endPoint y: 64, distance: 91.4
click at [560, 81] on div "会员列表" at bounding box center [550, 89] width 840 height 21
click at [807, 403] on main "关闭左侧 关闭右侧 关闭其它 刷新页面 平台首页 提现列表 赠送彩金 会员加扣款 产品预设置 注单管理 会员列表 首页 / 会员管理 / 会员列表 / 会员列…" at bounding box center [550, 261] width 862 height 462
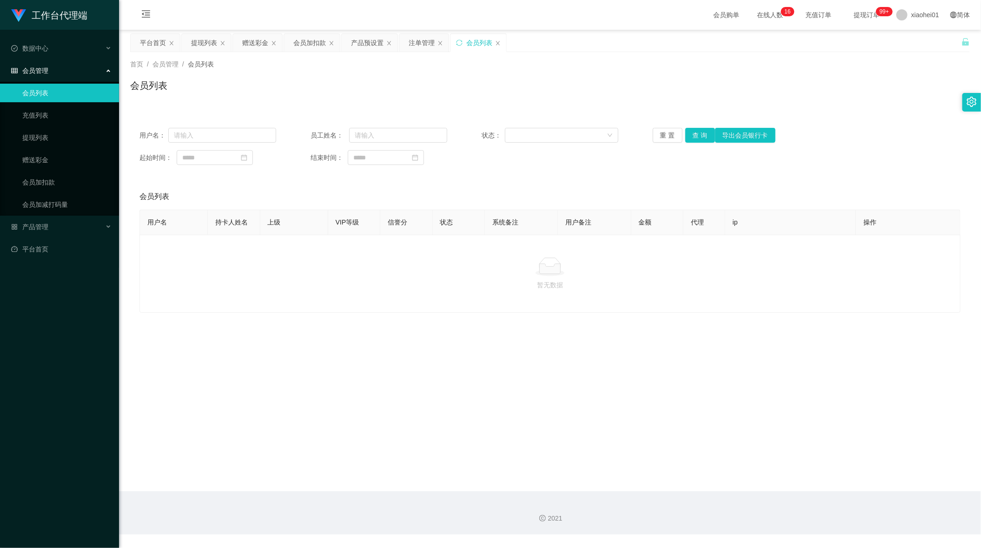
drag, startPoint x: 692, startPoint y: 310, endPoint x: 802, endPoint y: 124, distance: 216.2
click at [693, 309] on div "暂无数据" at bounding box center [550, 274] width 821 height 78
click at [926, 13] on span "xiaohei01" at bounding box center [926, 15] width 28 height 30
click at [910, 32] on ul "退出登录" at bounding box center [917, 41] width 70 height 19
click at [910, 40] on span "退出登录" at bounding box center [910, 40] width 26 height 7
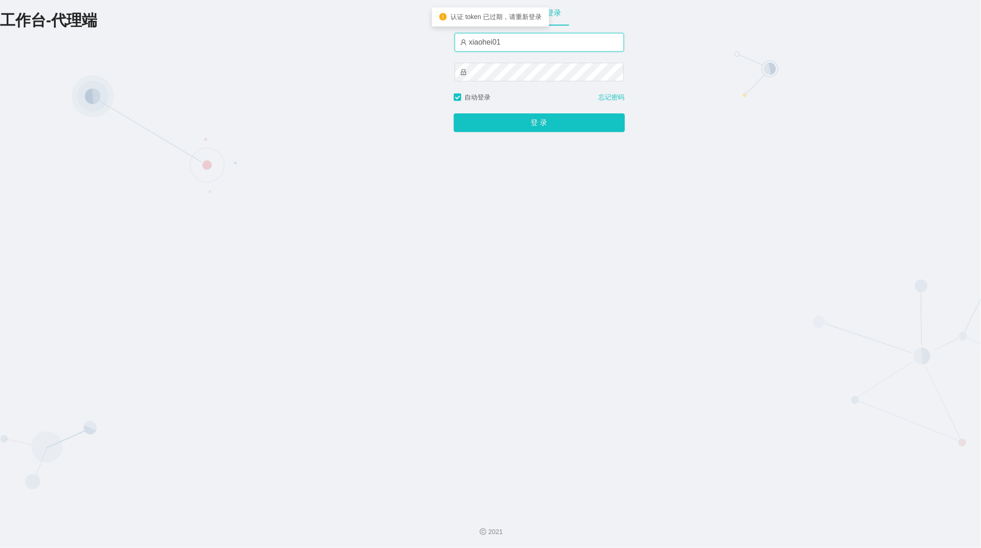
click at [553, 35] on input "xiaohei01" at bounding box center [539, 42] width 169 height 19
type input "xiaohei06"
click at [483, 121] on button "登 录" at bounding box center [539, 122] width 171 height 19
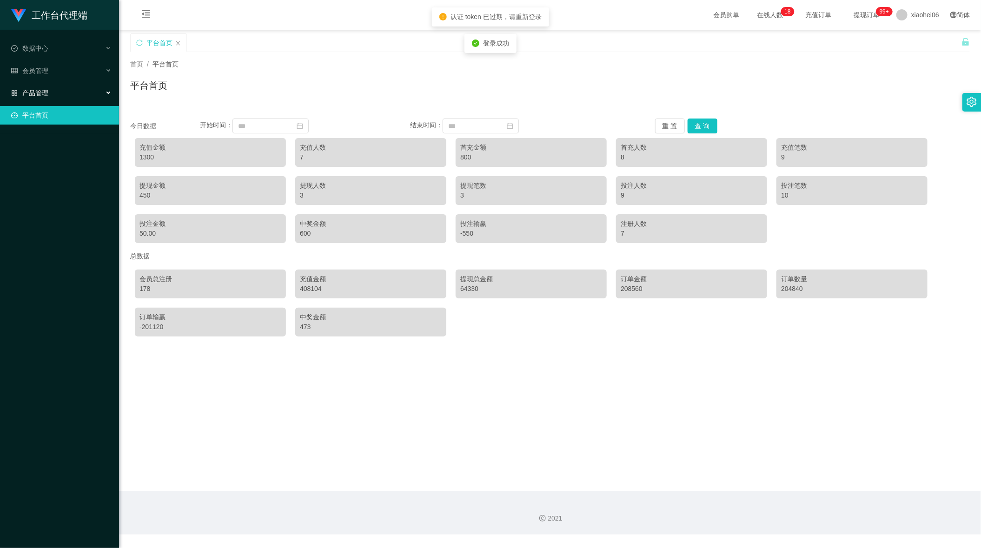
click at [56, 84] on div "产品管理" at bounding box center [59, 93] width 119 height 19
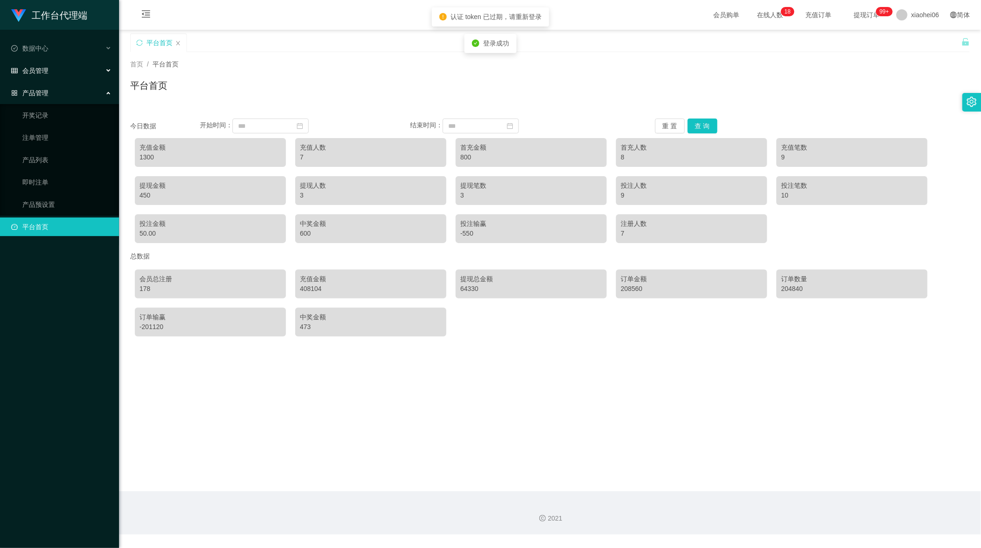
click at [75, 63] on div "会员管理" at bounding box center [59, 70] width 119 height 19
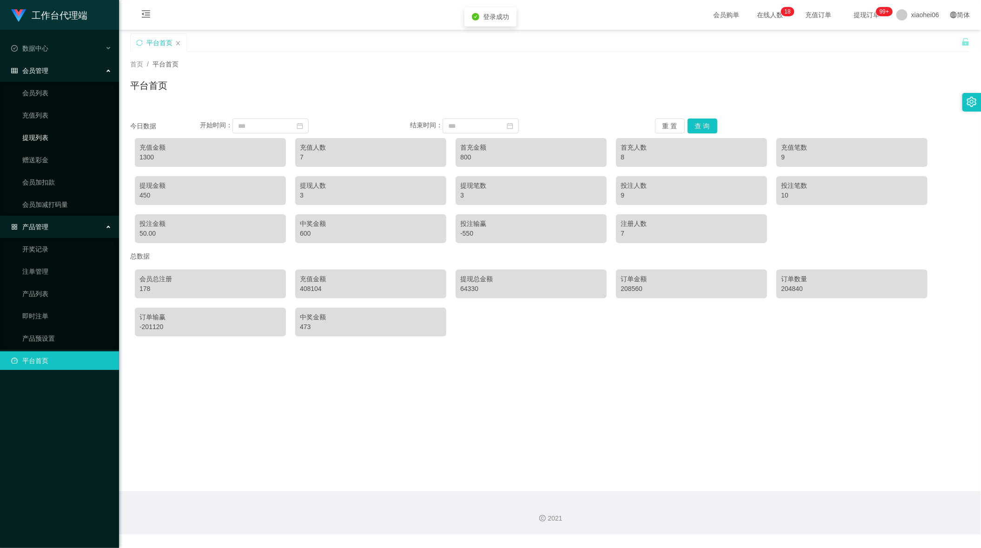
click at [69, 132] on link "提现列表" at bounding box center [66, 137] width 89 height 19
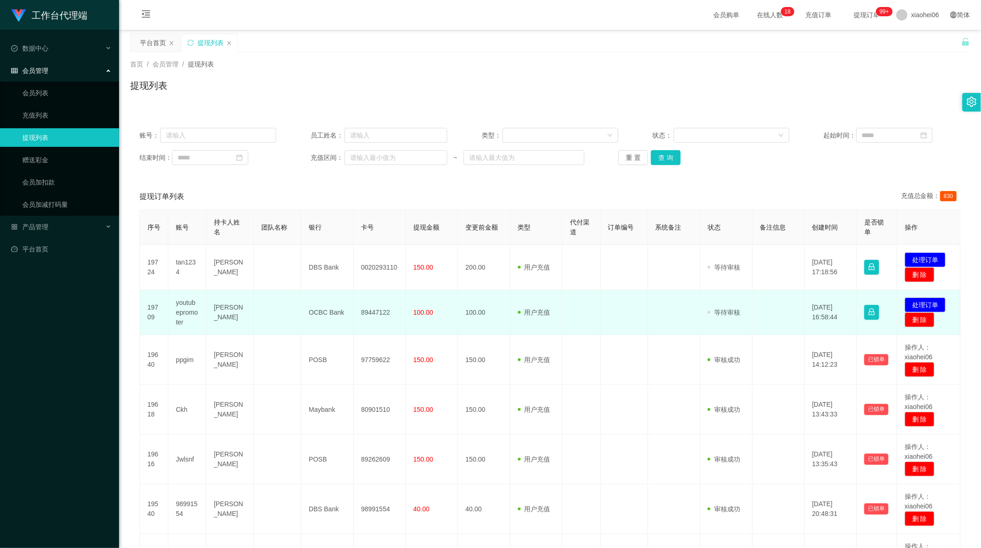
click at [622, 305] on td at bounding box center [624, 312] width 47 height 45
